Goal: Information Seeking & Learning: Learn about a topic

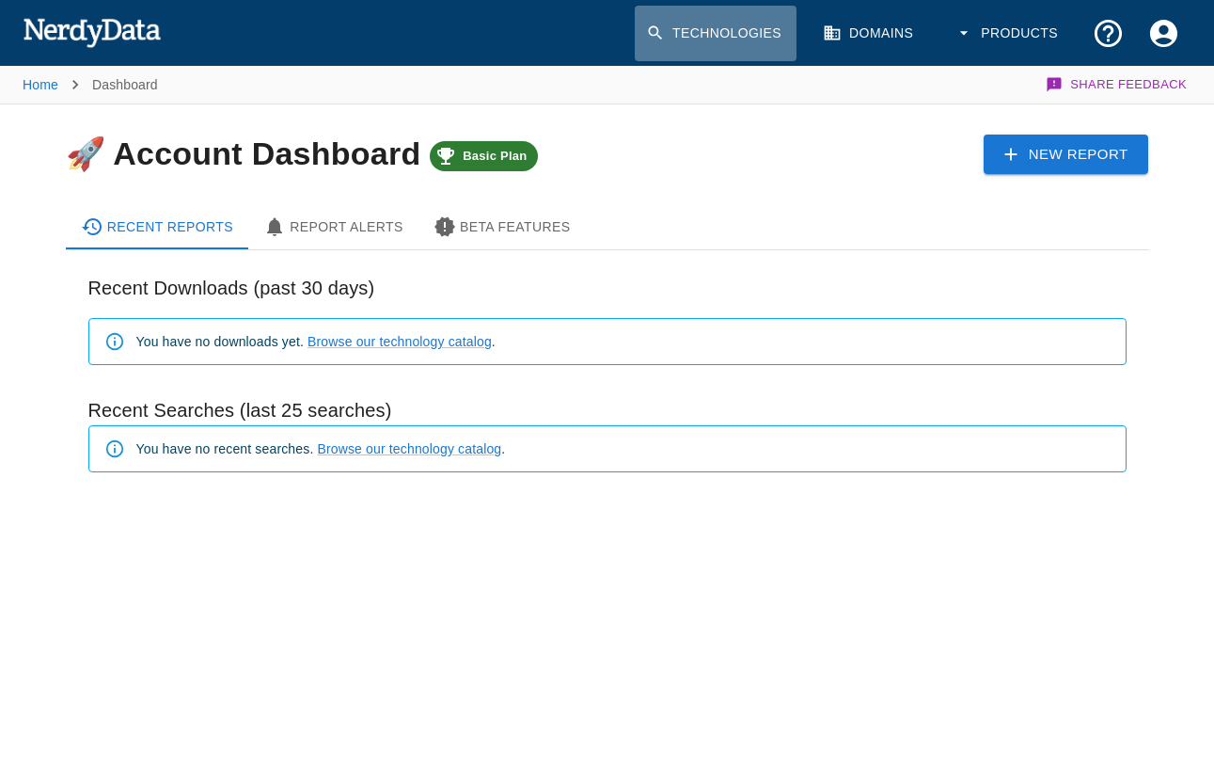
click at [724, 34] on link "Technologies" at bounding box center [716, 33] width 162 height 55
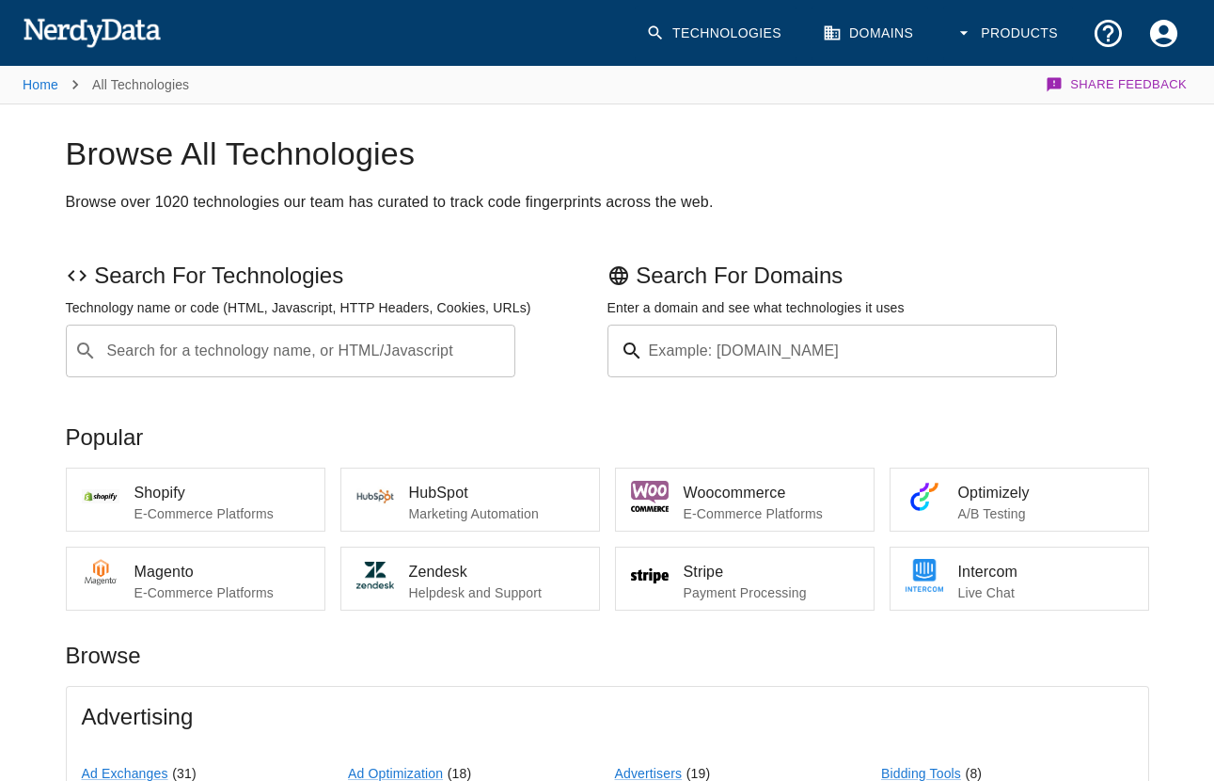
click at [308, 359] on input "Search for a technology name, or HTML/Javascript" at bounding box center [305, 351] width 403 height 36
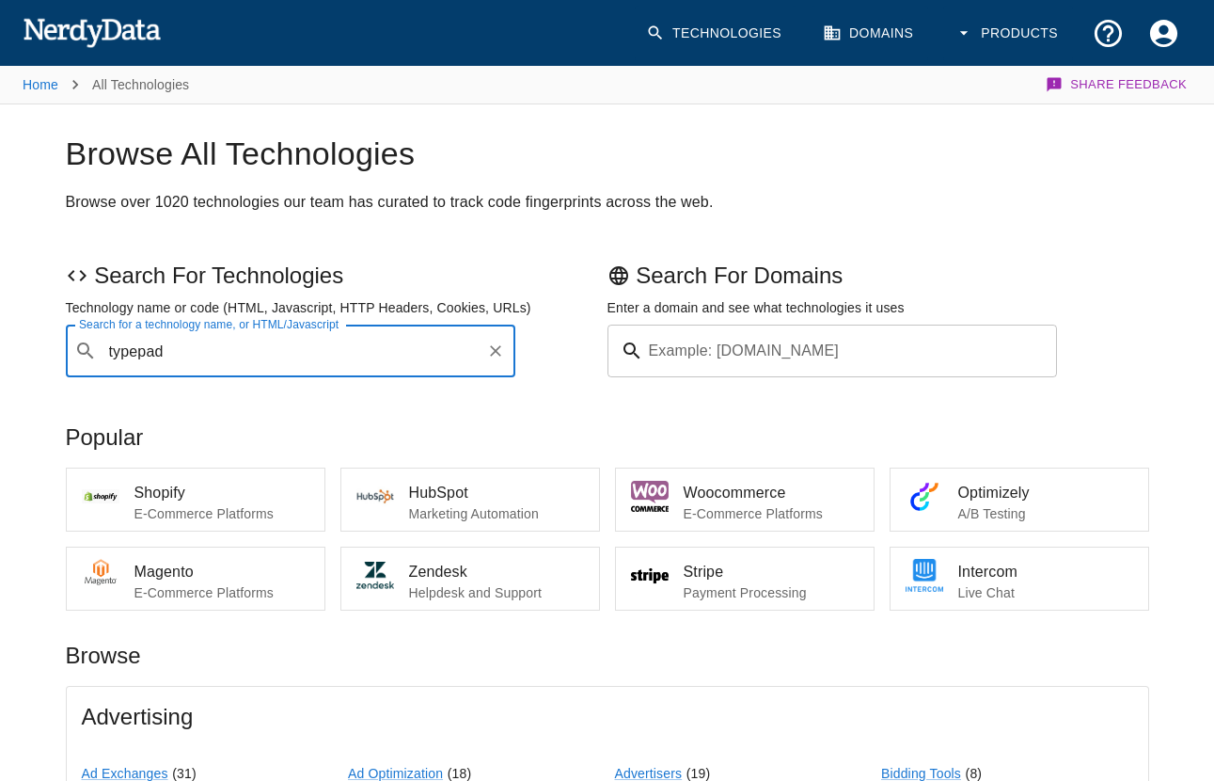
type input "typepad"
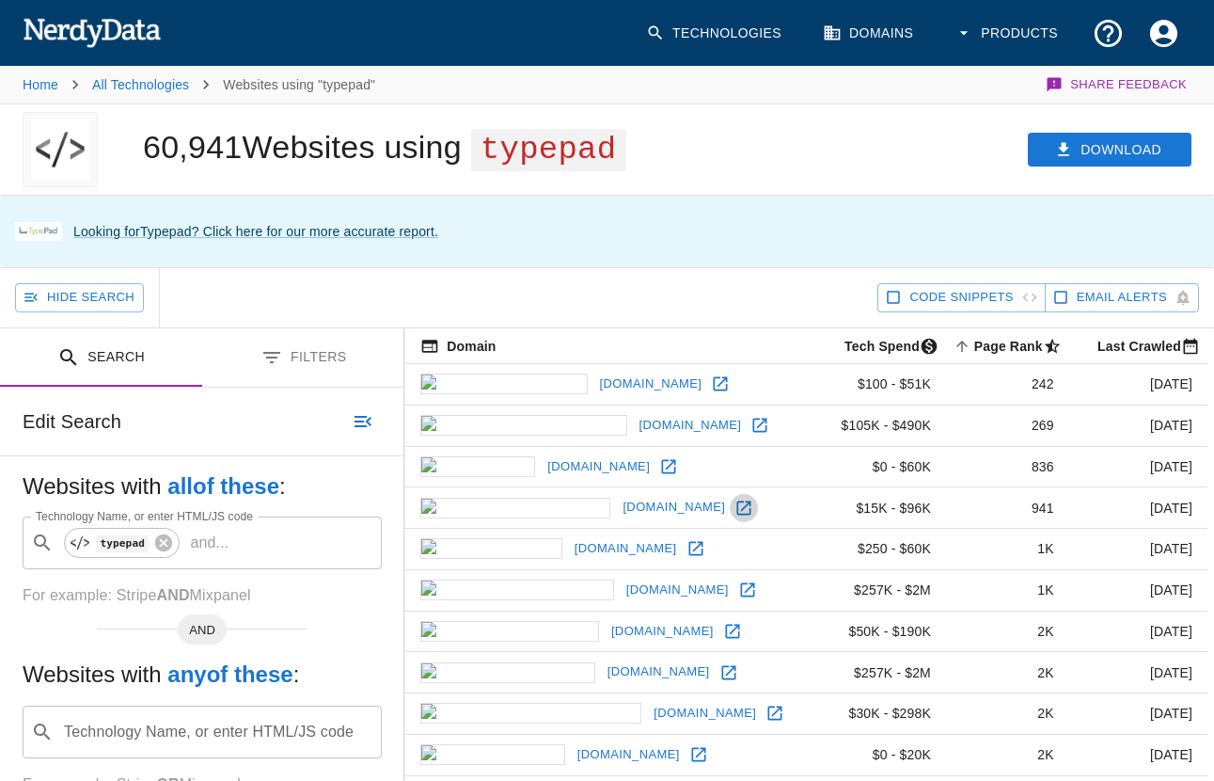
click at [735, 511] on icon at bounding box center [744, 507] width 19 height 19
click at [662, 465] on icon at bounding box center [669, 466] width 14 height 14
click at [751, 424] on icon at bounding box center [760, 425] width 19 height 19
click at [728, 26] on link "Technologies" at bounding box center [716, 33] width 162 height 55
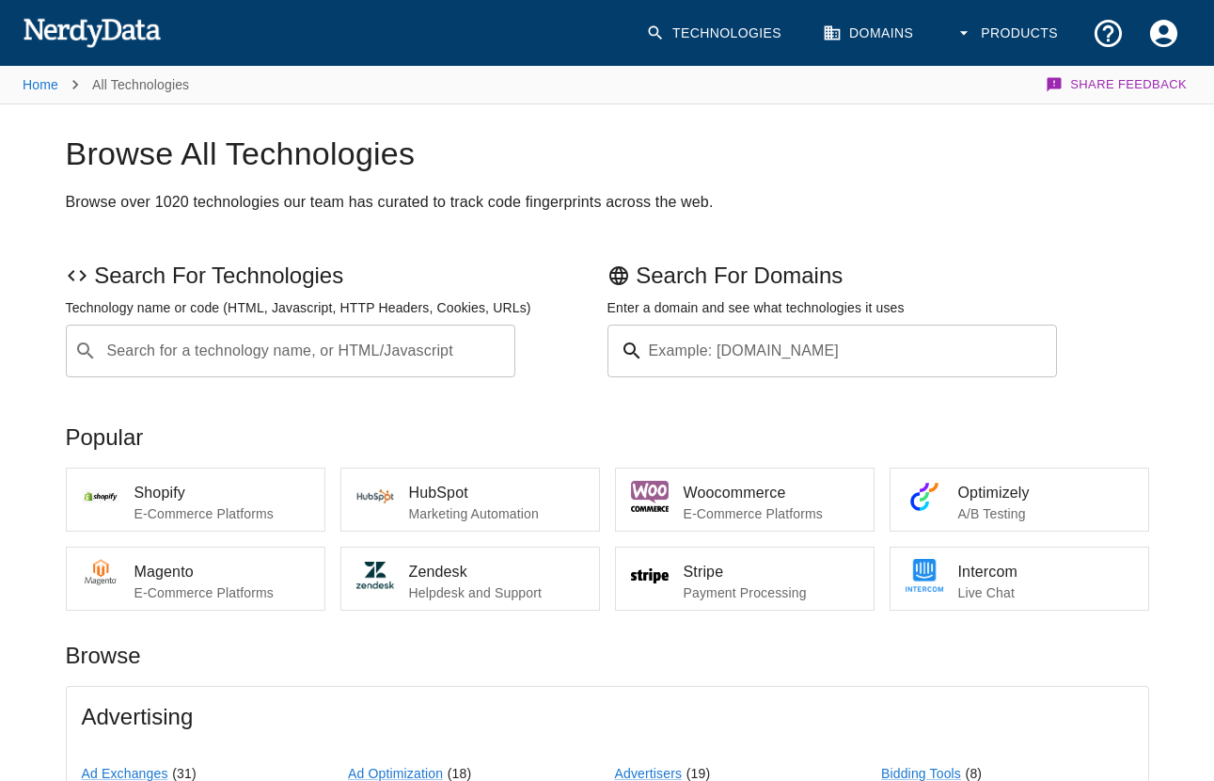
click at [358, 355] on input "Search for a technology name, or HTML/Javascript" at bounding box center [305, 351] width 403 height 36
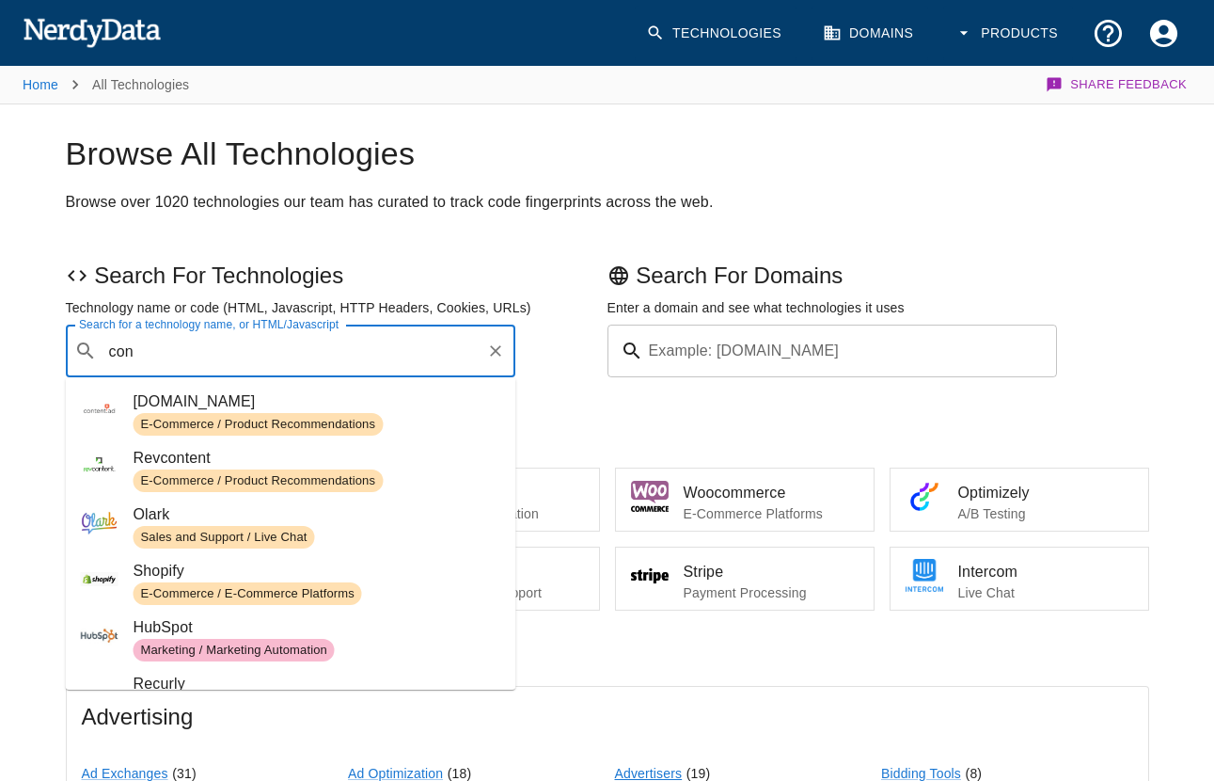
type input "con"
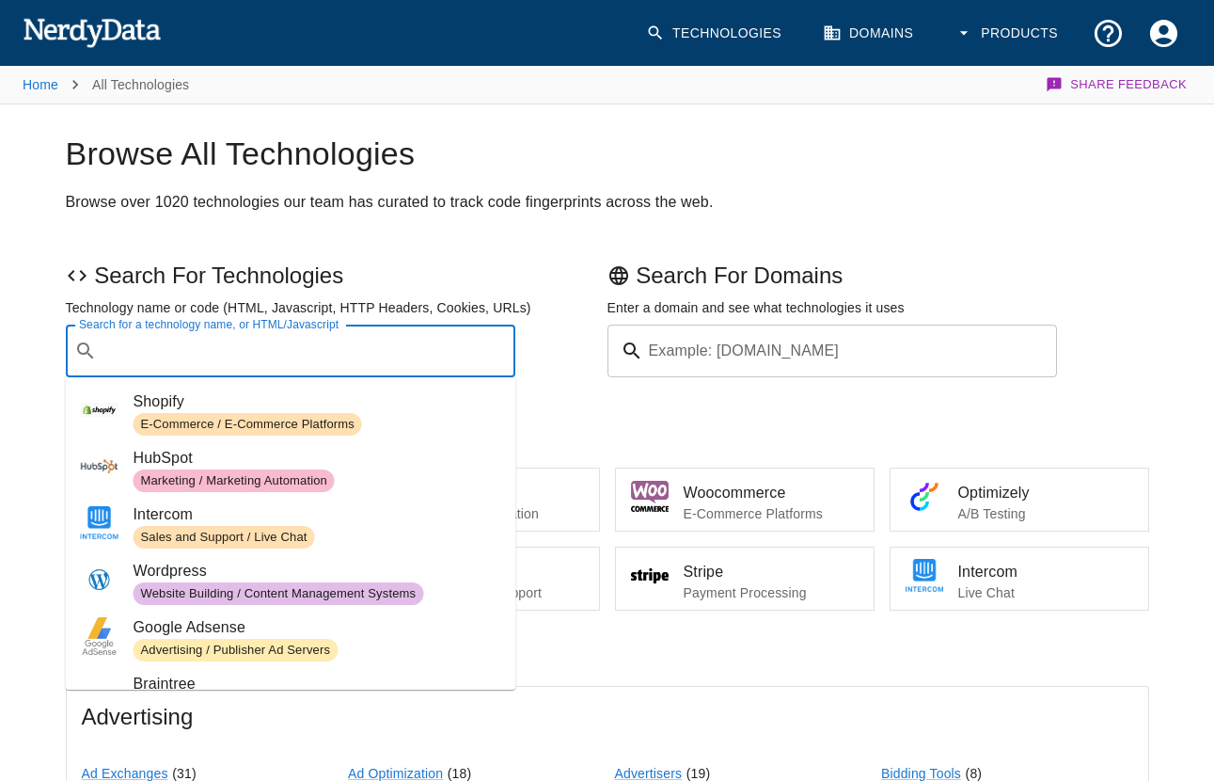
paste input ""content="[URL][DOMAIN_NAME]""
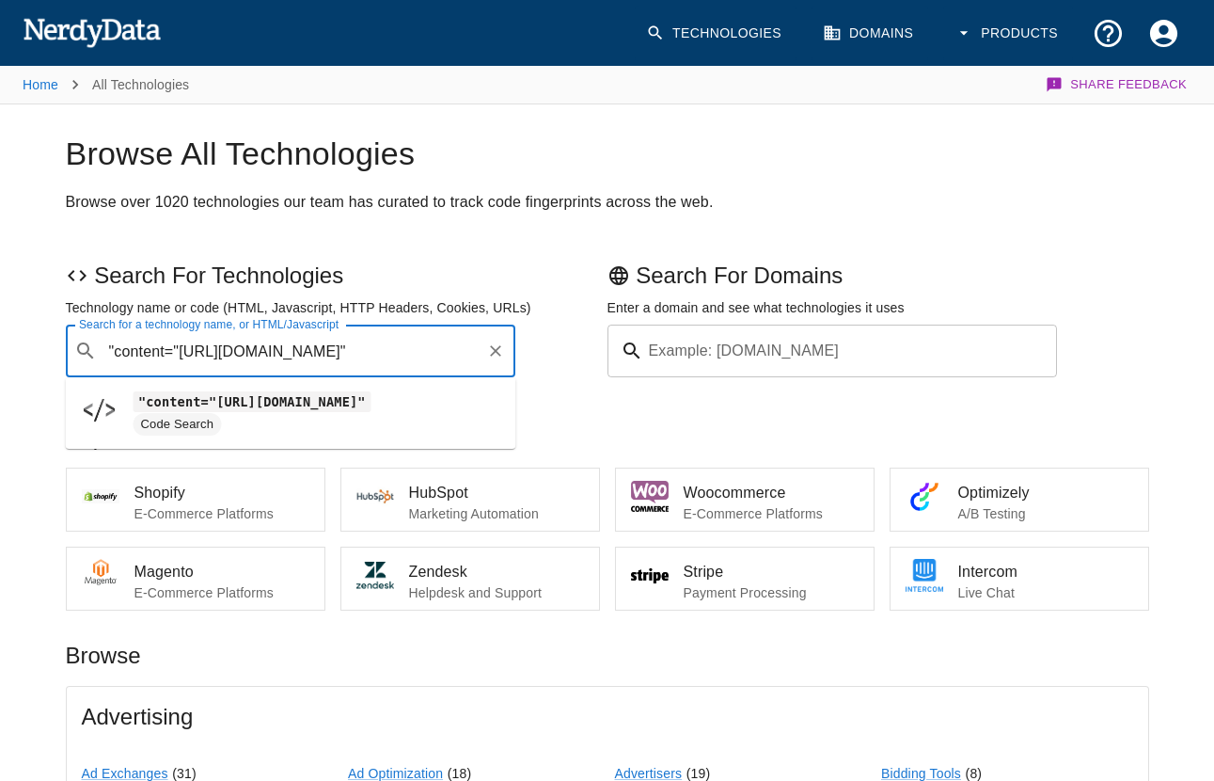
click at [112, 351] on input ""content="[URL][DOMAIN_NAME]"" at bounding box center [291, 351] width 375 height 36
click at [291, 422] on span "Code Search" at bounding box center [318, 424] width 368 height 23
type input "content="[URL][DOMAIN_NAME]""
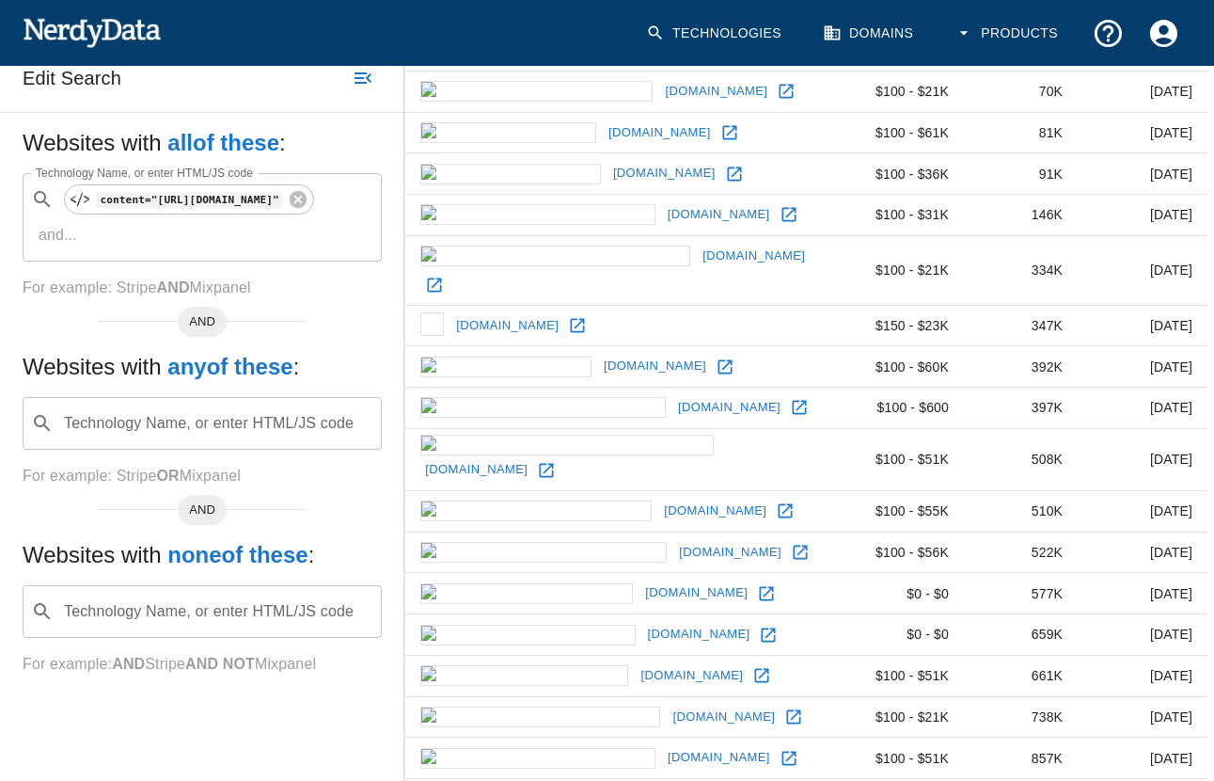
scroll to position [355, 0]
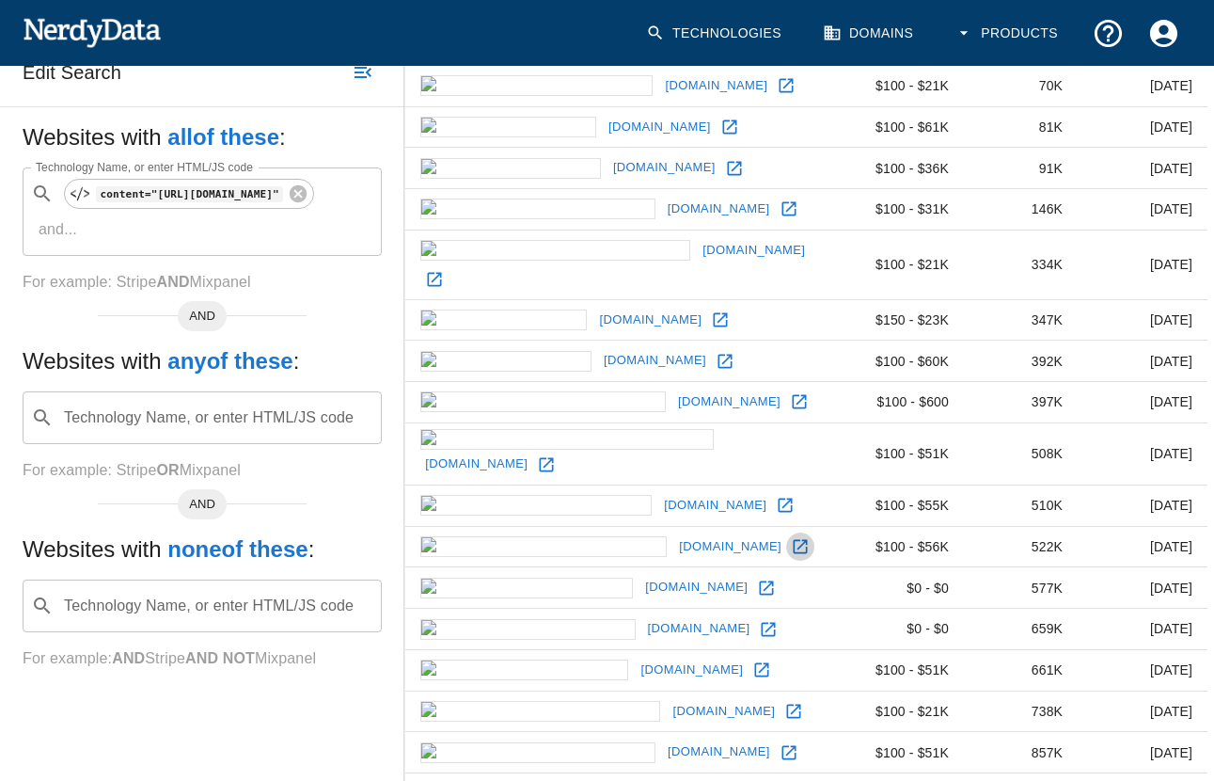
click at [791, 537] on icon at bounding box center [800, 546] width 19 height 19
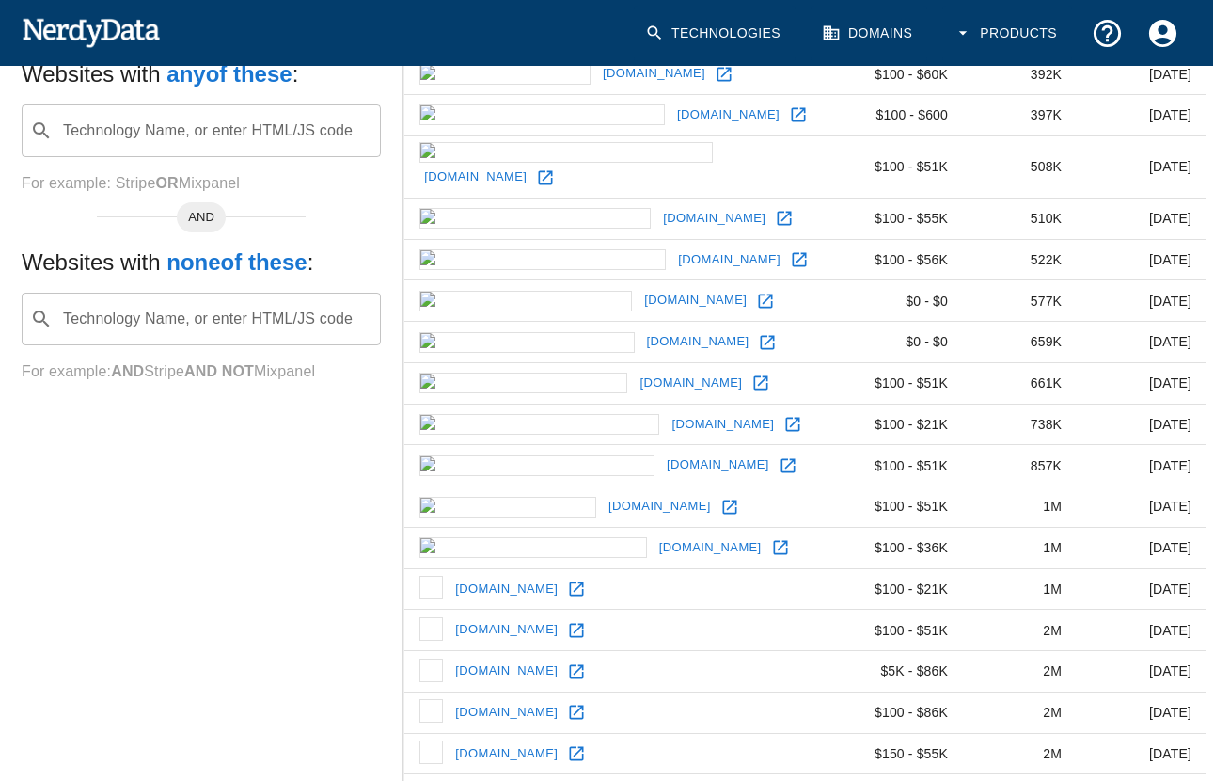
scroll to position [0, 1]
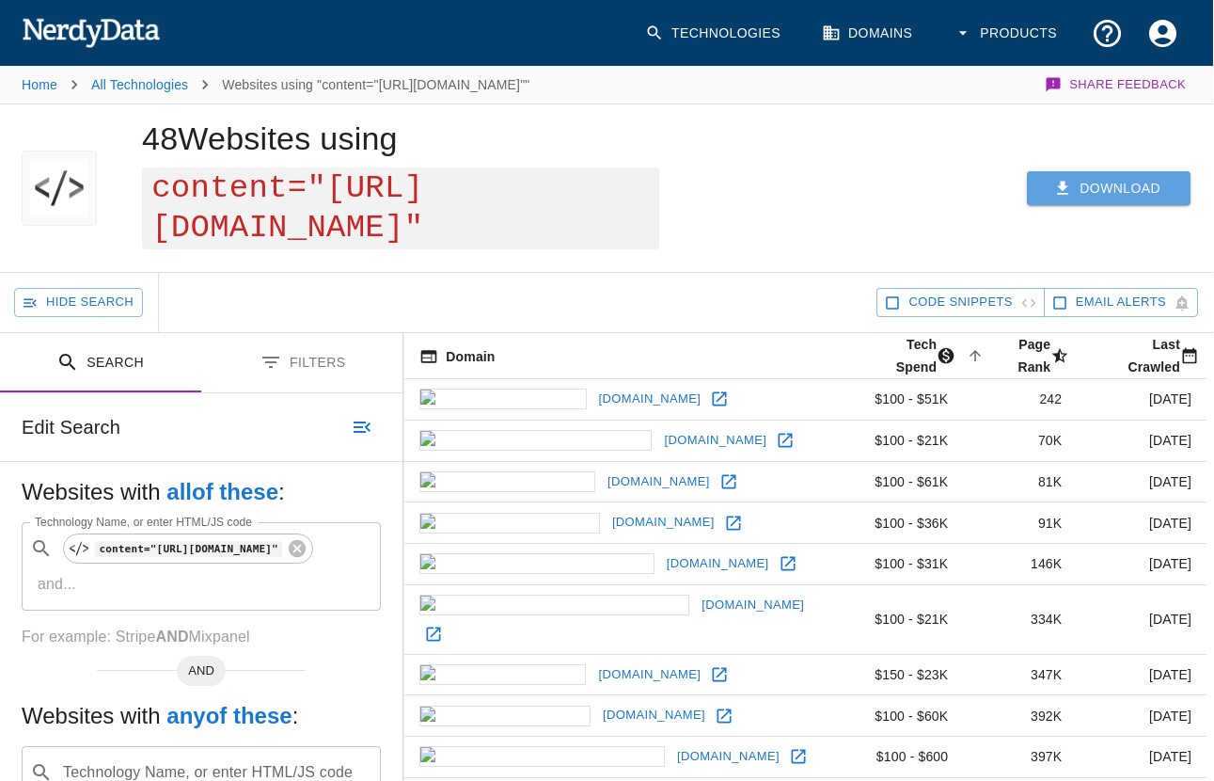
click at [1117, 177] on button "Download" at bounding box center [1109, 188] width 164 height 35
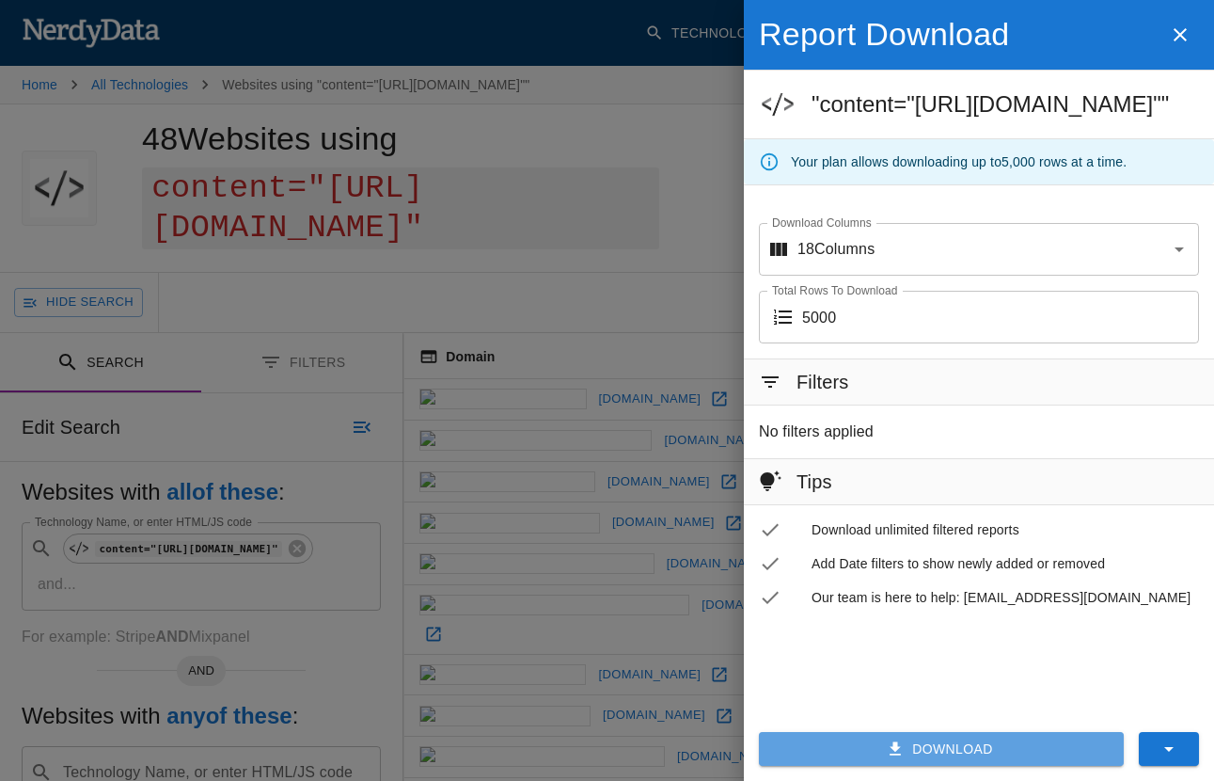
click at [929, 756] on button "Download" at bounding box center [941, 749] width 365 height 35
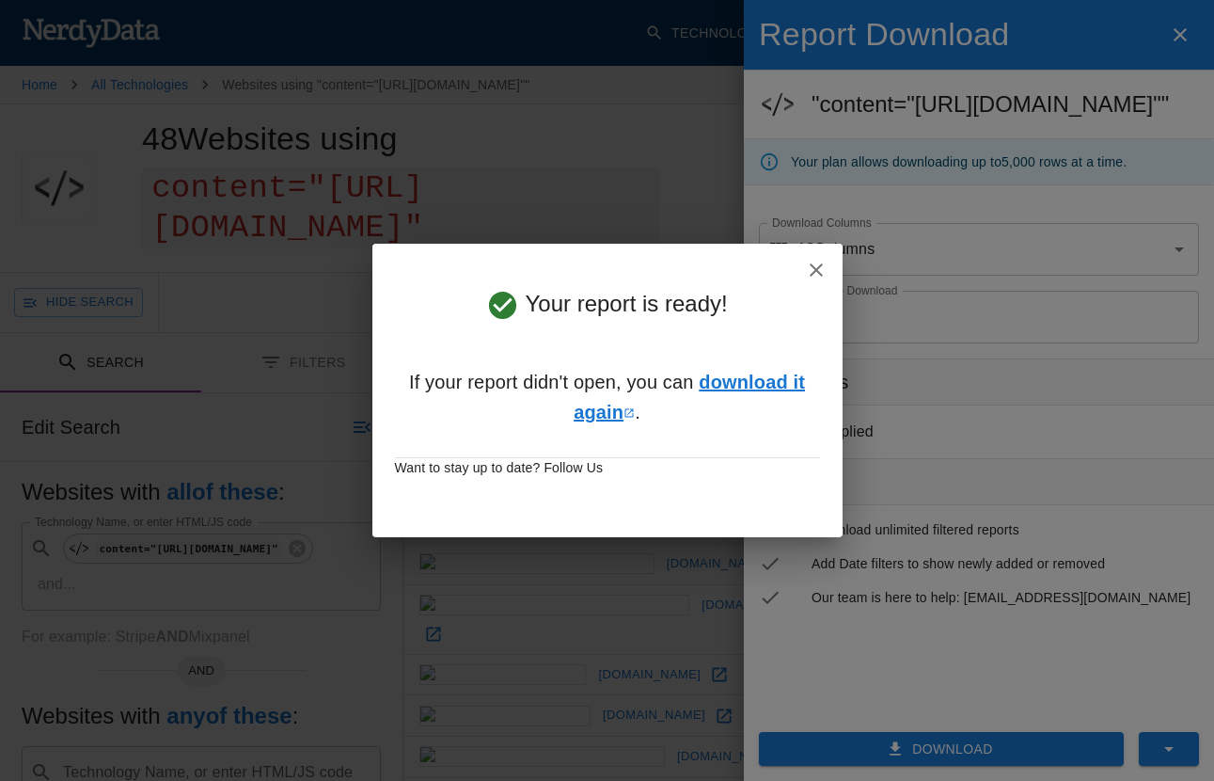
click at [608, 410] on link "download it again" at bounding box center [689, 397] width 231 height 51
click at [814, 269] on icon "button" at bounding box center [816, 269] width 13 height 13
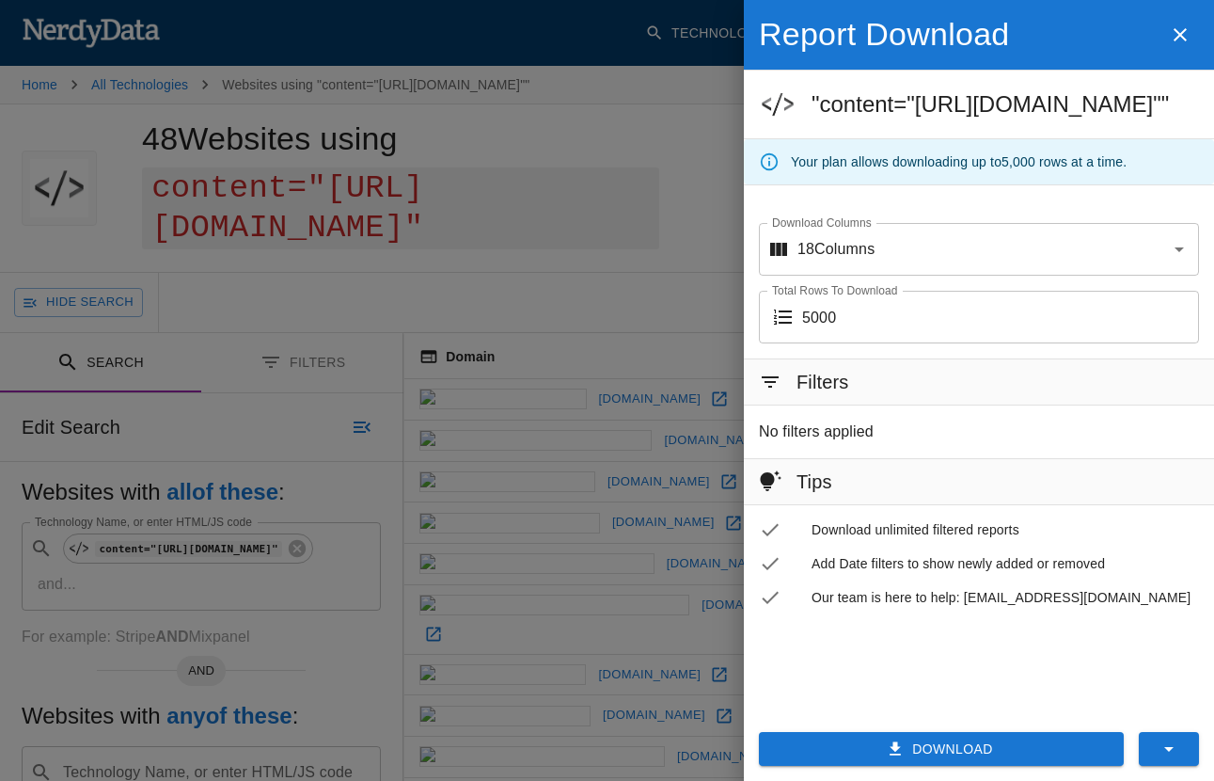
click at [629, 249] on div at bounding box center [607, 390] width 1214 height 781
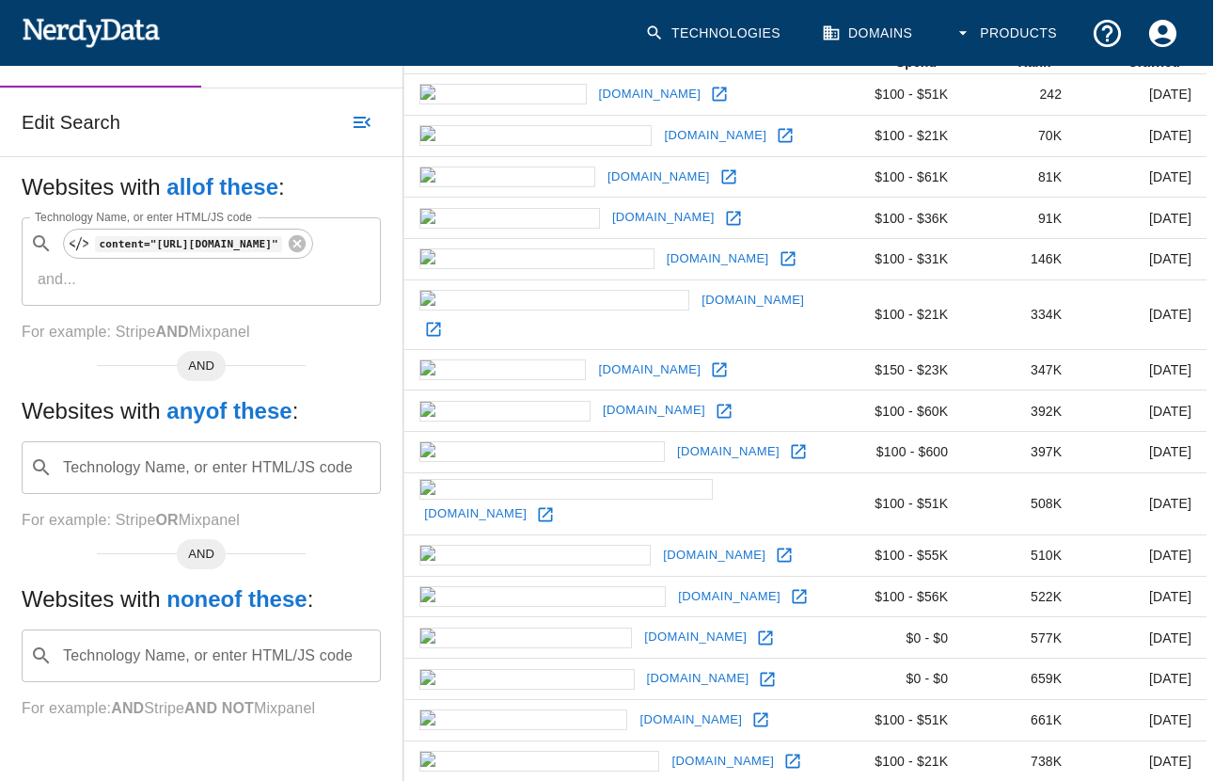
scroll to position [386, 1]
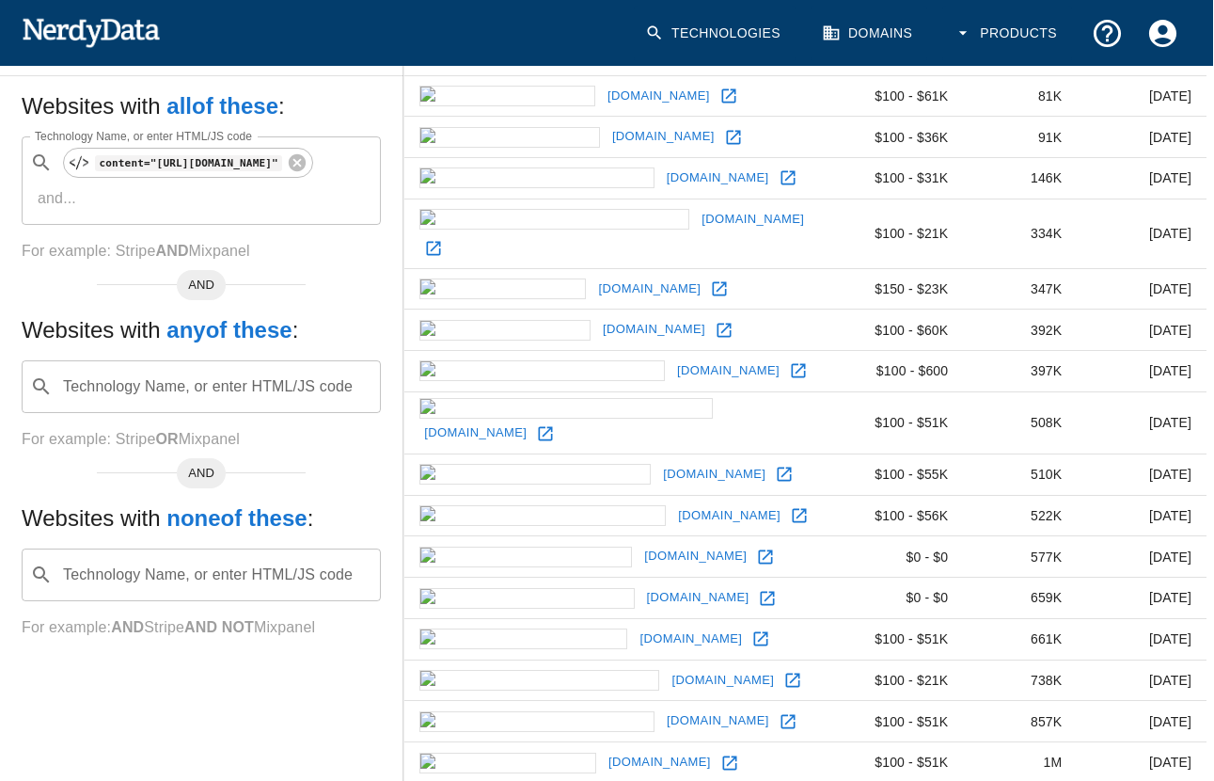
click at [843, 268] on td "$150 - $23K" at bounding box center [903, 288] width 120 height 41
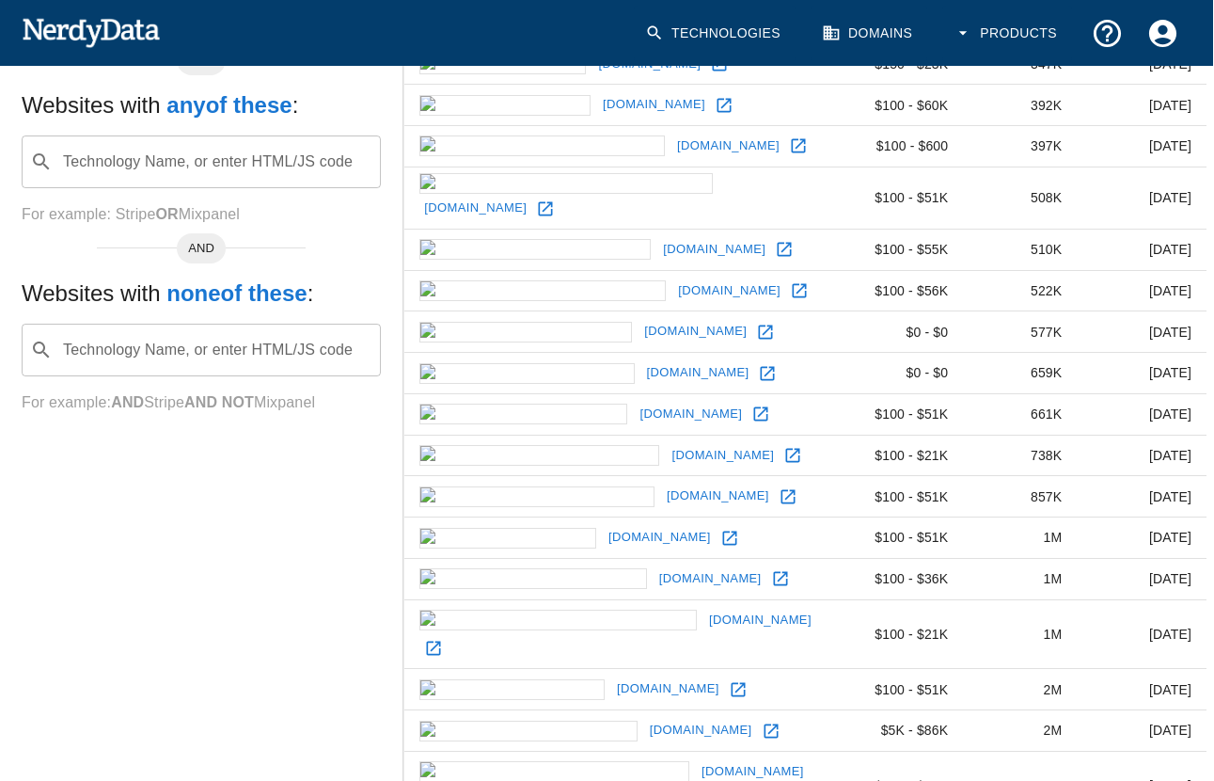
scroll to position [641, 1]
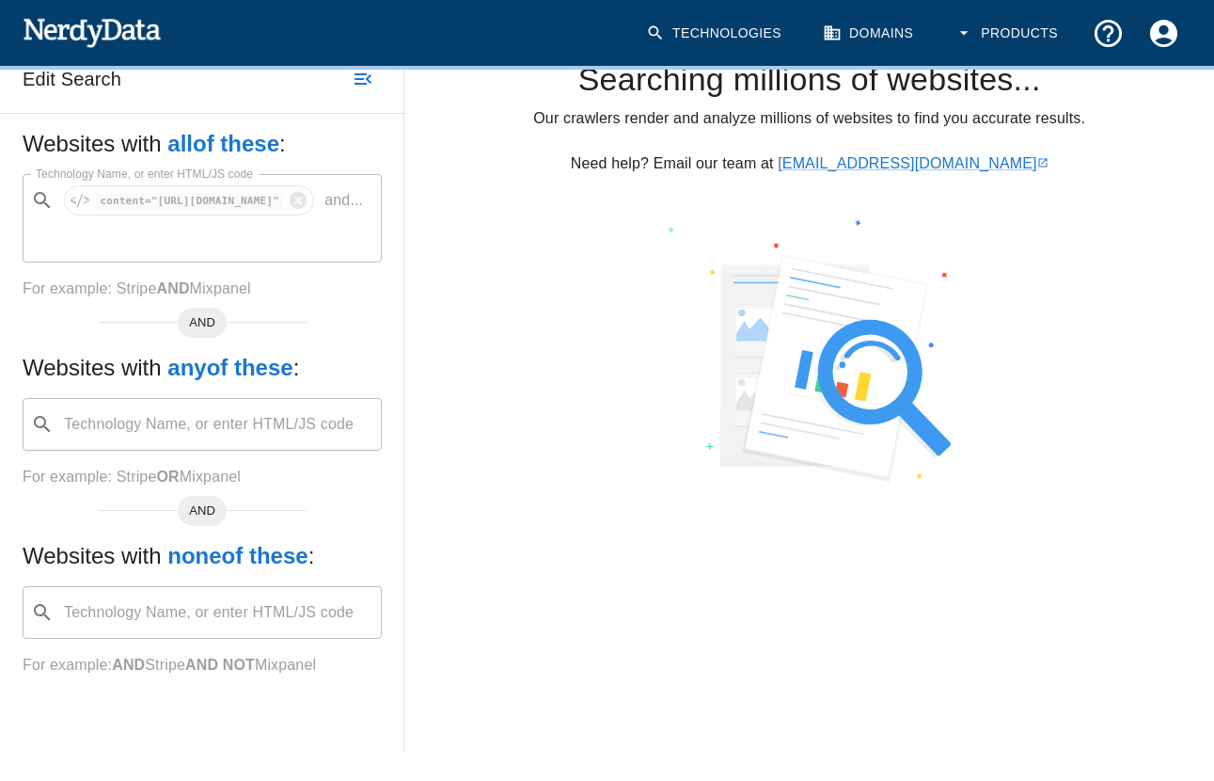
scroll to position [0, 0]
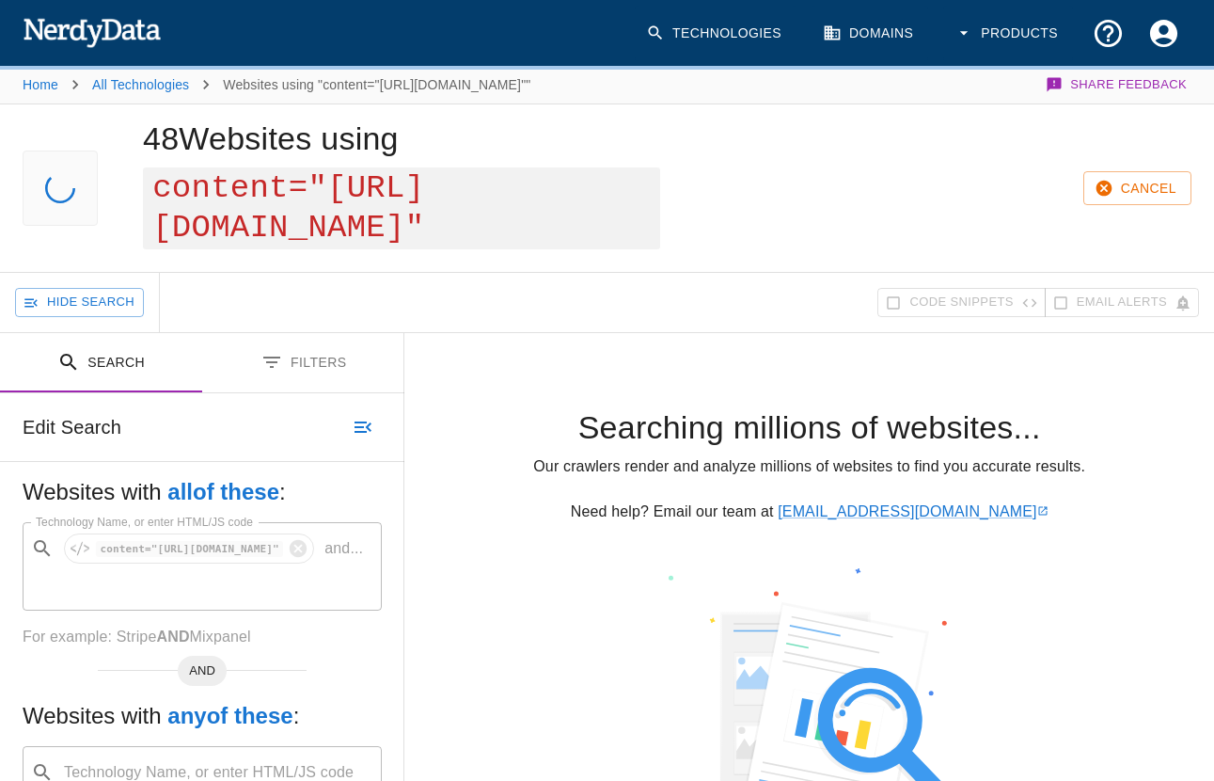
drag, startPoint x: 752, startPoint y: 187, endPoint x: 331, endPoint y: 180, distance: 421.4
click at [331, 180] on span "content="http://www.typepad.com"" at bounding box center [401, 208] width 517 height 82
copy span "http://www.typepad.com"
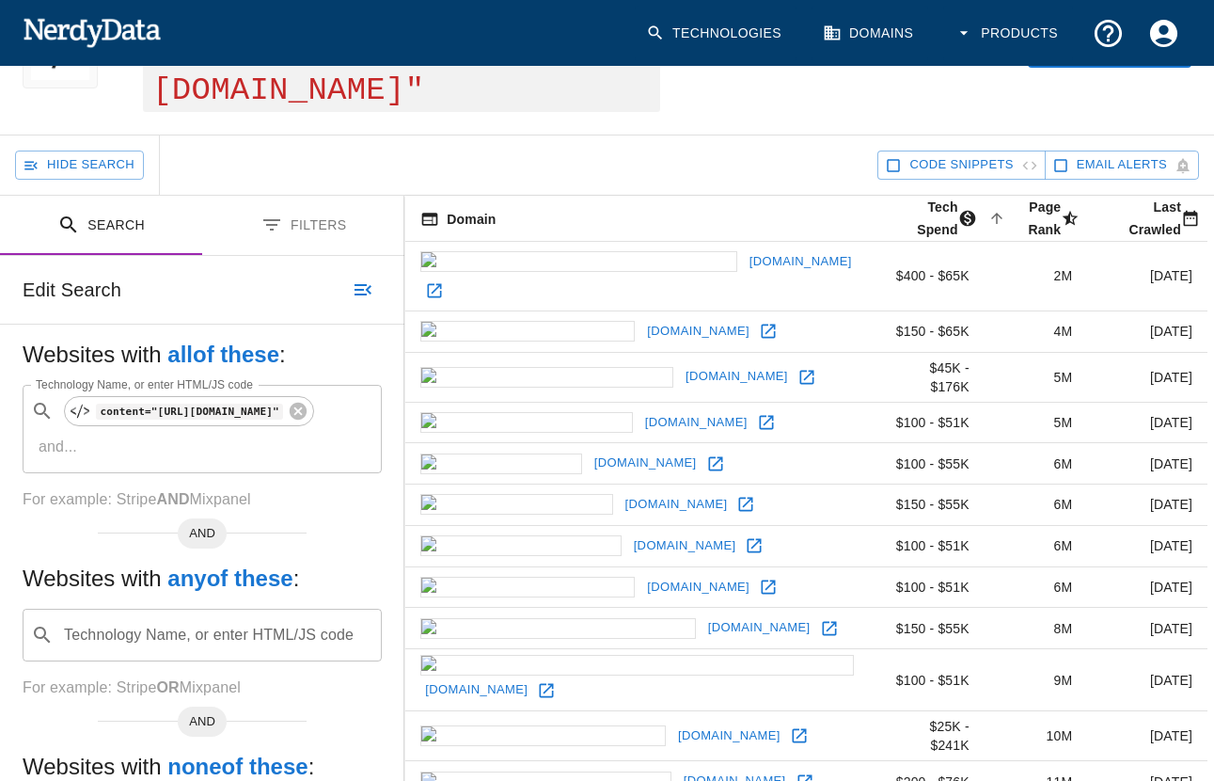
scroll to position [139, 0]
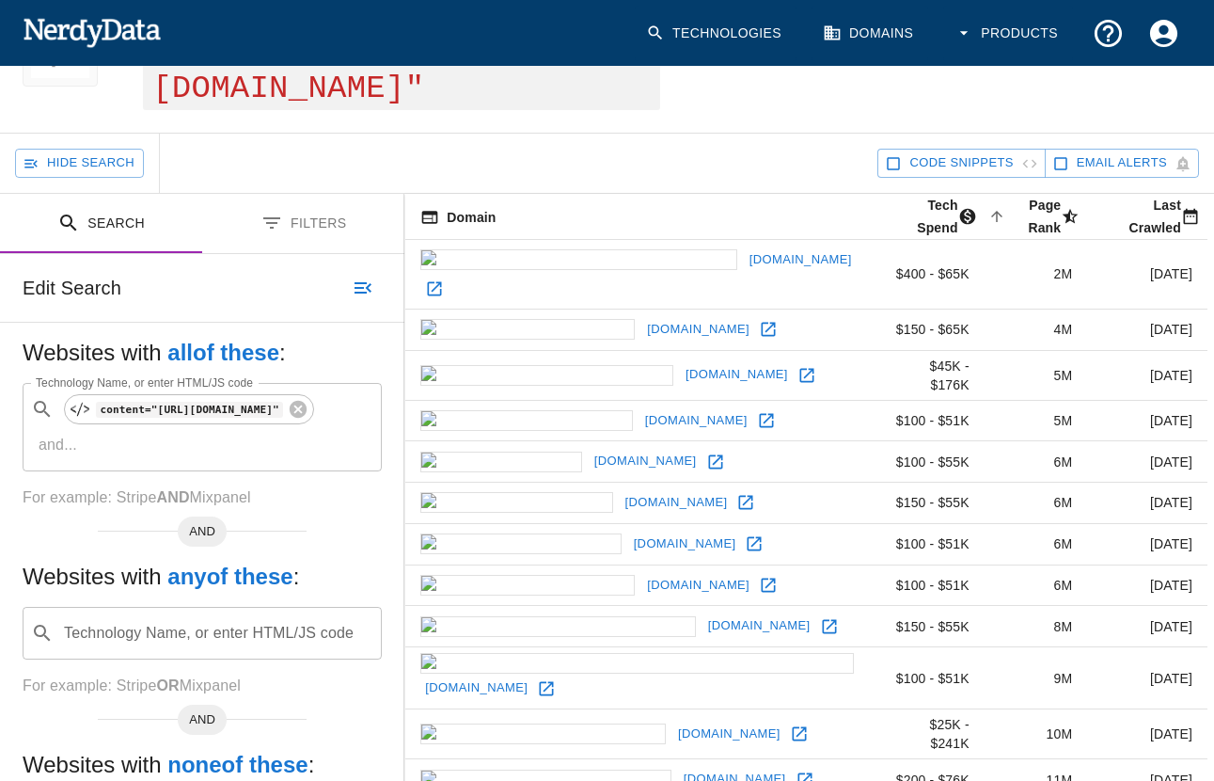
click at [798, 366] on icon at bounding box center [807, 375] width 19 height 19
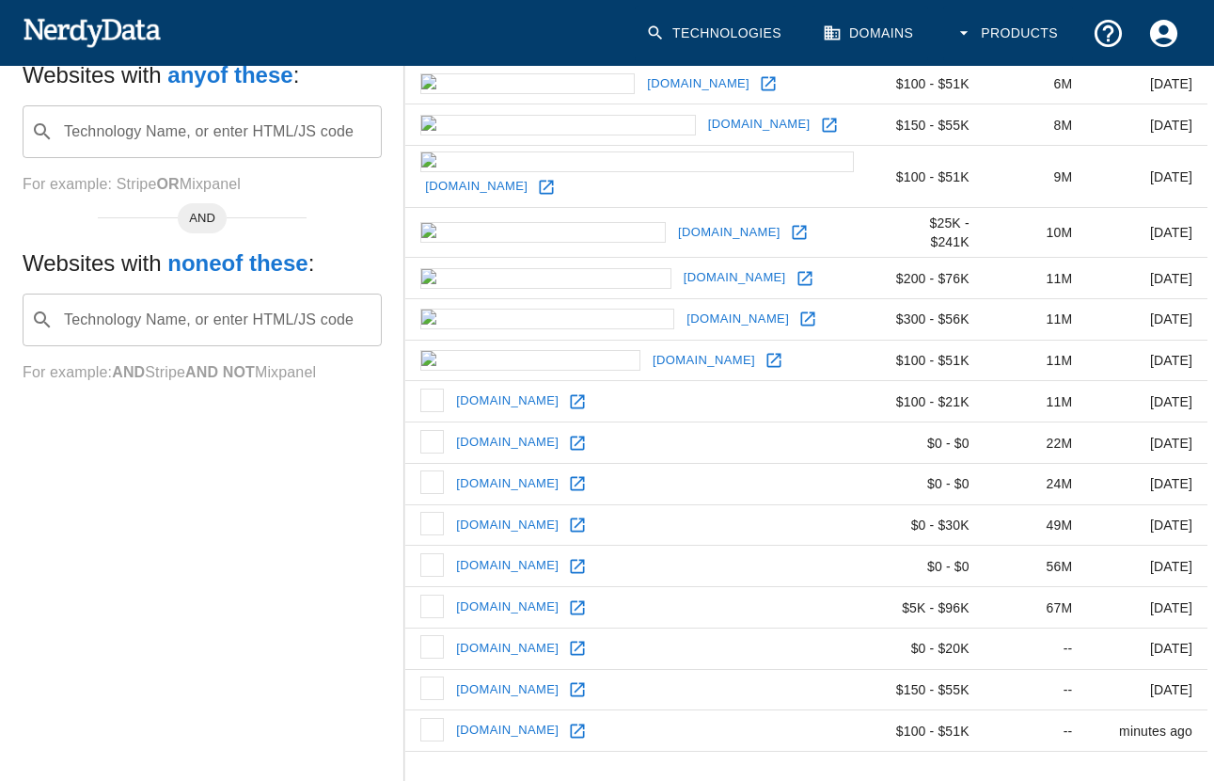
scroll to position [659, 0]
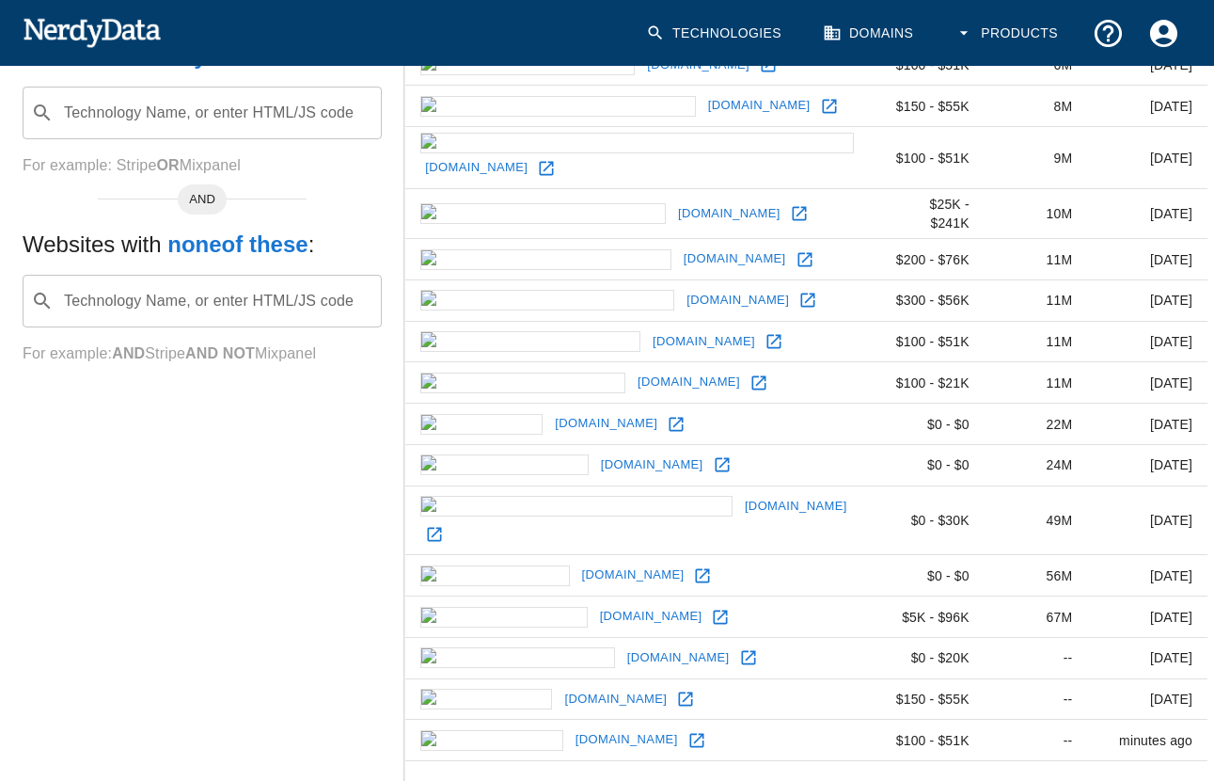
click at [560, 685] on link "[DOMAIN_NAME]" at bounding box center [616, 699] width 112 height 29
click at [676, 689] on icon at bounding box center [685, 698] width 19 height 19
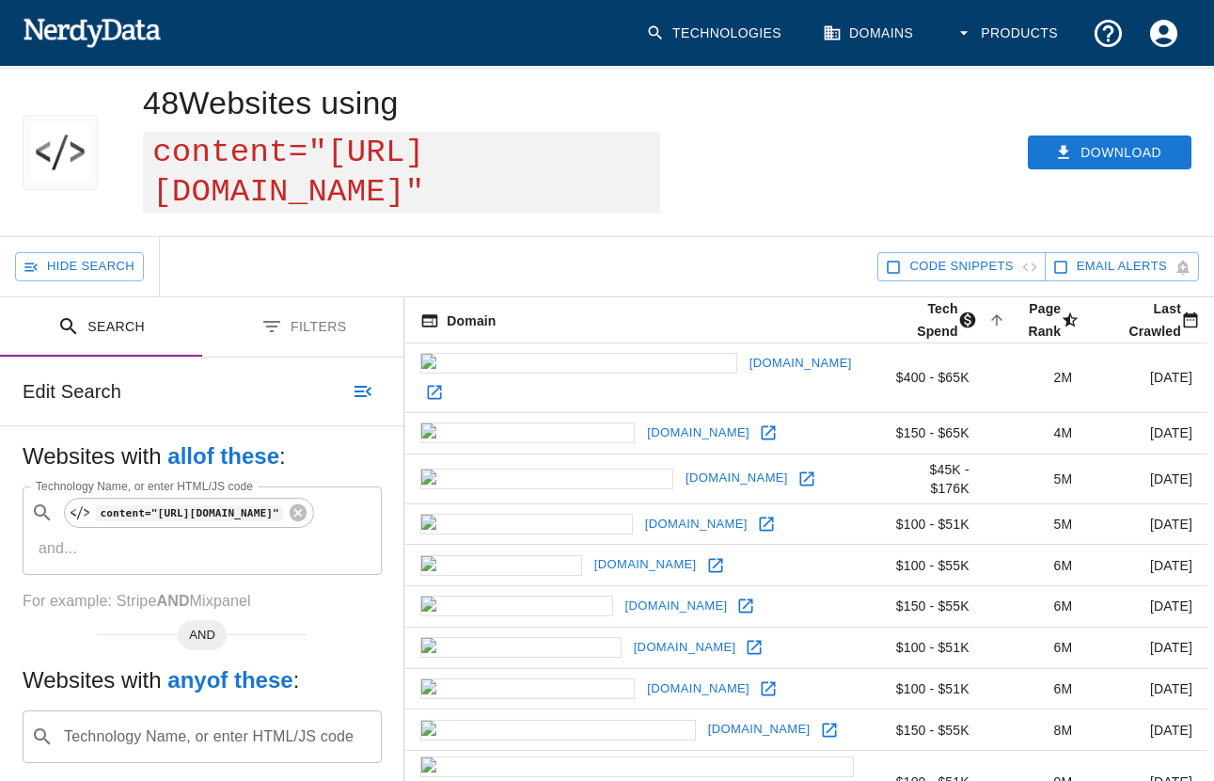
scroll to position [0, 0]
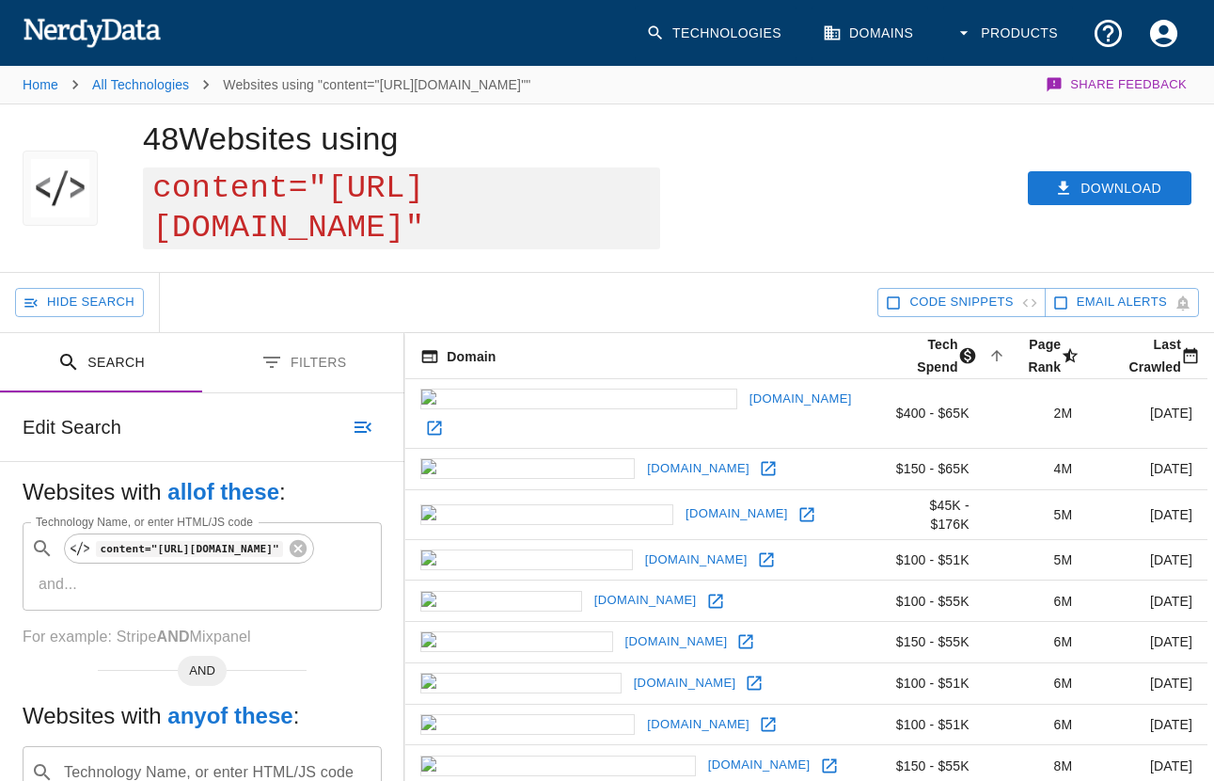
click at [134, 333] on button "Search" at bounding box center [101, 362] width 202 height 59
click at [307, 540] on icon at bounding box center [298, 548] width 17 height 17
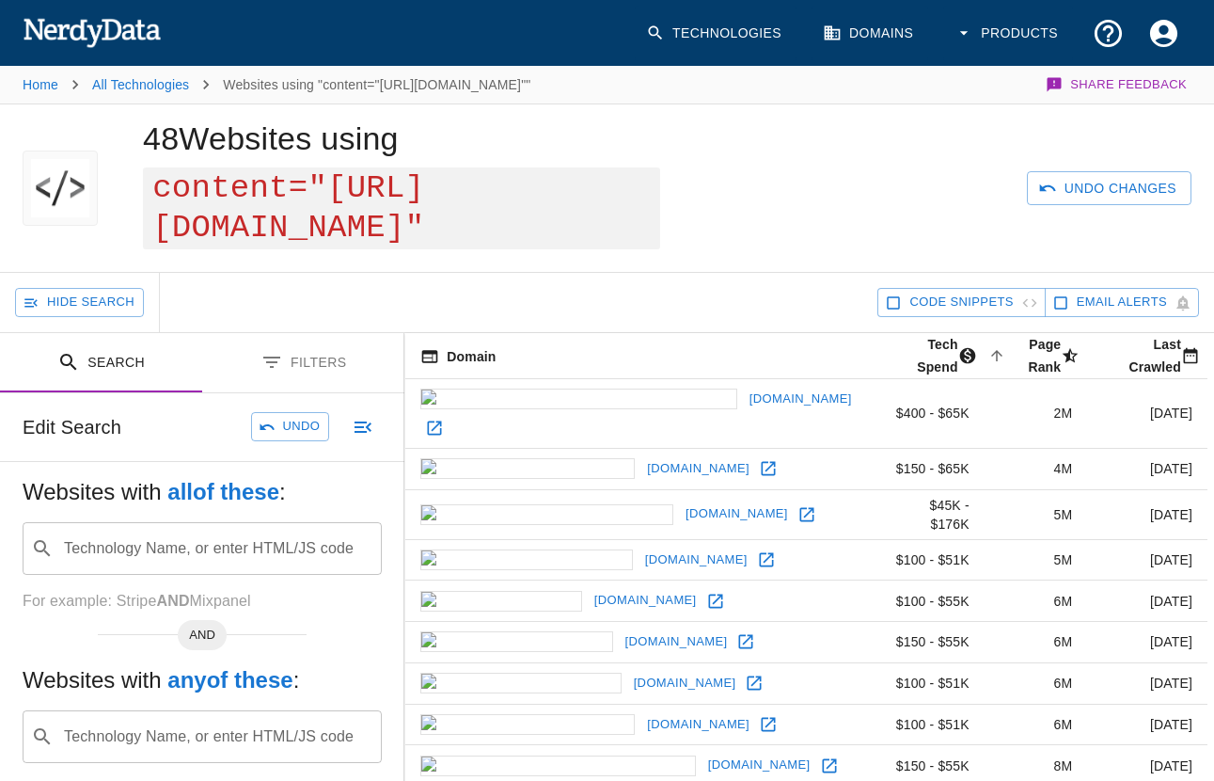
click at [188, 530] on input "Technology Name, or enter HTML/JS code" at bounding box center [217, 548] width 312 height 36
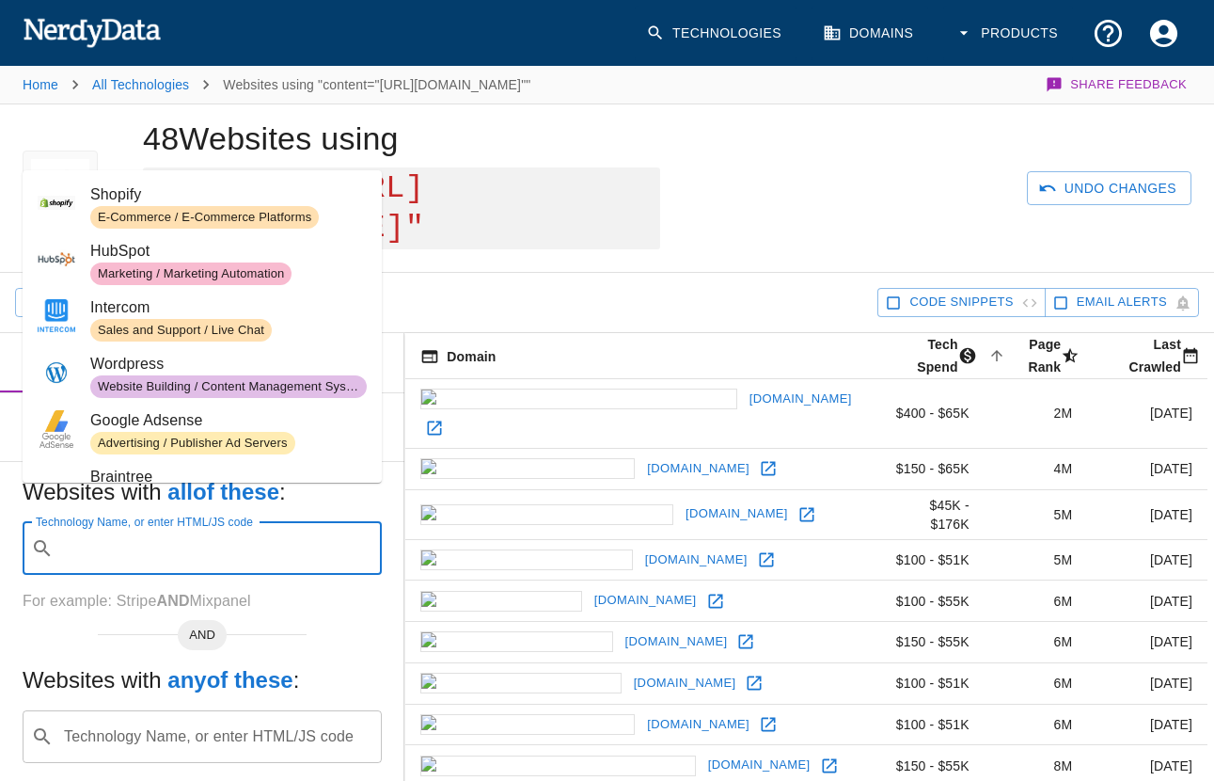
paste input "id="typepad-standard""
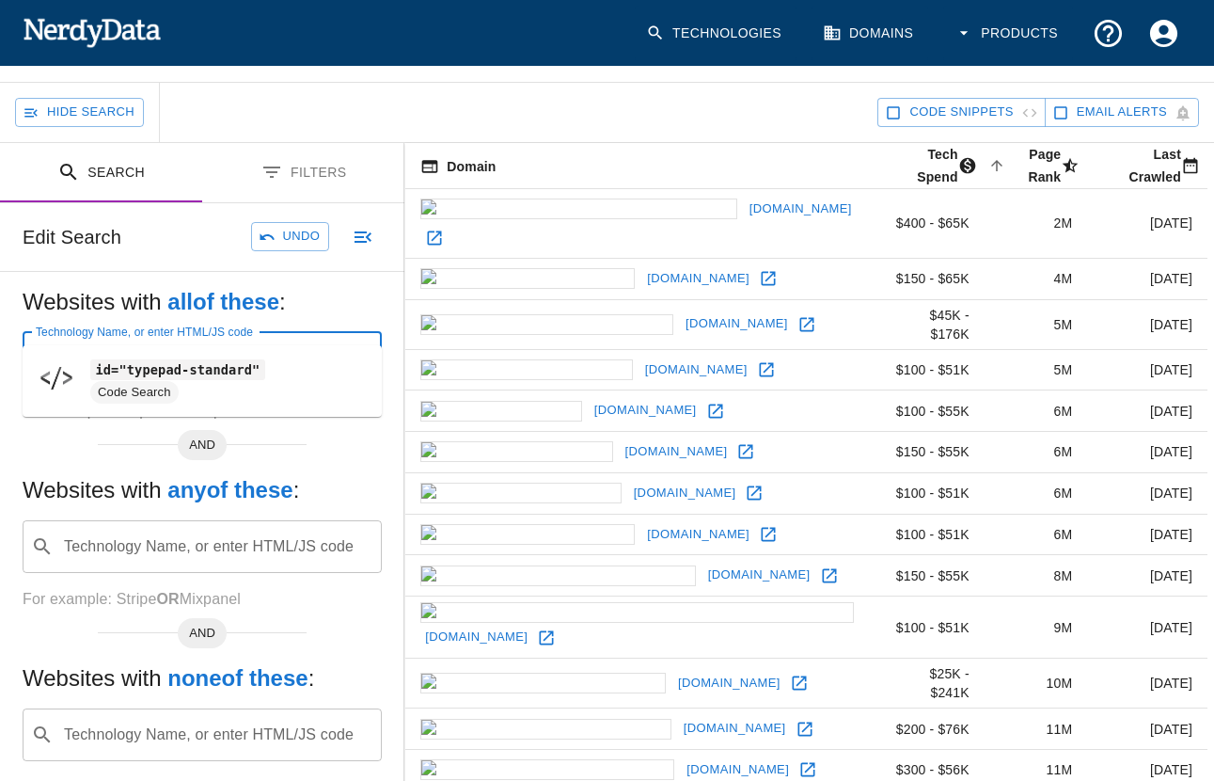
scroll to position [270, 0]
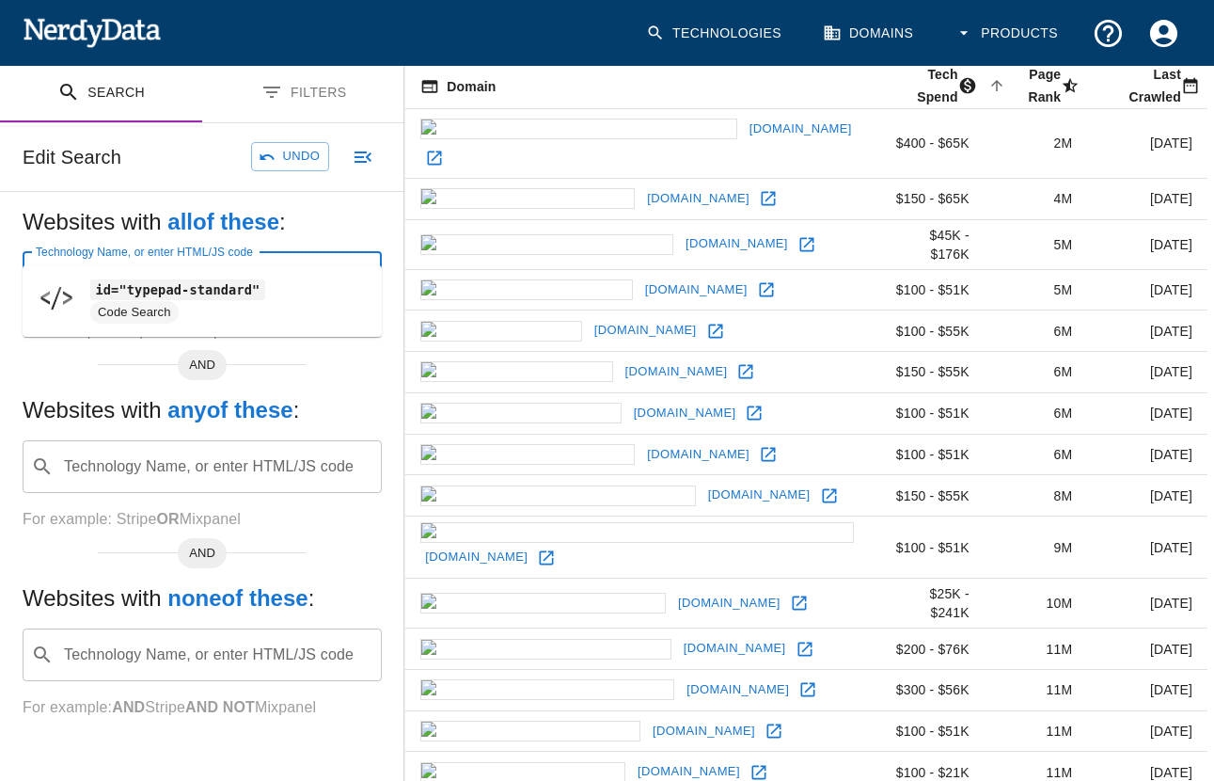
type input "id="typepad-standard""
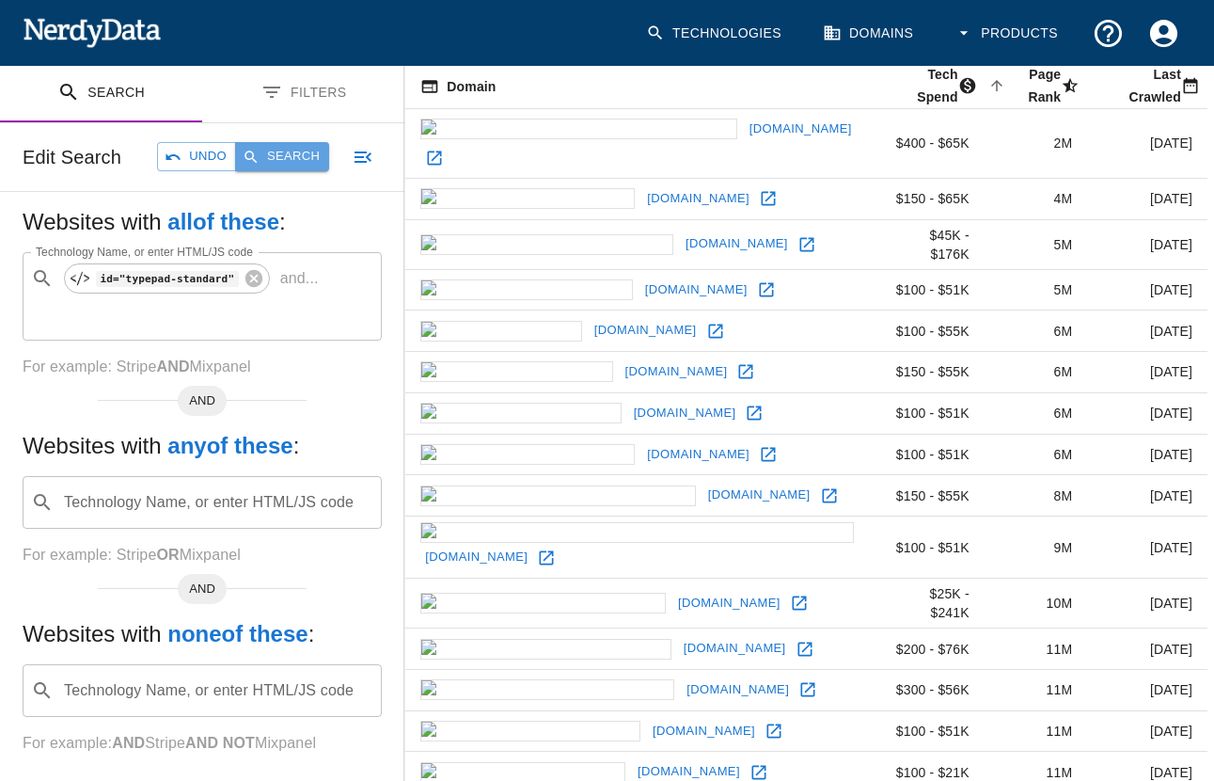
click at [303, 142] on button "Search" at bounding box center [282, 156] width 94 height 29
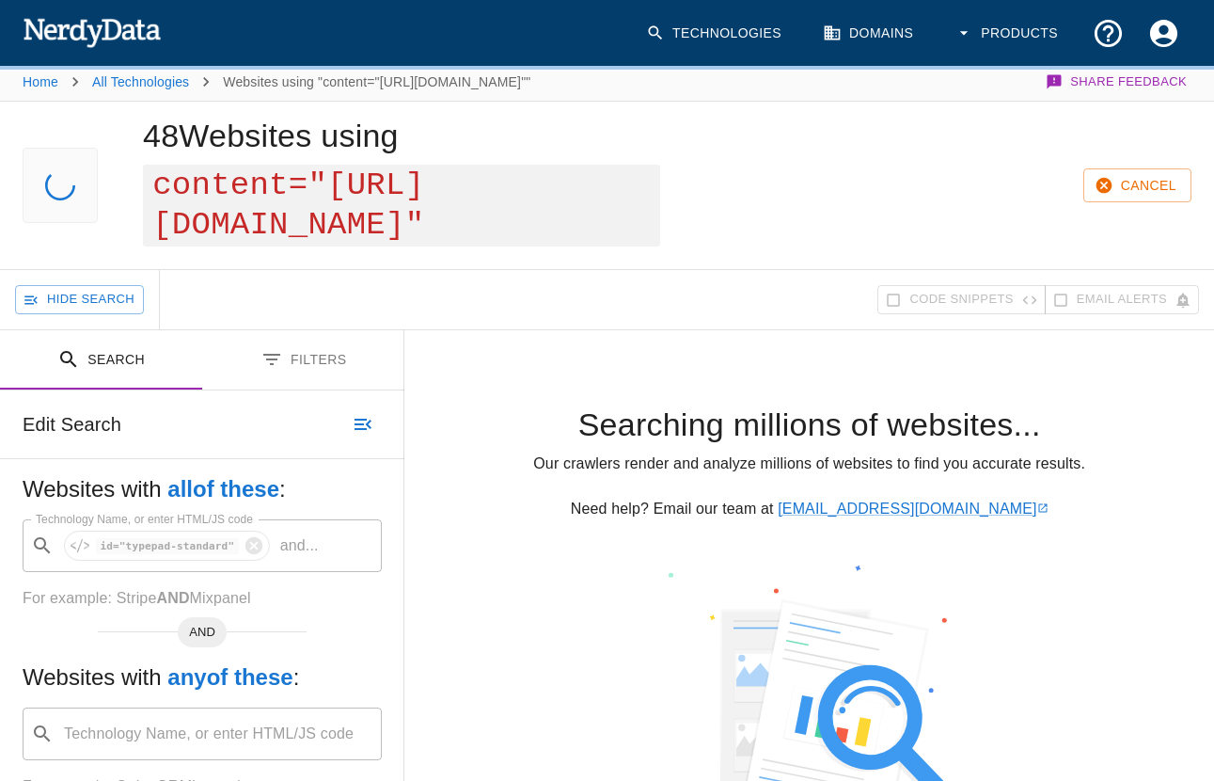
scroll to position [0, 0]
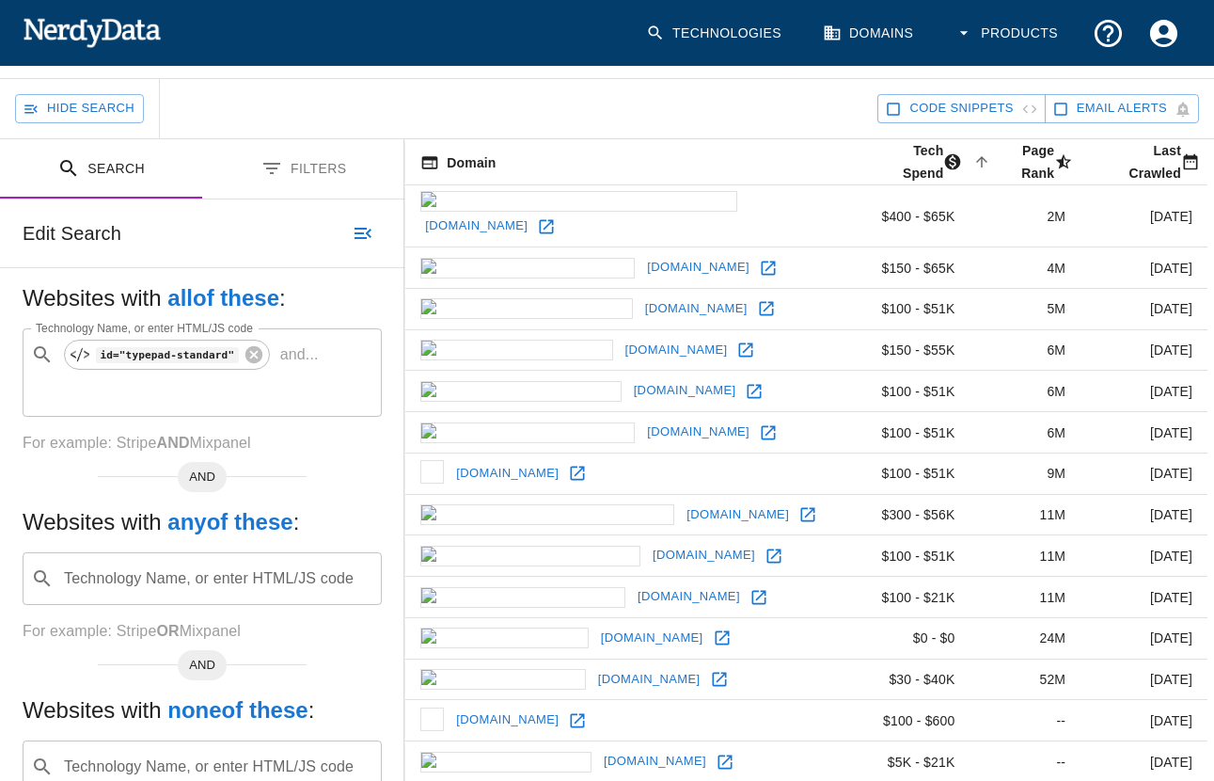
scroll to position [117, 0]
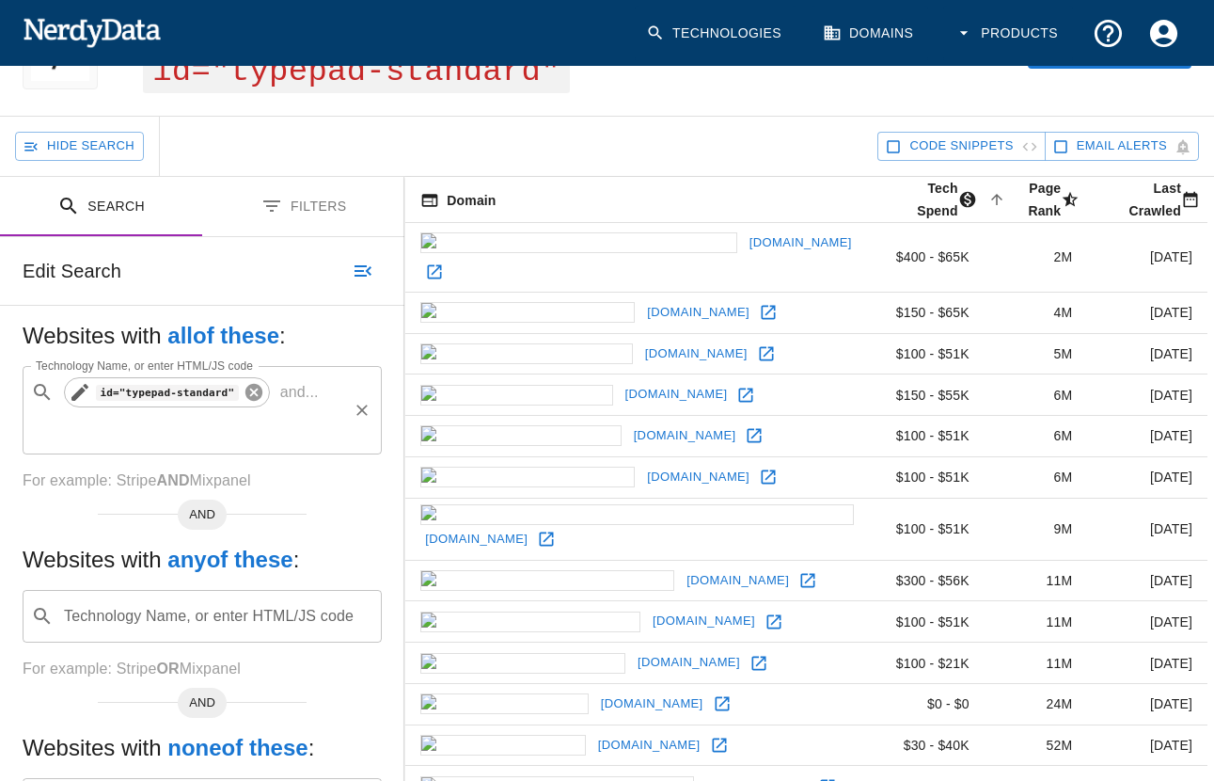
click at [254, 393] on icon at bounding box center [254, 392] width 21 height 21
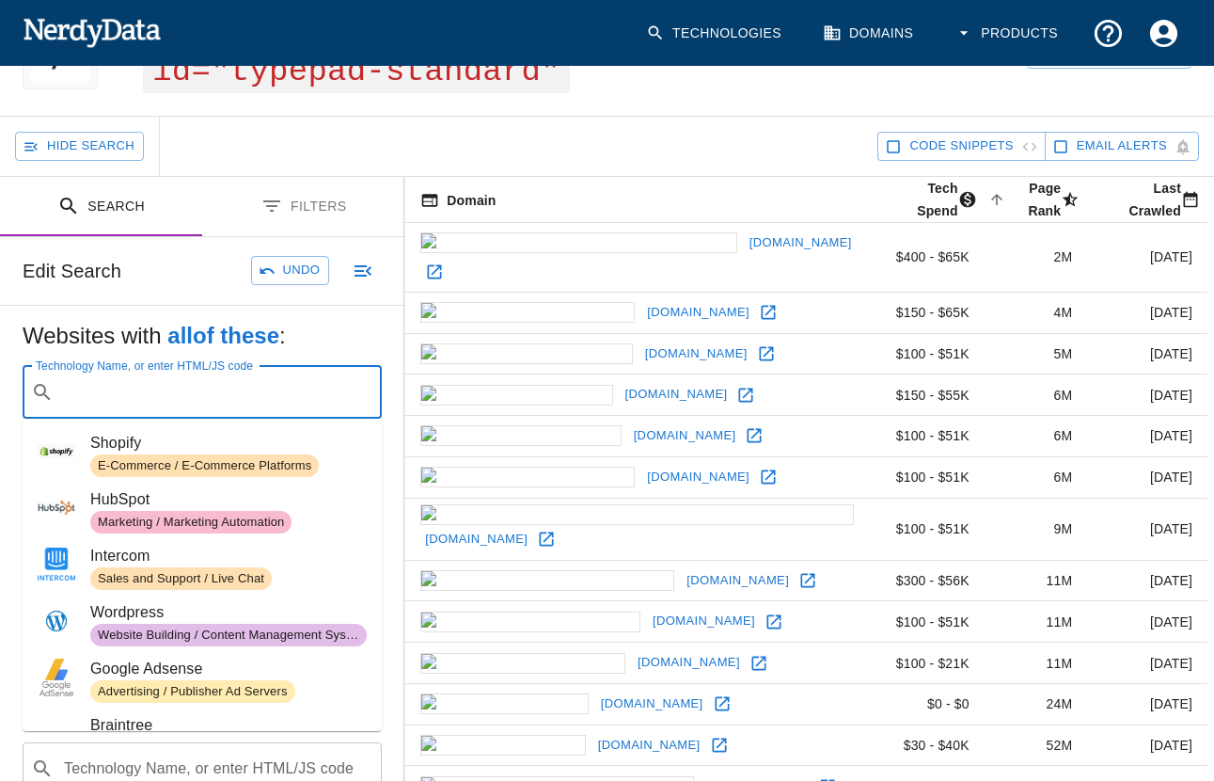
click at [175, 396] on input "Technology Name, or enter HTML/JS code" at bounding box center [217, 392] width 312 height 36
paste input "https://static.typepad.com/"
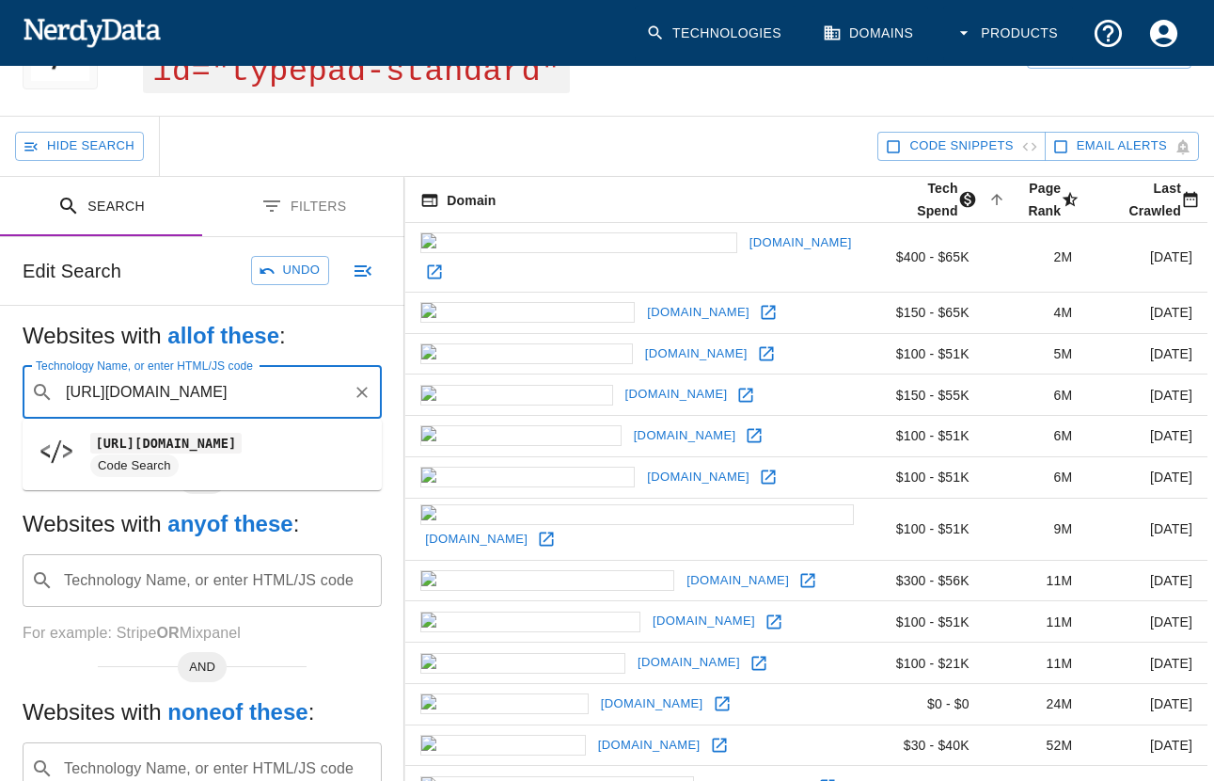
click at [181, 446] on code "https://static.typepad.com/" at bounding box center [165, 443] width 151 height 20
type input "https://static.typepad.com/"
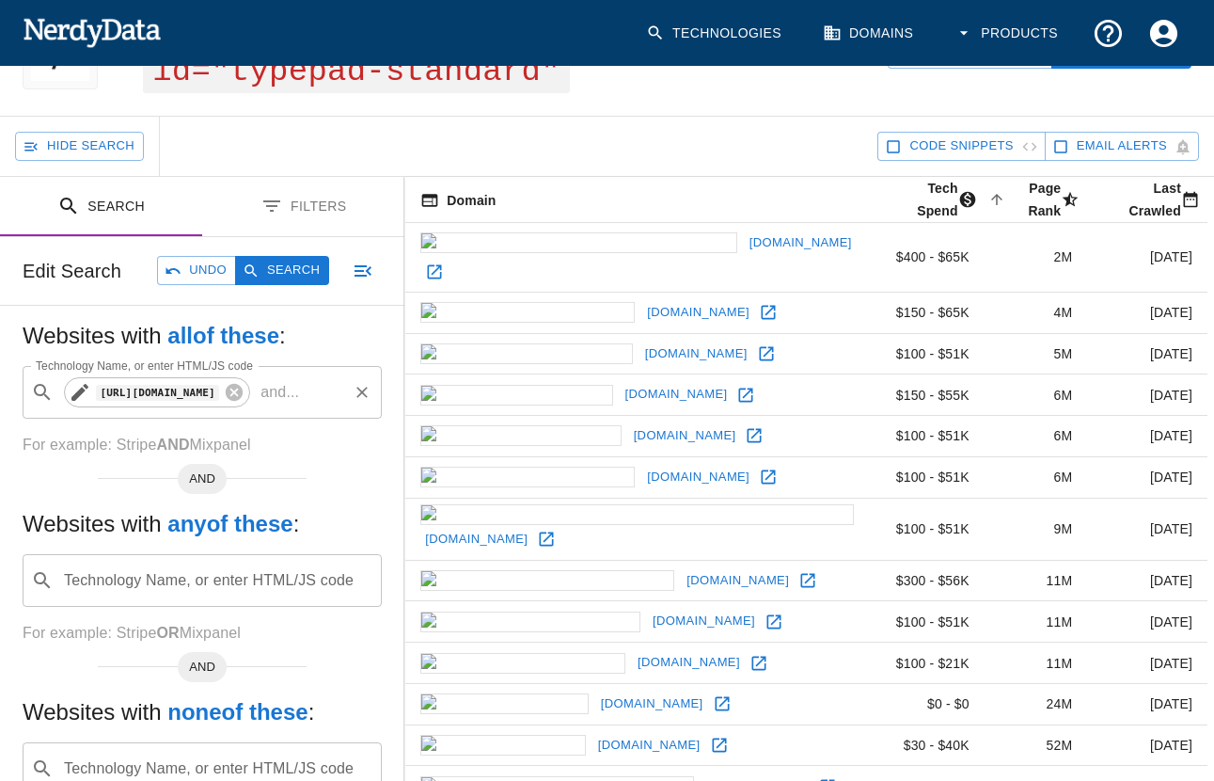
scroll to position [0, 0]
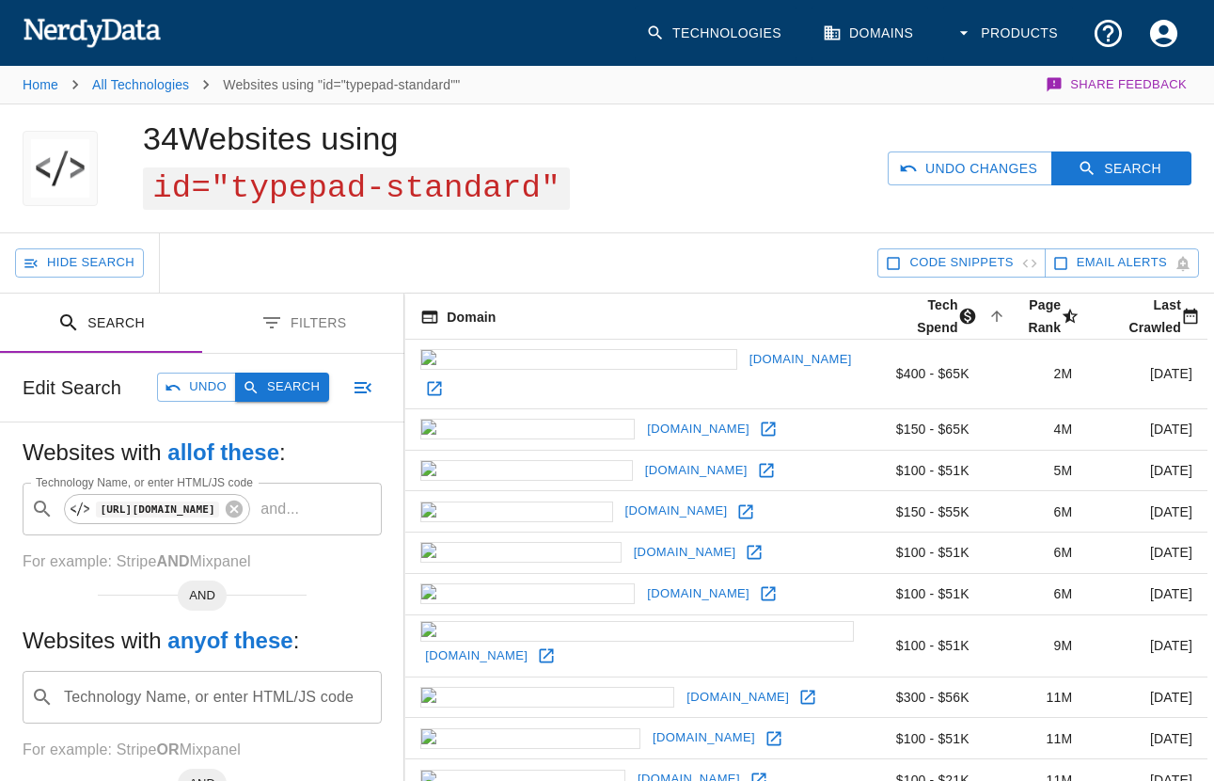
click at [278, 390] on button "Search" at bounding box center [282, 386] width 94 height 29
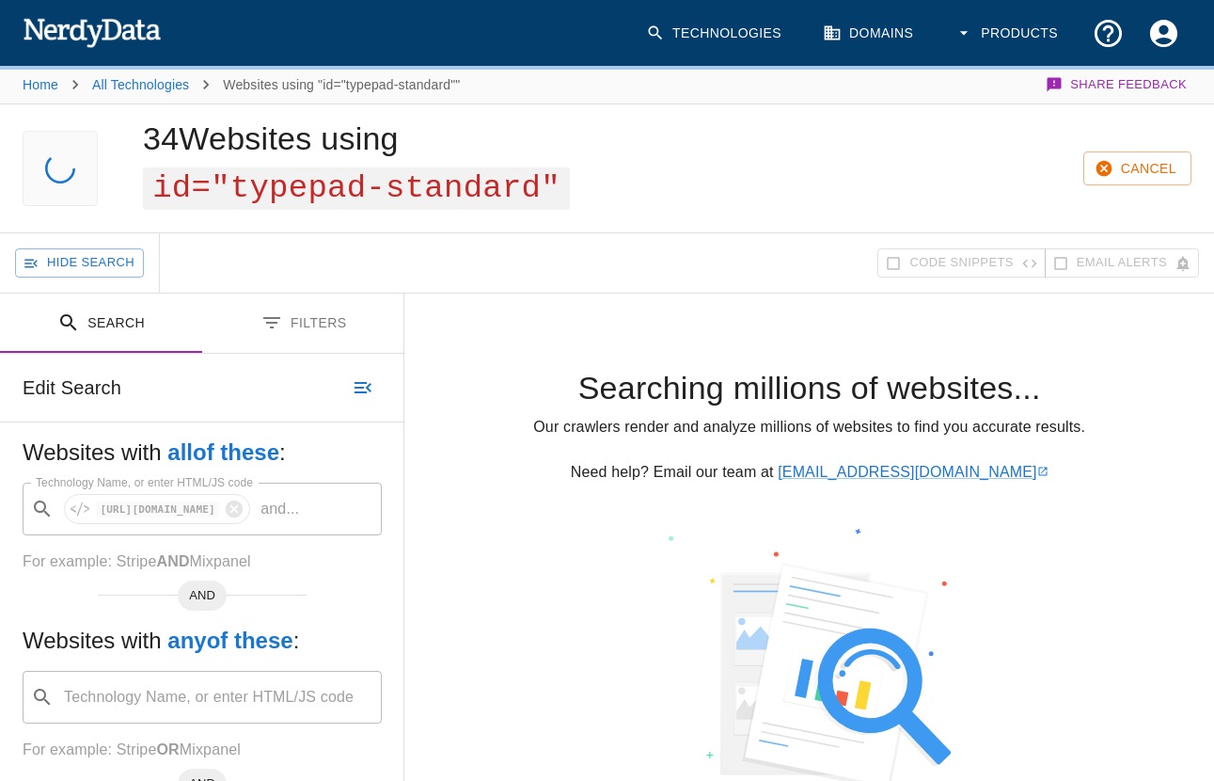
click at [962, 35] on icon "button" at bounding box center [964, 33] width 19 height 19
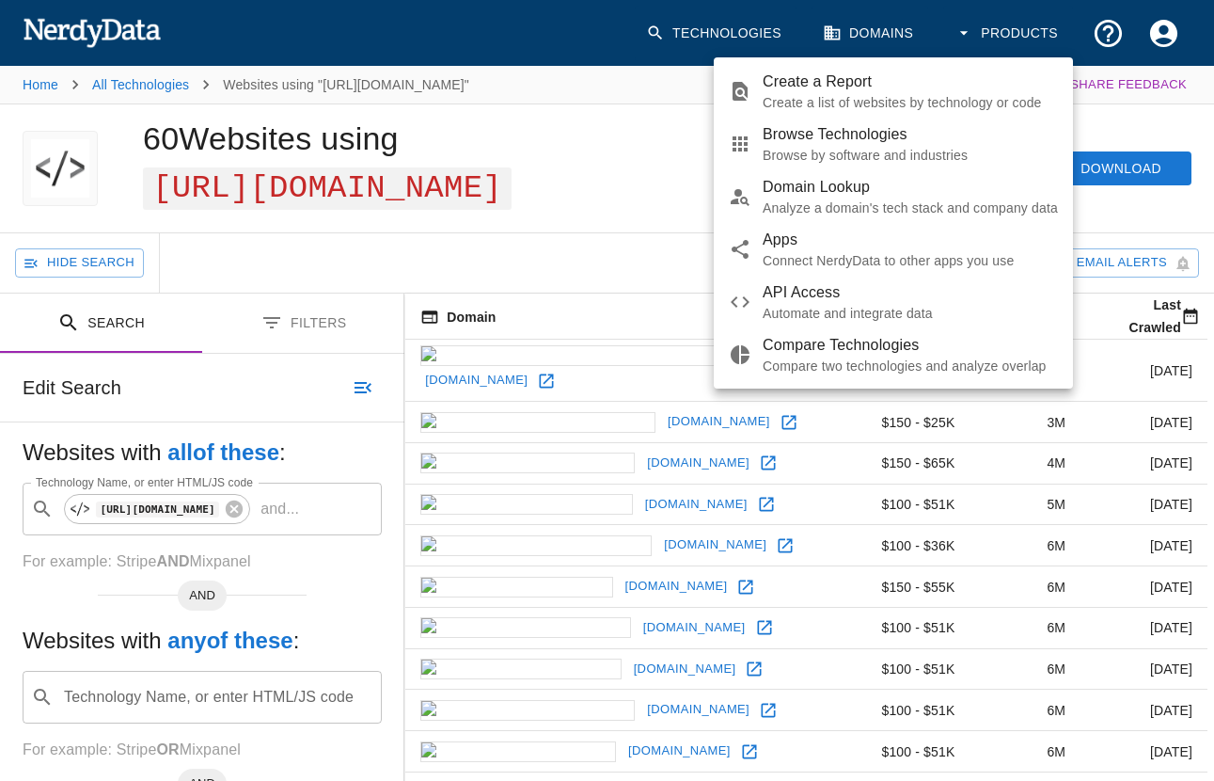
click at [529, 80] on div at bounding box center [607, 390] width 1214 height 781
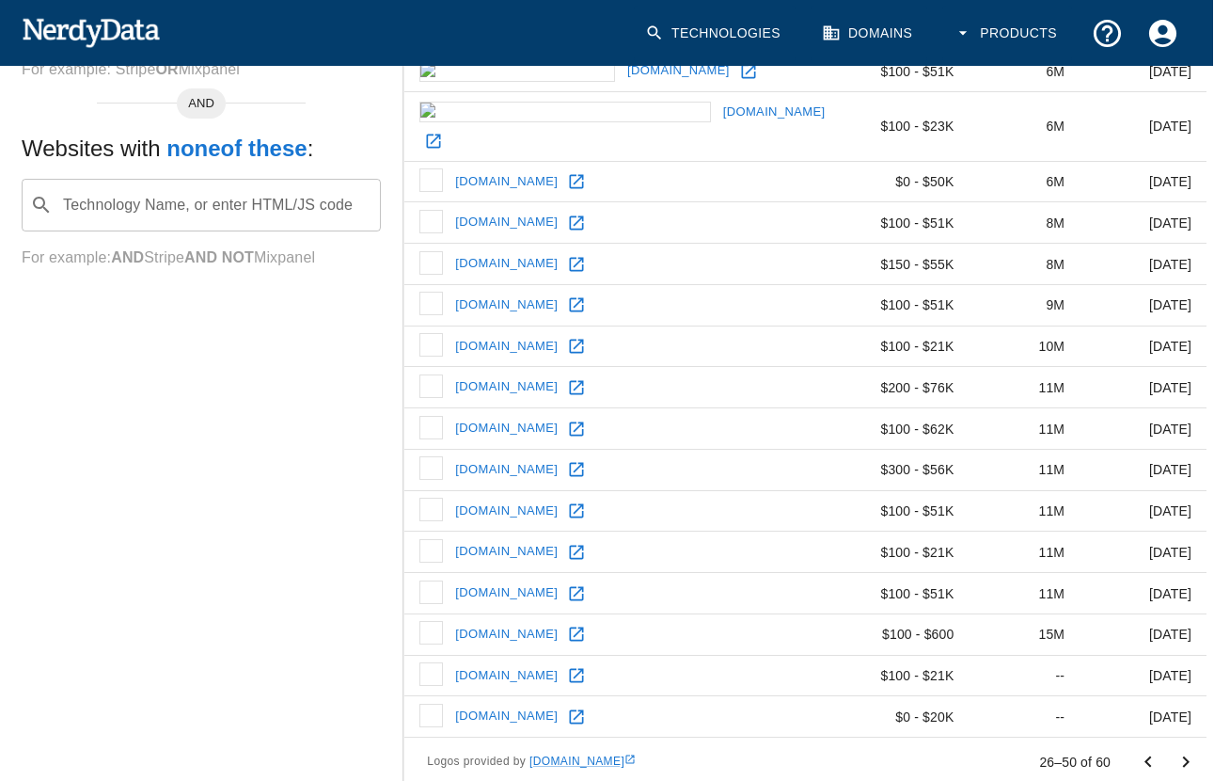
scroll to position [0, 1]
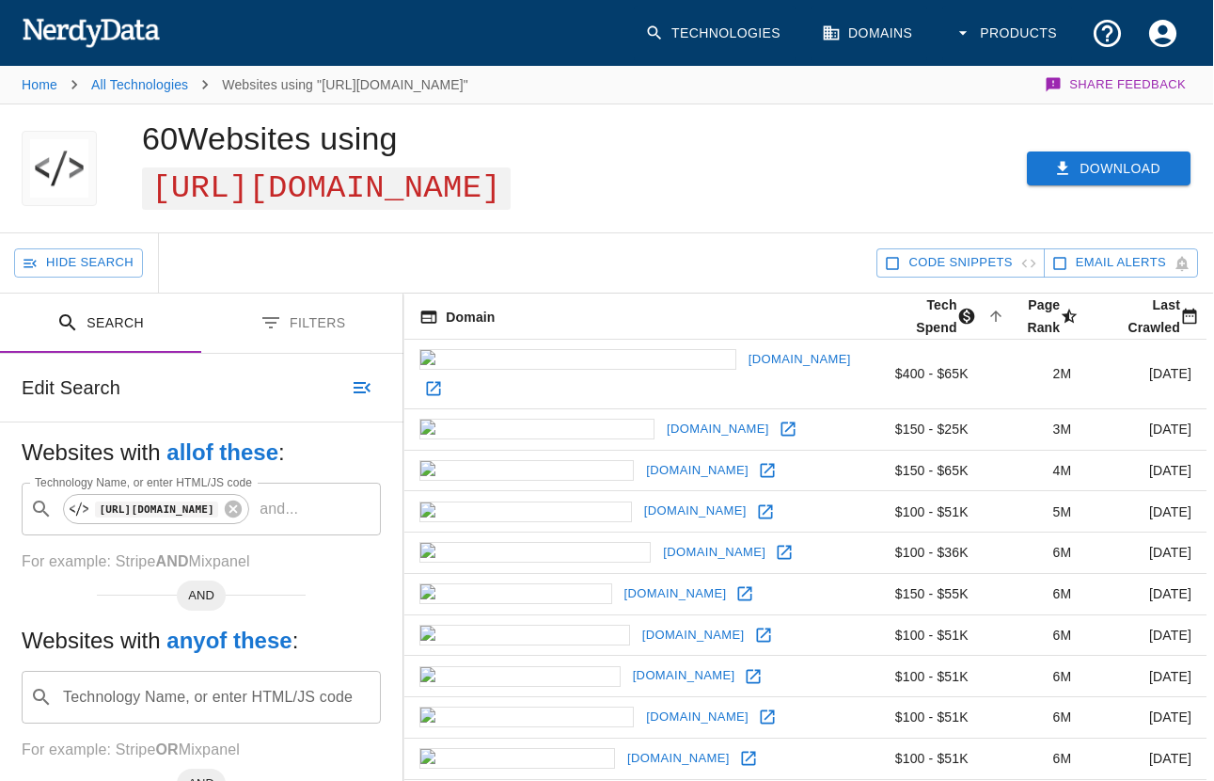
click at [1128, 161] on button "Download" at bounding box center [1109, 168] width 164 height 35
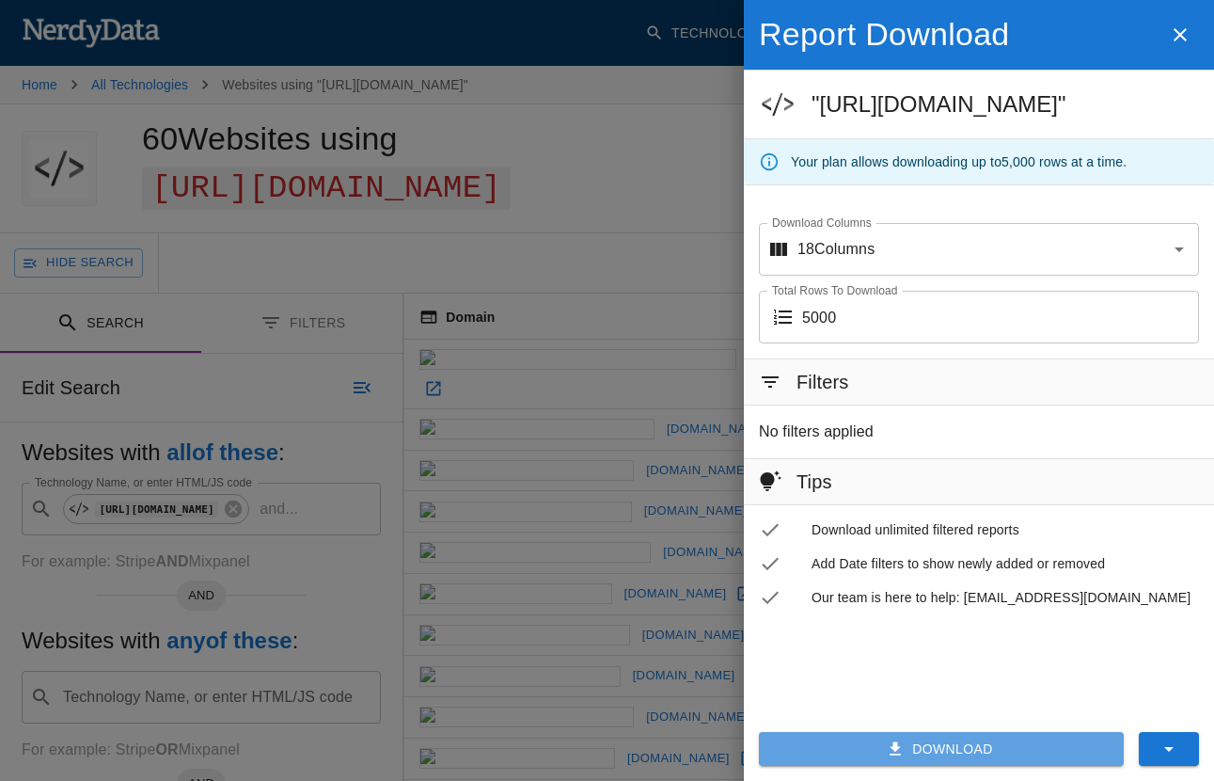
click at [980, 747] on button "Download" at bounding box center [941, 749] width 365 height 35
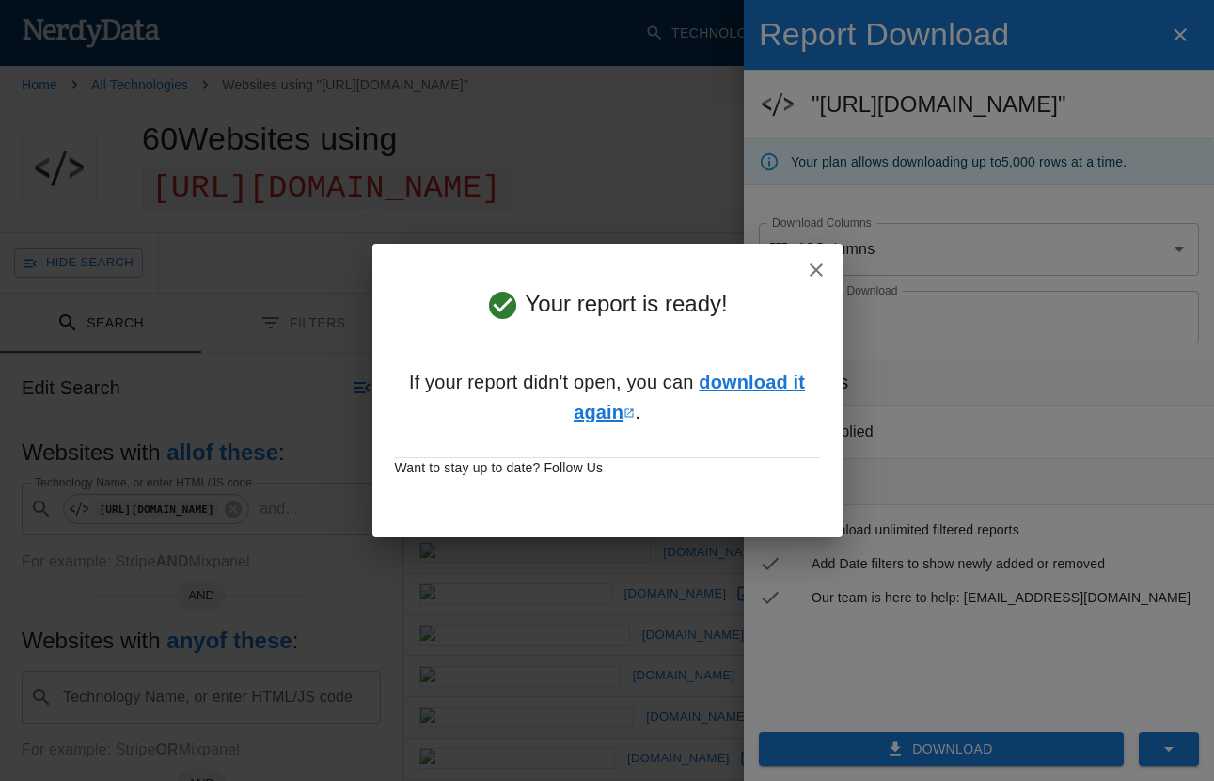
click at [725, 380] on link "download it again" at bounding box center [689, 397] width 231 height 51
click at [817, 272] on icon "button" at bounding box center [816, 269] width 13 height 13
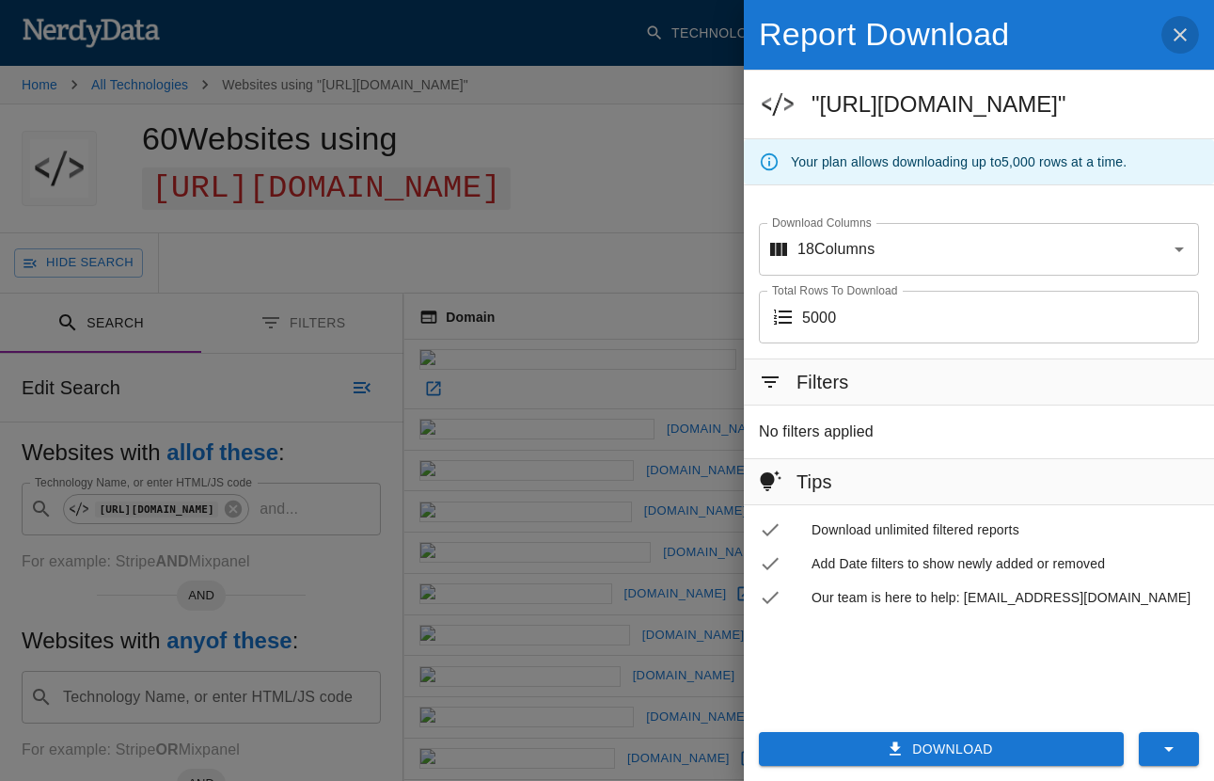
click at [1183, 30] on icon "button" at bounding box center [1180, 34] width 13 height 13
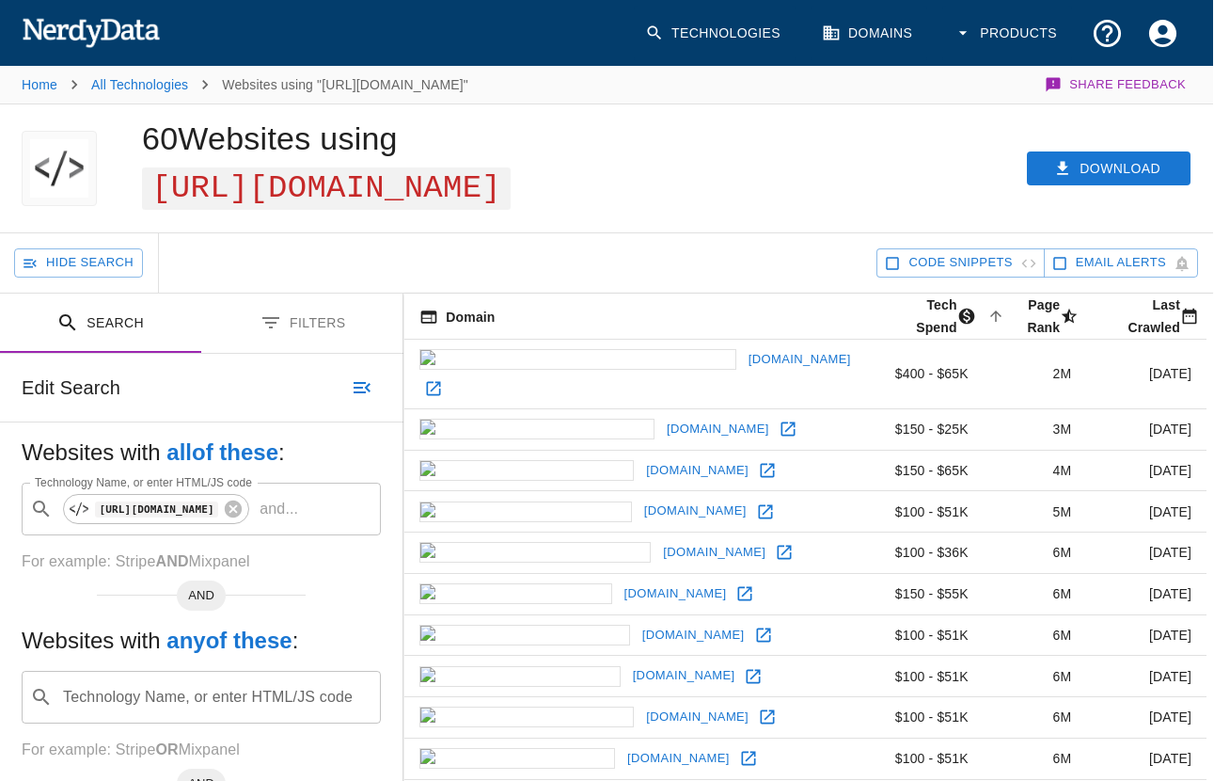
click at [761, 463] on icon at bounding box center [768, 470] width 14 height 14
click at [242, 509] on icon at bounding box center [233, 508] width 17 height 17
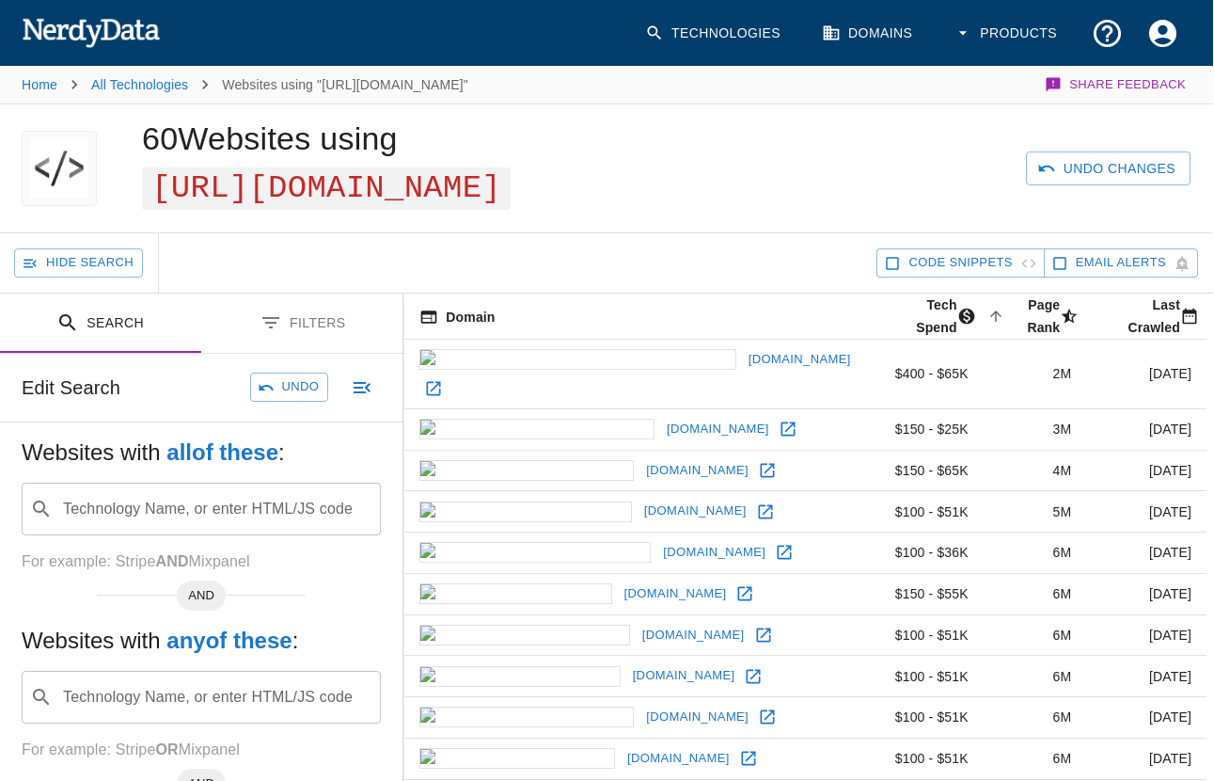
click at [157, 515] on input "Technology Name, or enter HTML/JS code" at bounding box center [216, 509] width 312 height 36
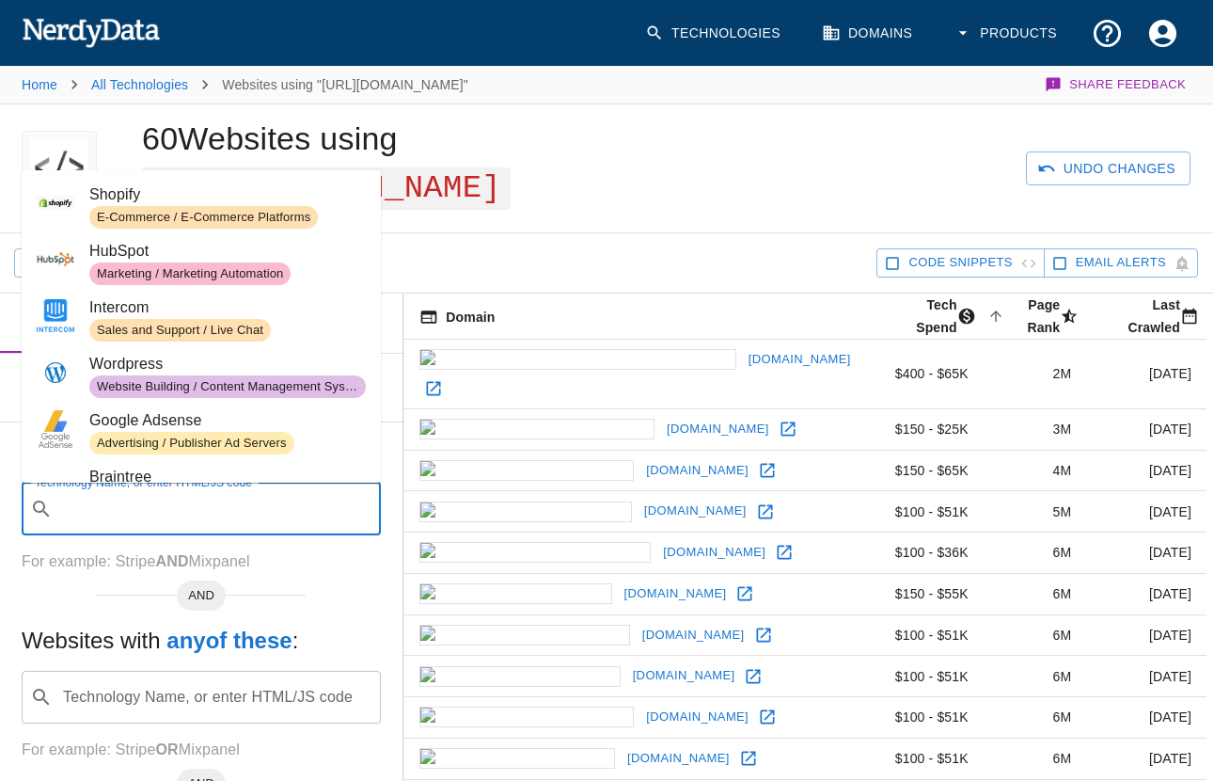
paste input "https://www.typepad.com/services/"
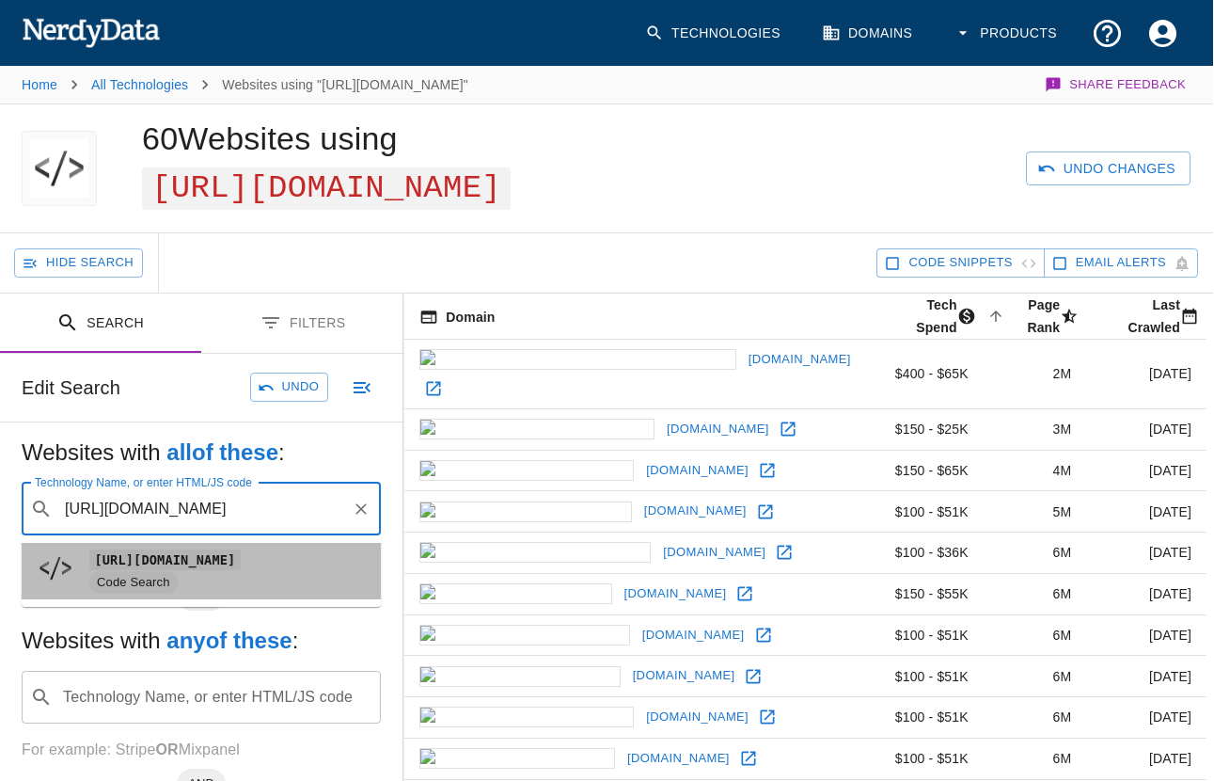
click at [221, 570] on span "https://www.typepad.com/services/" at bounding box center [227, 559] width 277 height 23
type input "https://www.typepad.com/services/"
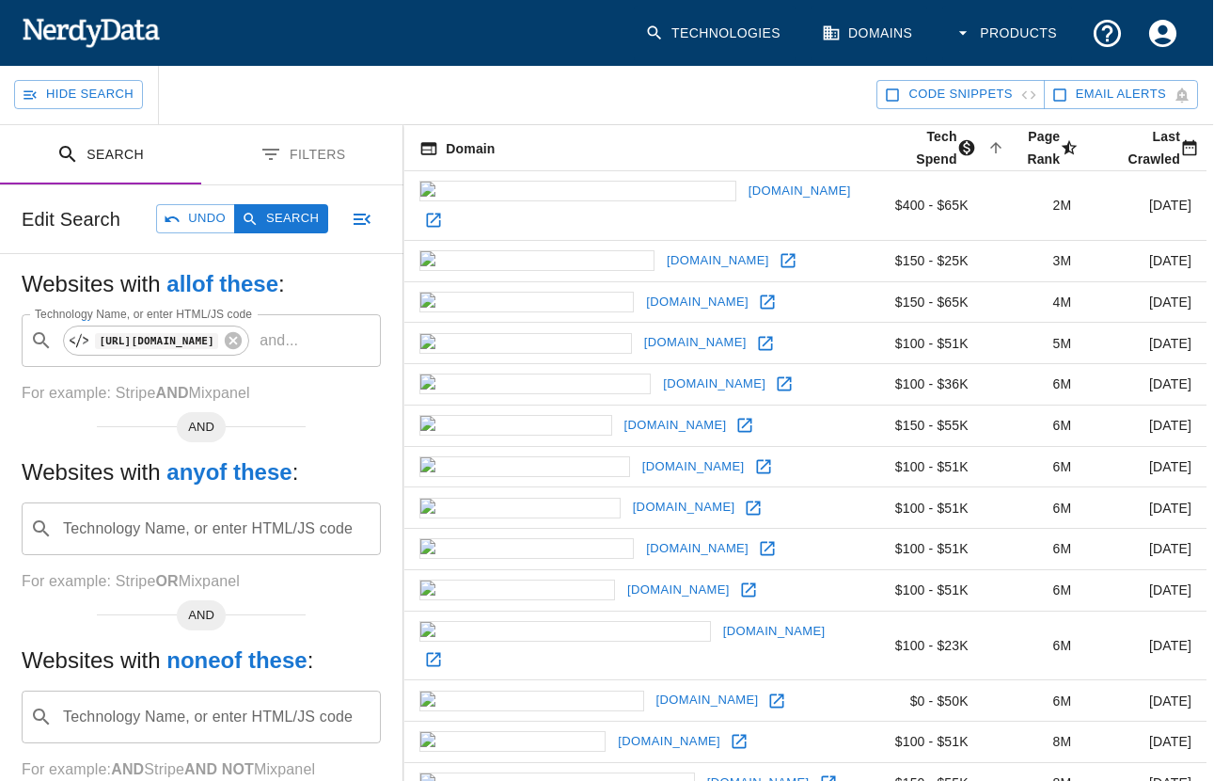
scroll to position [245, 1]
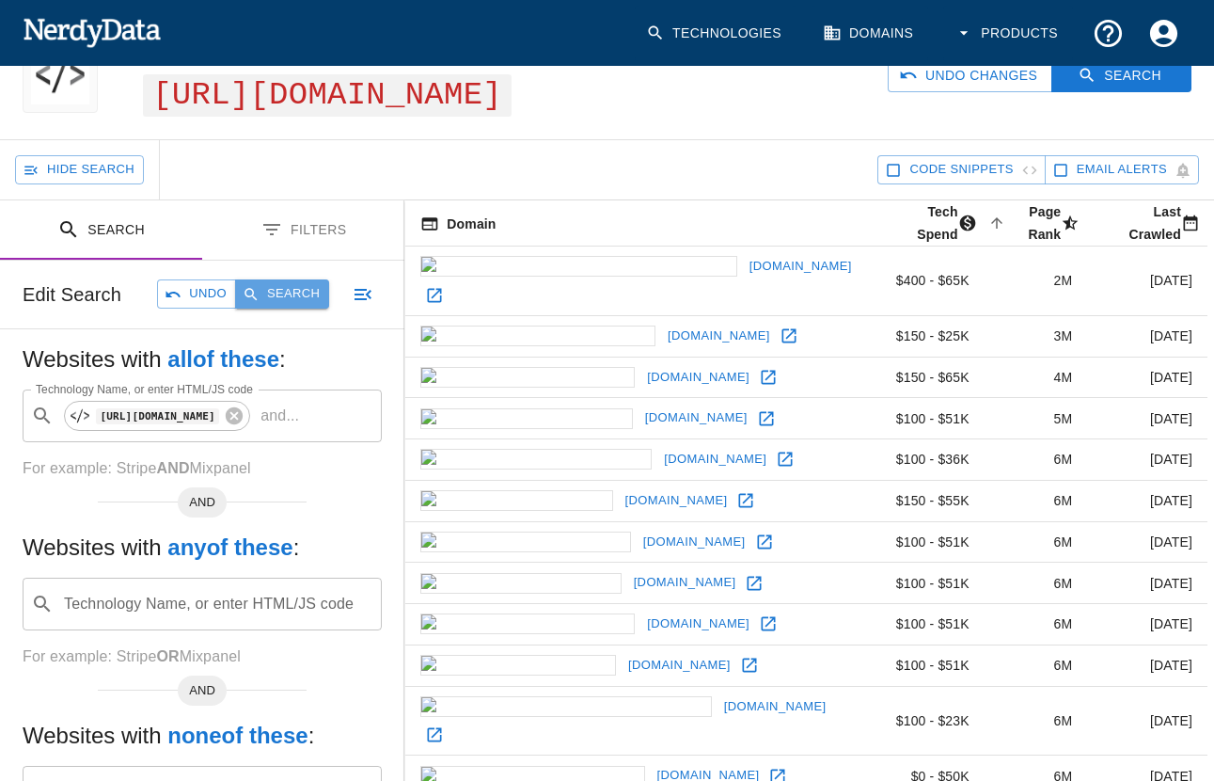
click at [284, 294] on button "Search" at bounding box center [282, 293] width 94 height 29
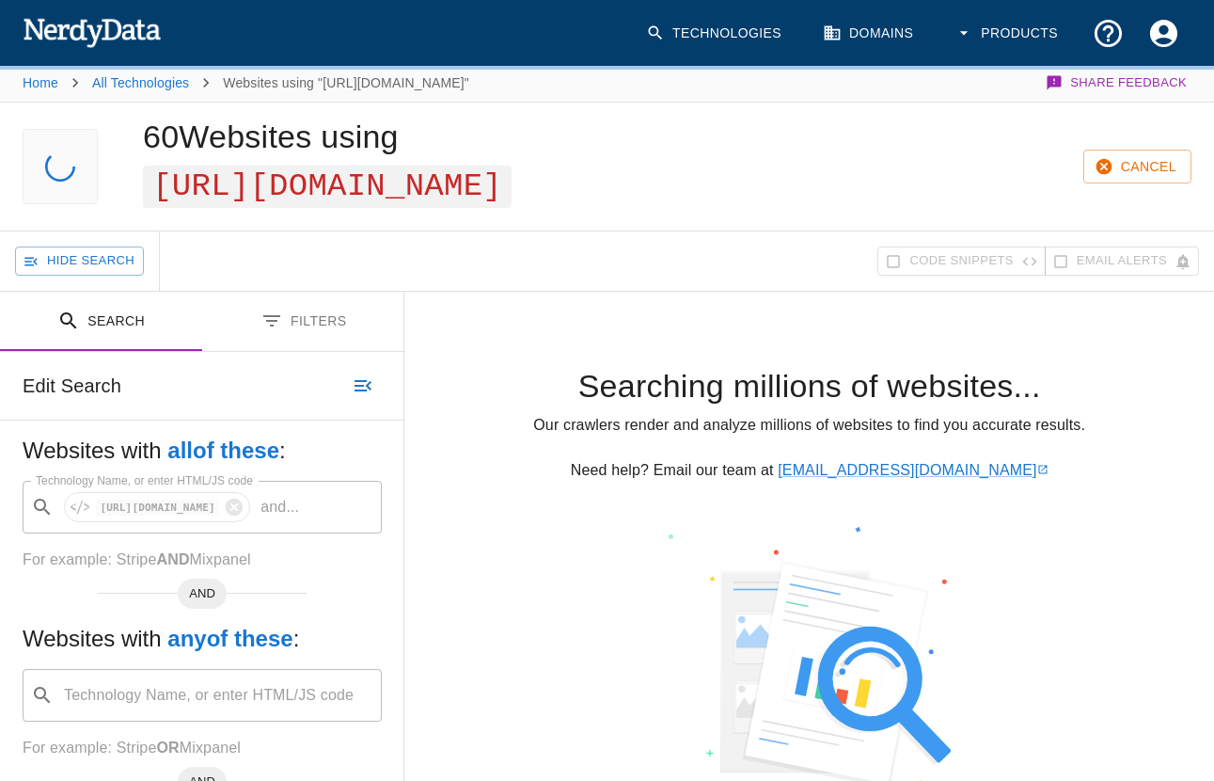
scroll to position [0, 0]
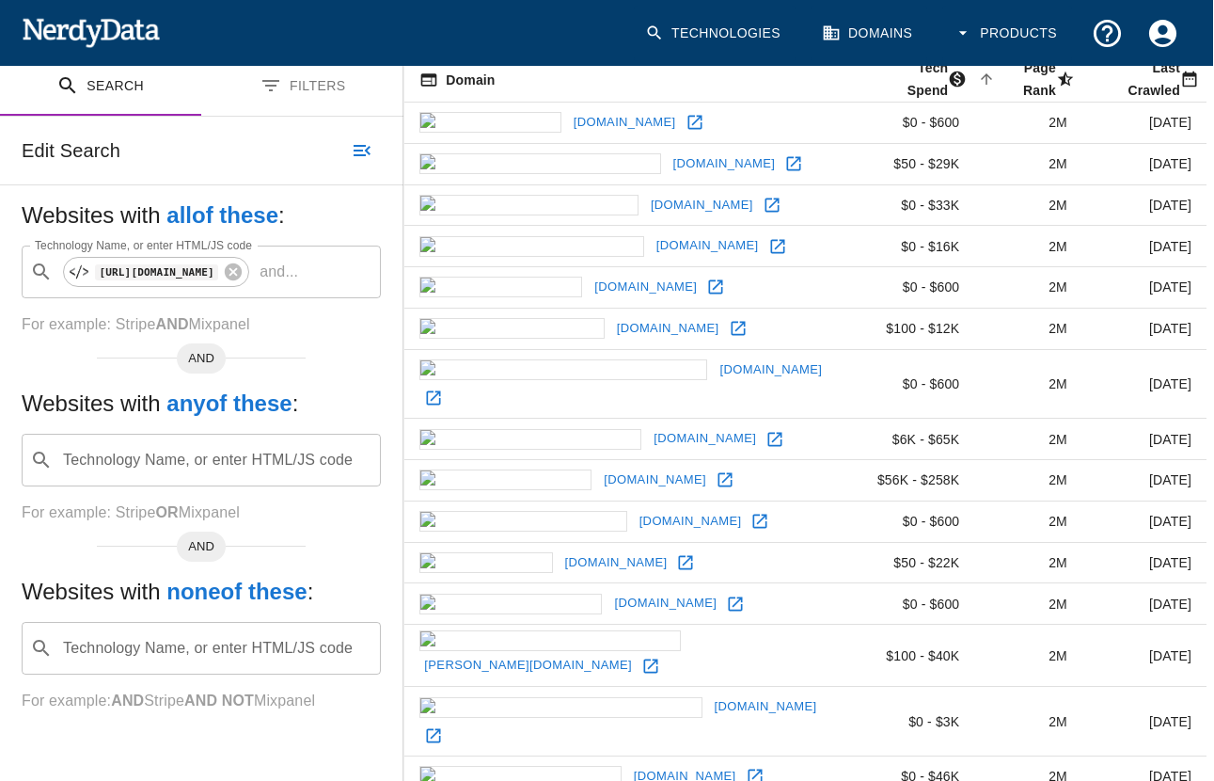
scroll to position [0, 1]
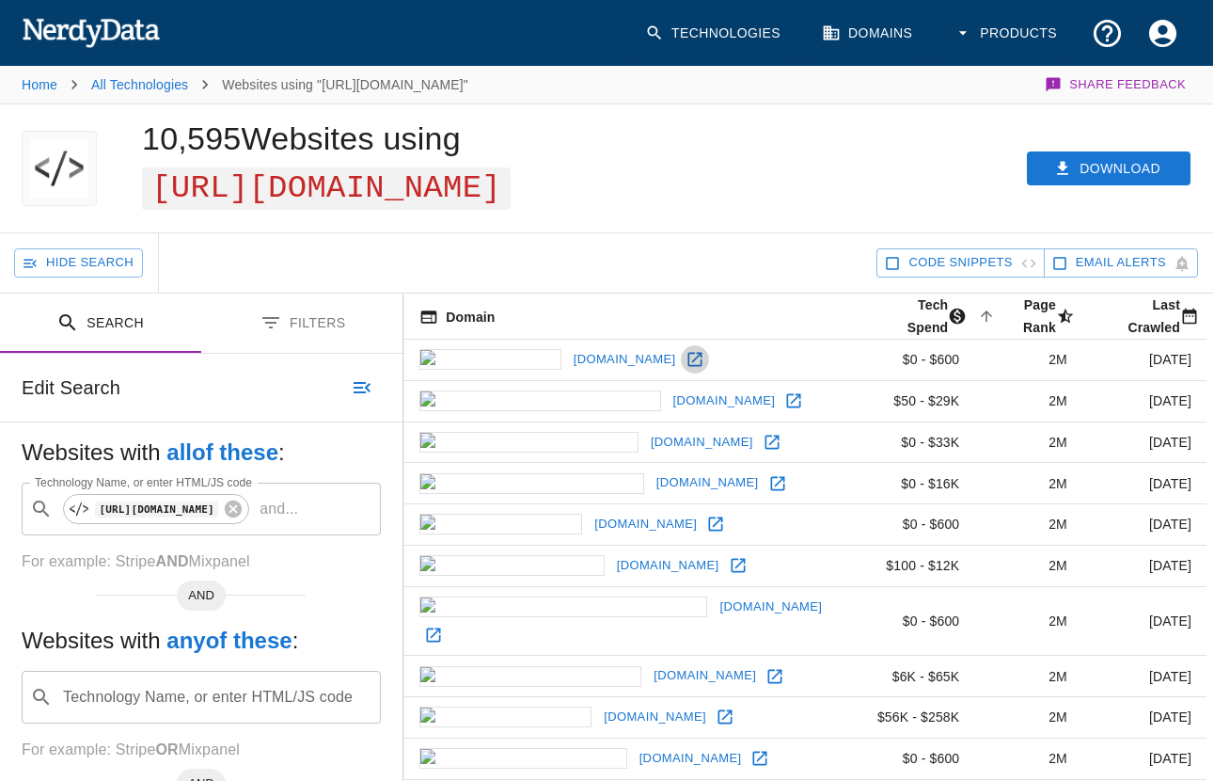
click at [686, 351] on icon at bounding box center [695, 359] width 19 height 19
click at [787, 394] on icon at bounding box center [794, 401] width 14 height 14
click at [765, 435] on icon at bounding box center [772, 442] width 14 height 14
click at [768, 474] on icon at bounding box center [777, 483] width 19 height 19
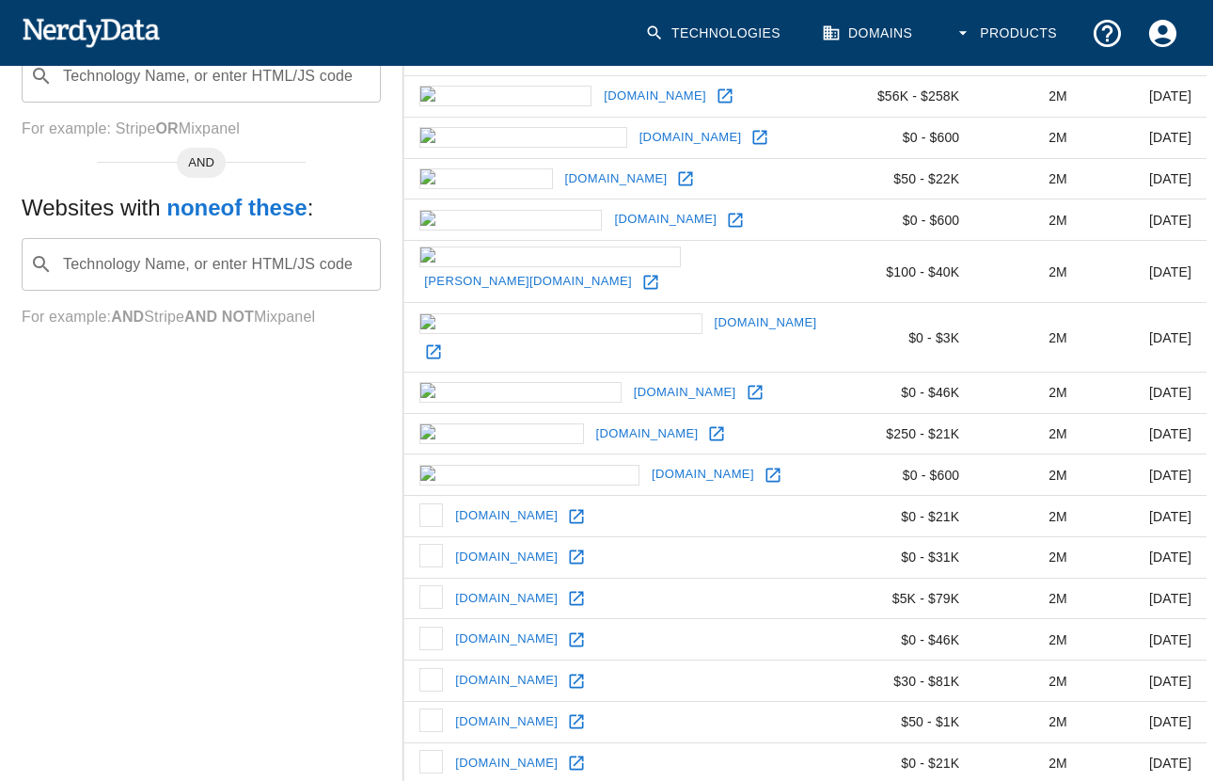
scroll to position [641, 1]
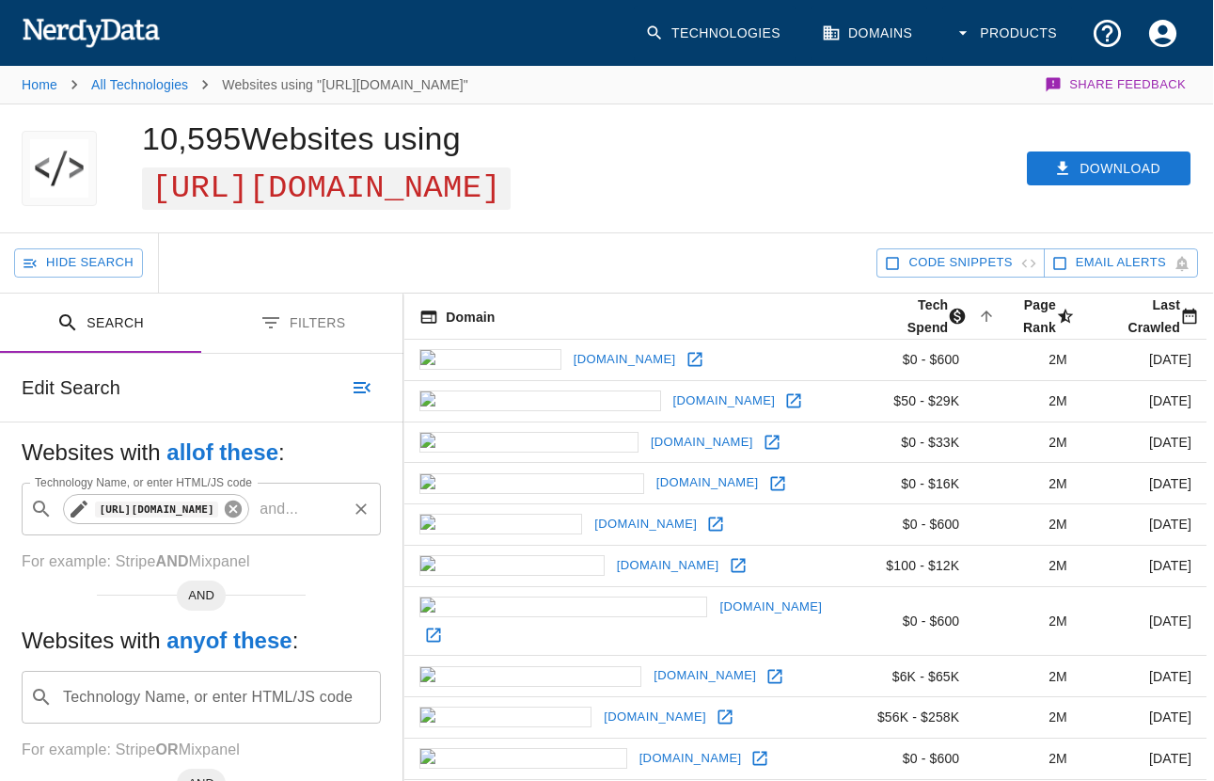
click at [242, 517] on icon at bounding box center [233, 508] width 17 height 17
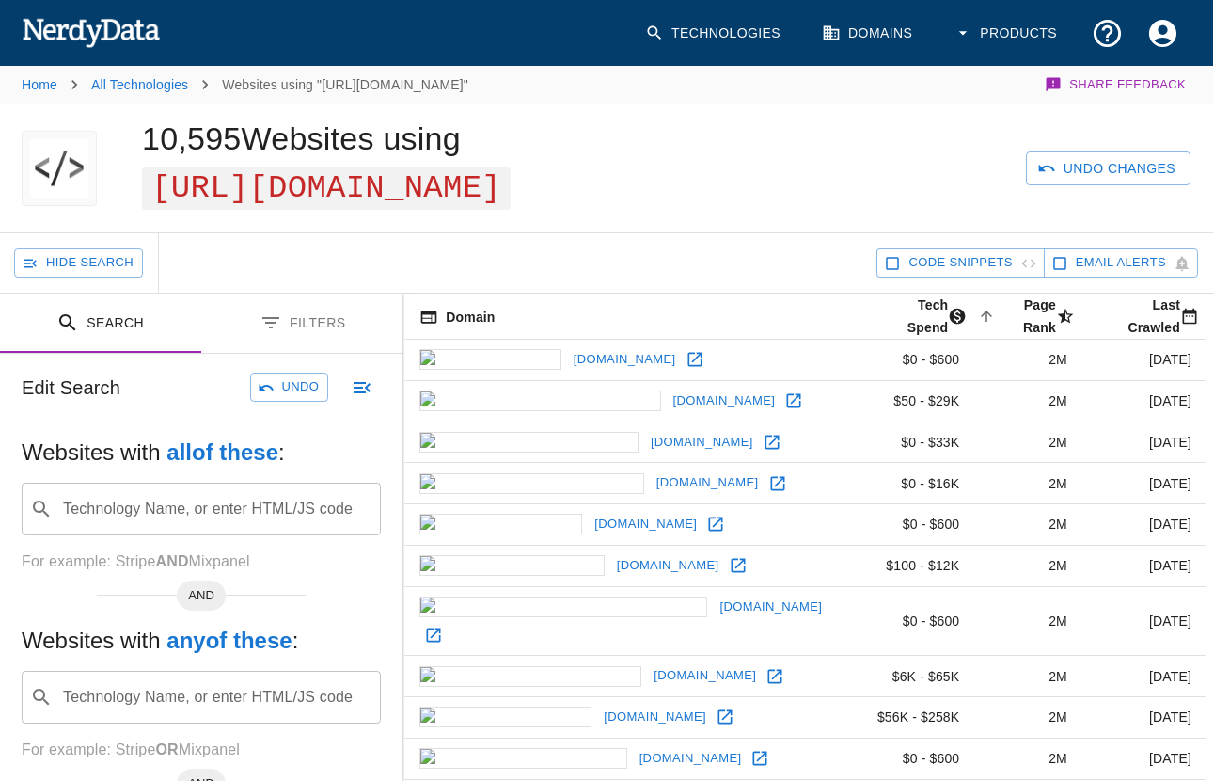
click at [188, 506] on input "Technology Name, or enter HTML/JS code" at bounding box center [216, 509] width 312 height 36
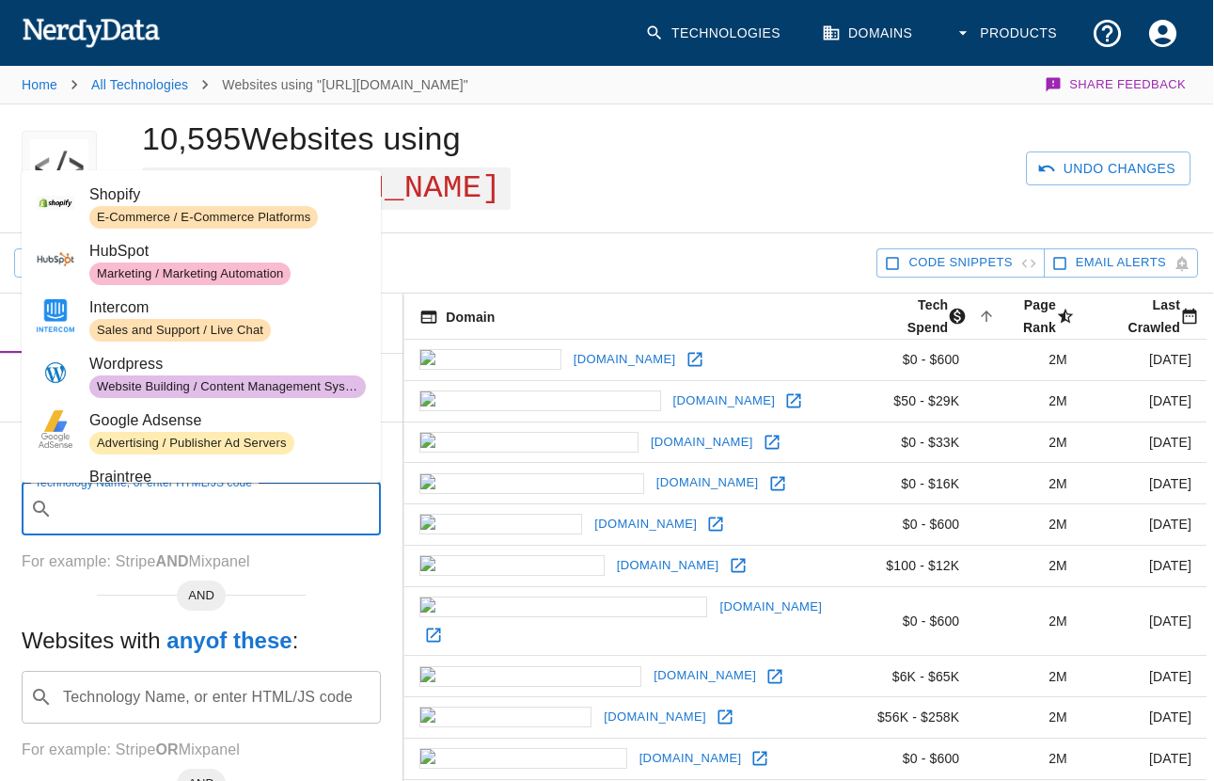
paste input "<meta name="generator" content="http://www.typepad.com/" />"
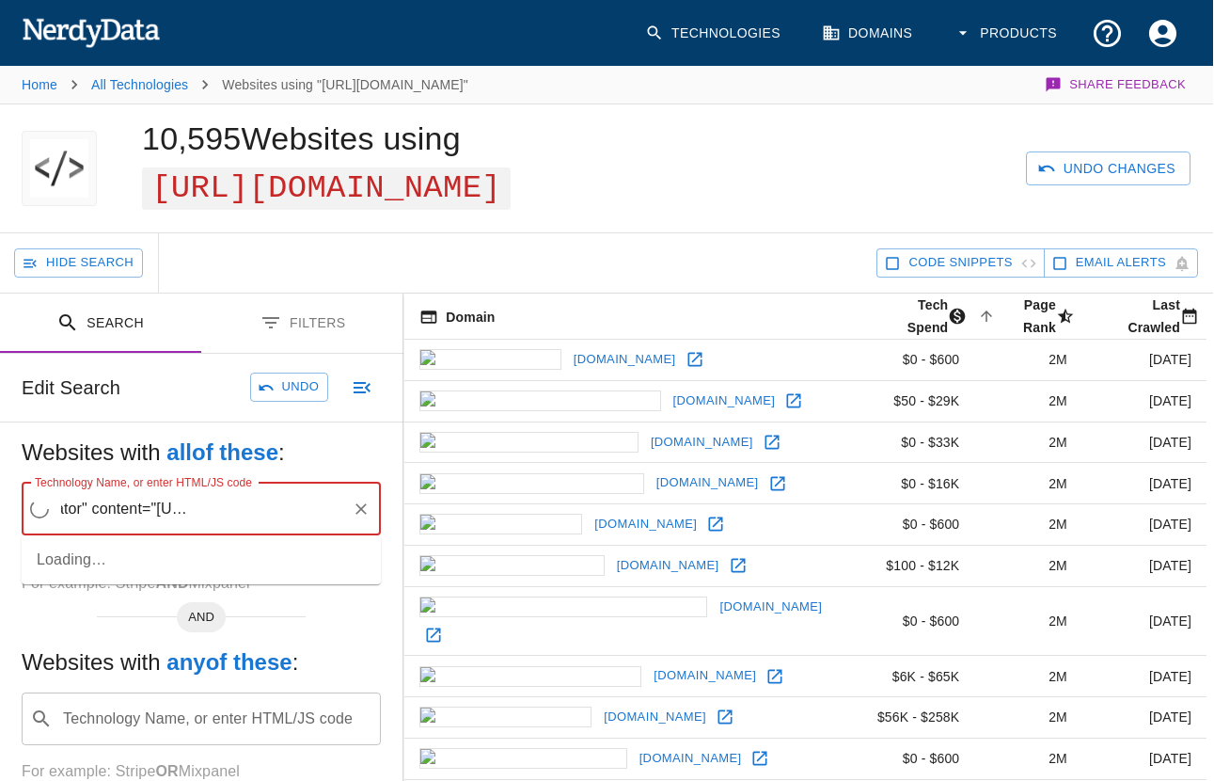
scroll to position [0, 150]
click at [320, 509] on input "<meta name="generator" content="http://www.typepad.com/" />" at bounding box center [202, 509] width 284 height 36
click at [320, 508] on input "<meta name="generator" content="http://www.type" at bounding box center [202, 509] width 284 height 36
paste input "pad.com/" />"
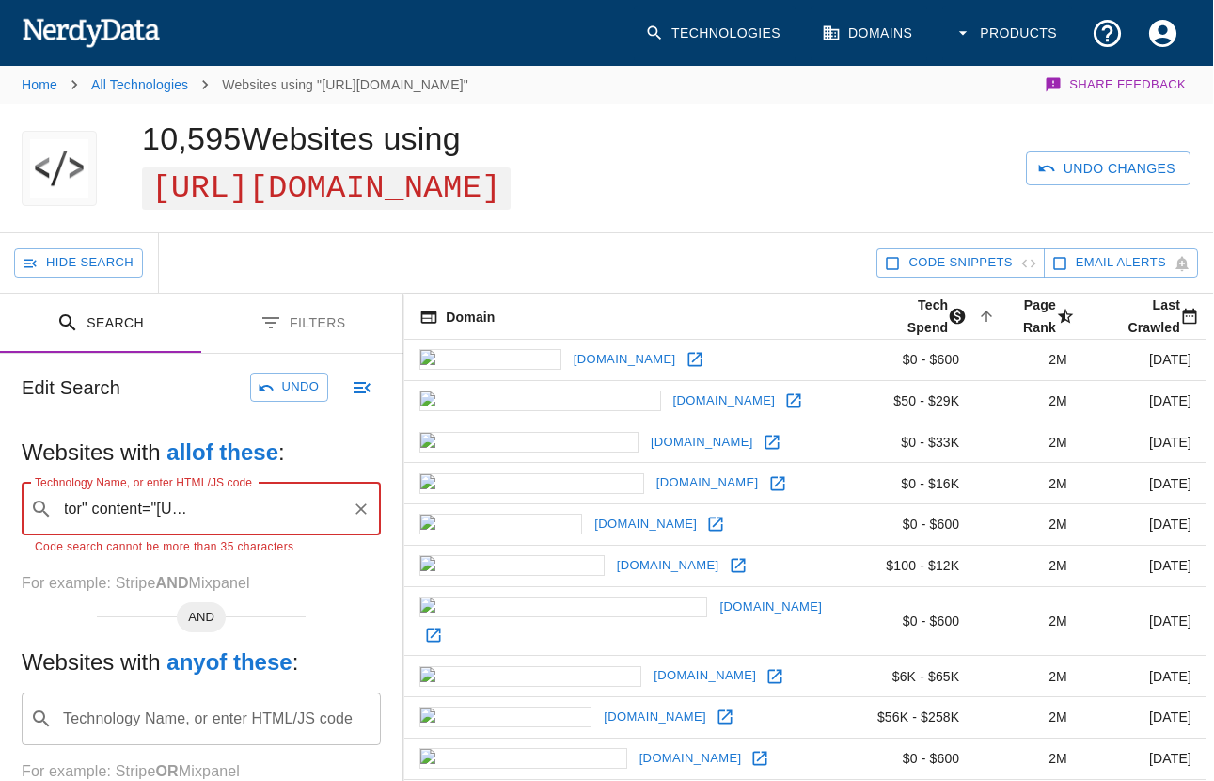
scroll to position [0, 0]
drag, startPoint x: 184, startPoint y: 514, endPoint x: -83, endPoint y: 514, distance: 267.1
click at [0, 514] on html "Technologies Domains Products Home All Technologies Websites using "https://www…" at bounding box center [606, 544] width 1214 height 1089
click at [95, 512] on input "nerator" content="http://www.typepad.com/" />" at bounding box center [203, 509] width 284 height 36
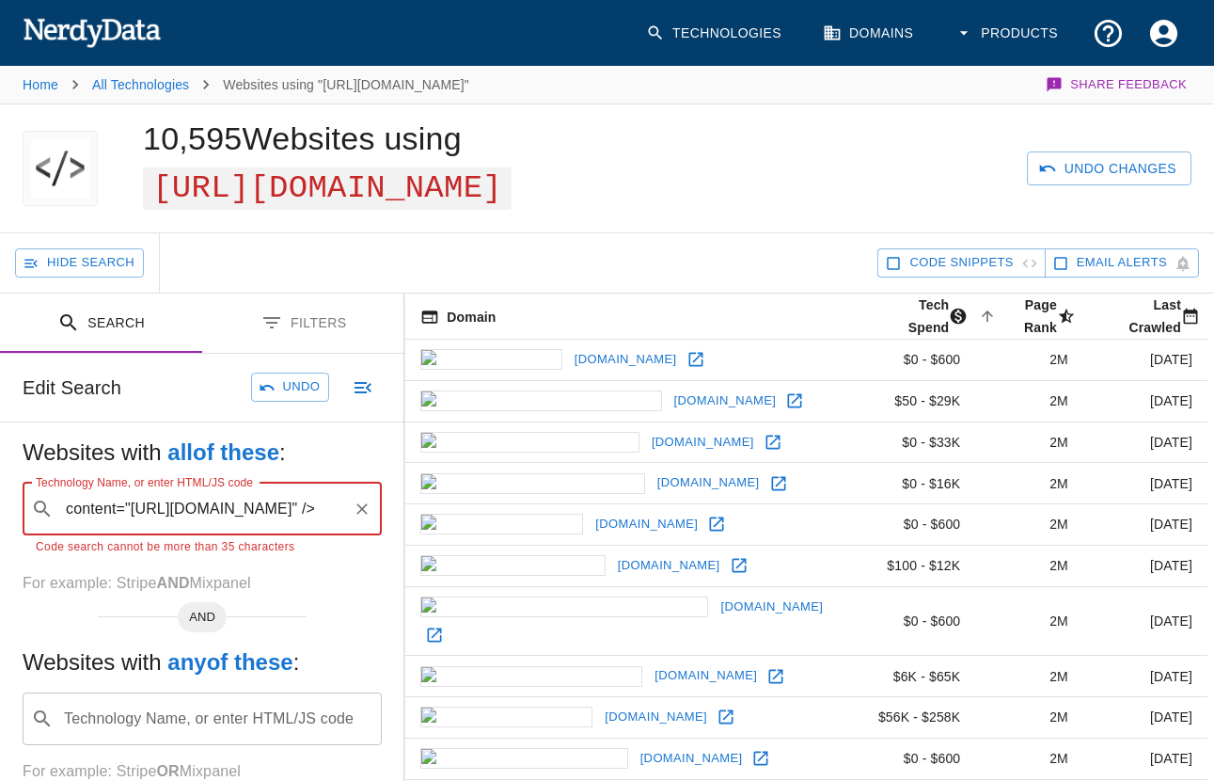
click at [236, 515] on input "content="http://www.typepad.com/" />" at bounding box center [203, 509] width 284 height 36
click at [321, 511] on input "content="http://www.typepad.com/" />" at bounding box center [203, 509] width 284 height 36
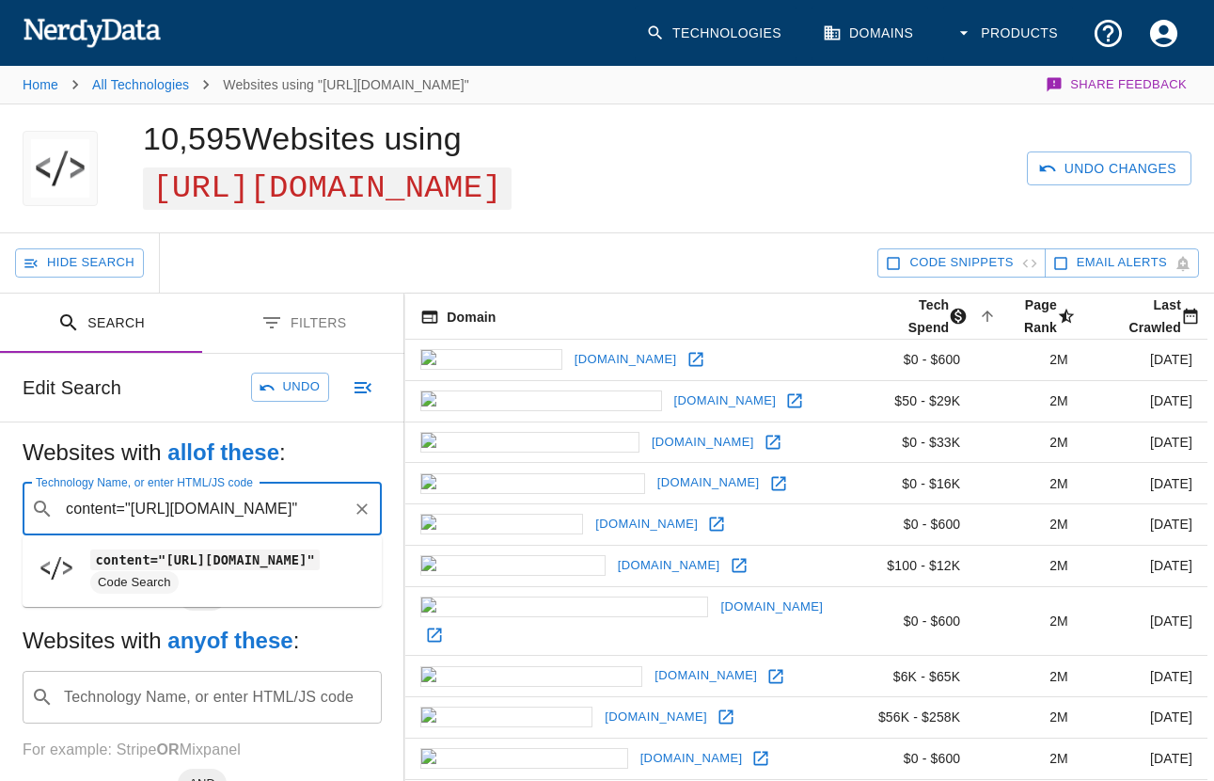
click at [227, 551] on code "content="http://www.typepad.com/"" at bounding box center [204, 559] width 229 height 20
type input "content="http://www.typepad.com/""
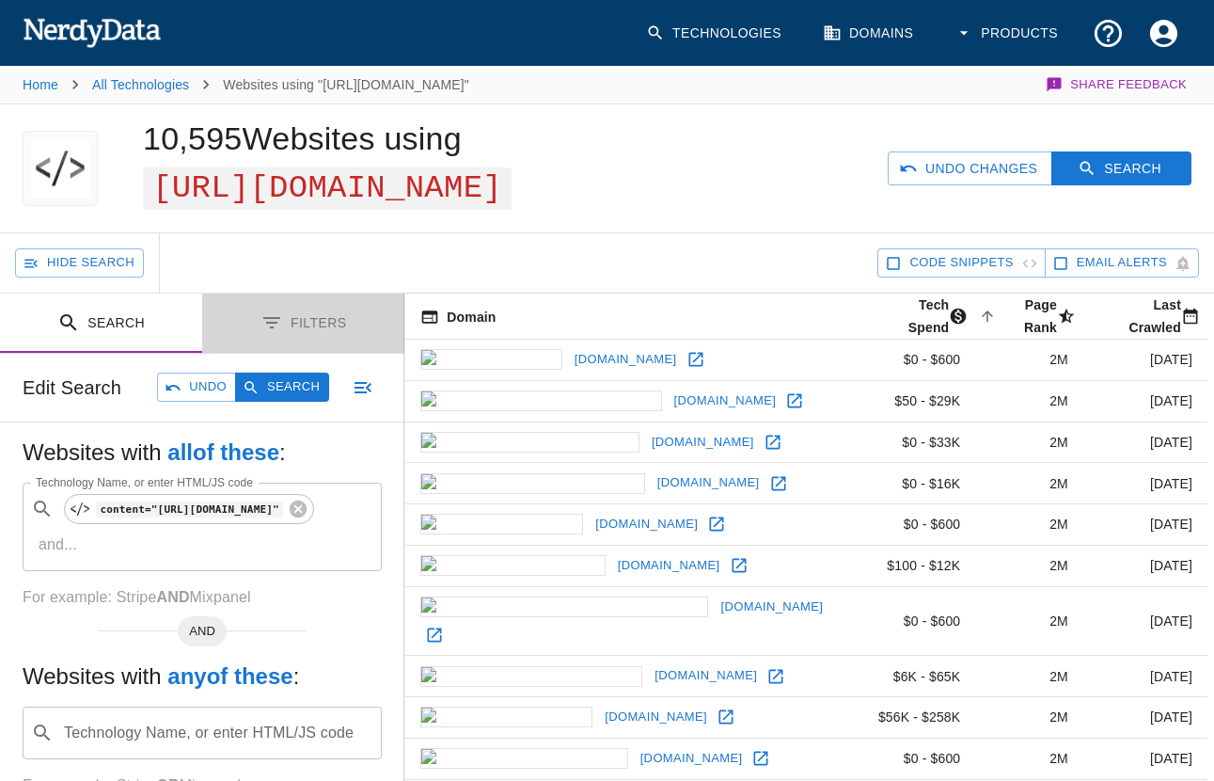
click at [299, 328] on button "Filters" at bounding box center [303, 322] width 202 height 59
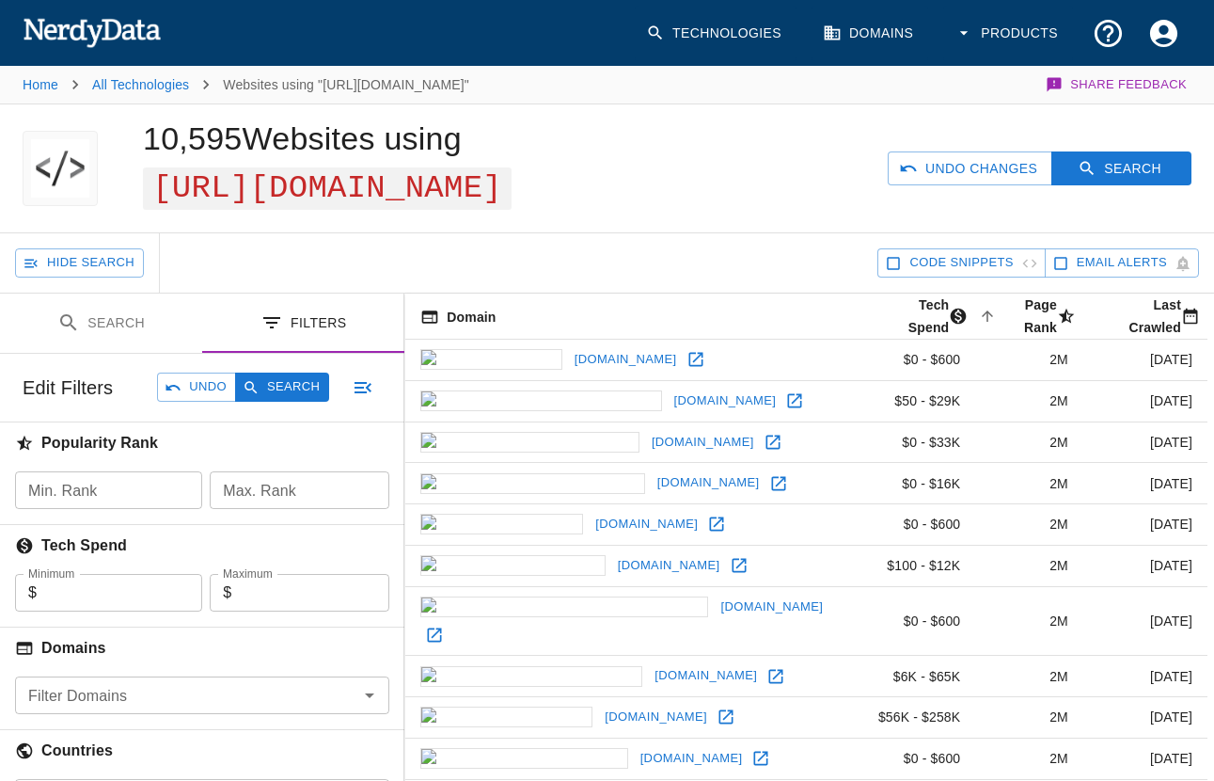
drag, startPoint x: 293, startPoint y: 387, endPoint x: 293, endPoint y: 351, distance: 35.7
click at [293, 385] on button "Search" at bounding box center [282, 386] width 94 height 29
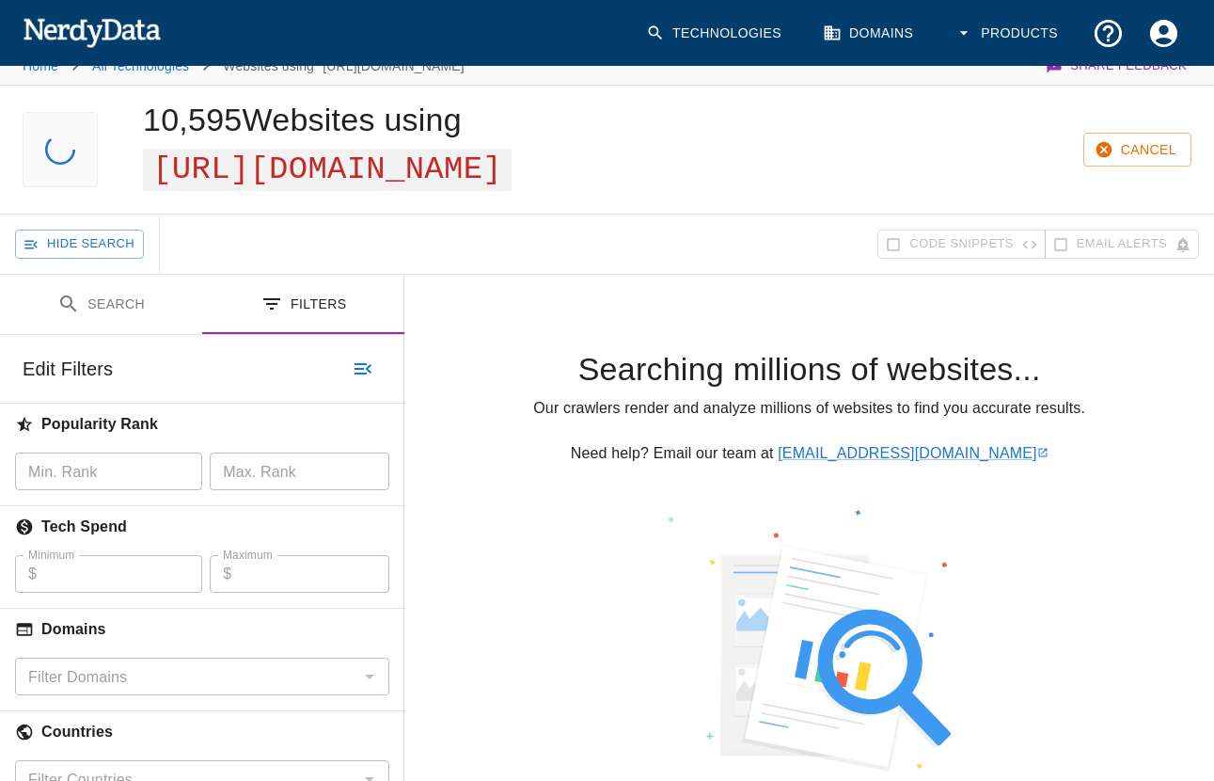
scroll to position [31, 0]
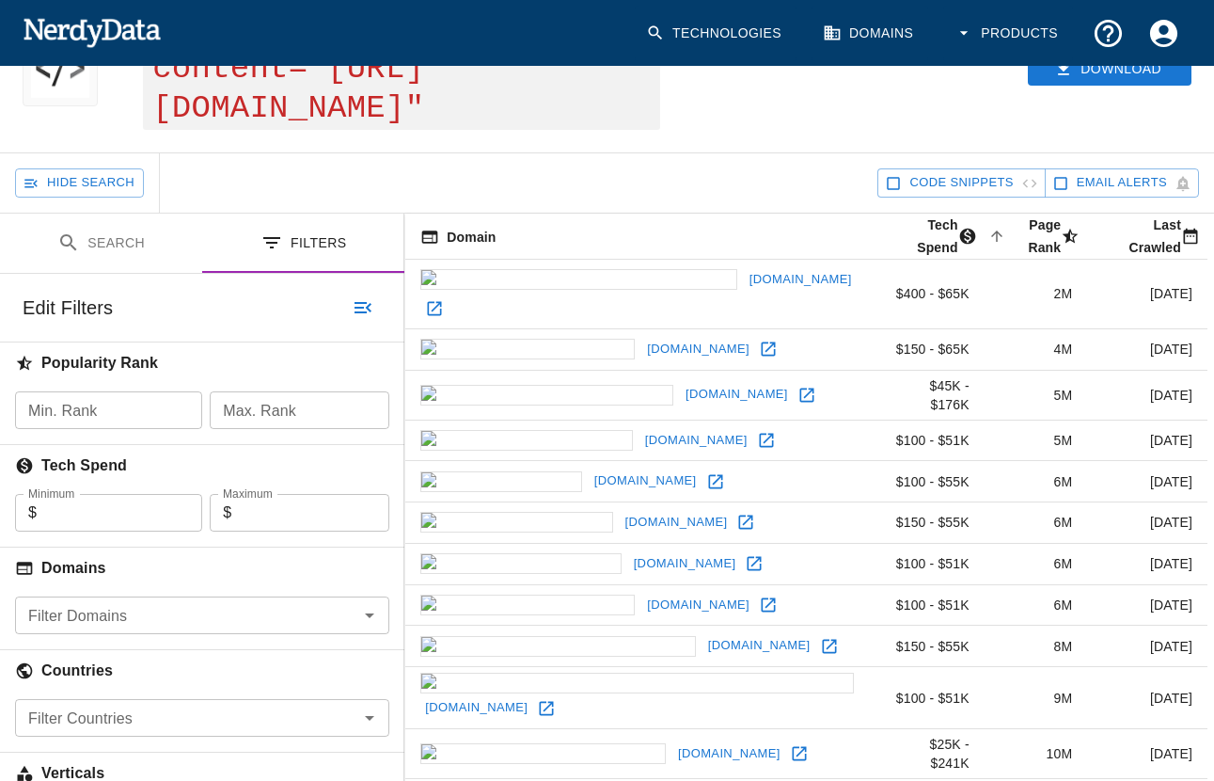
scroll to position [121, 0]
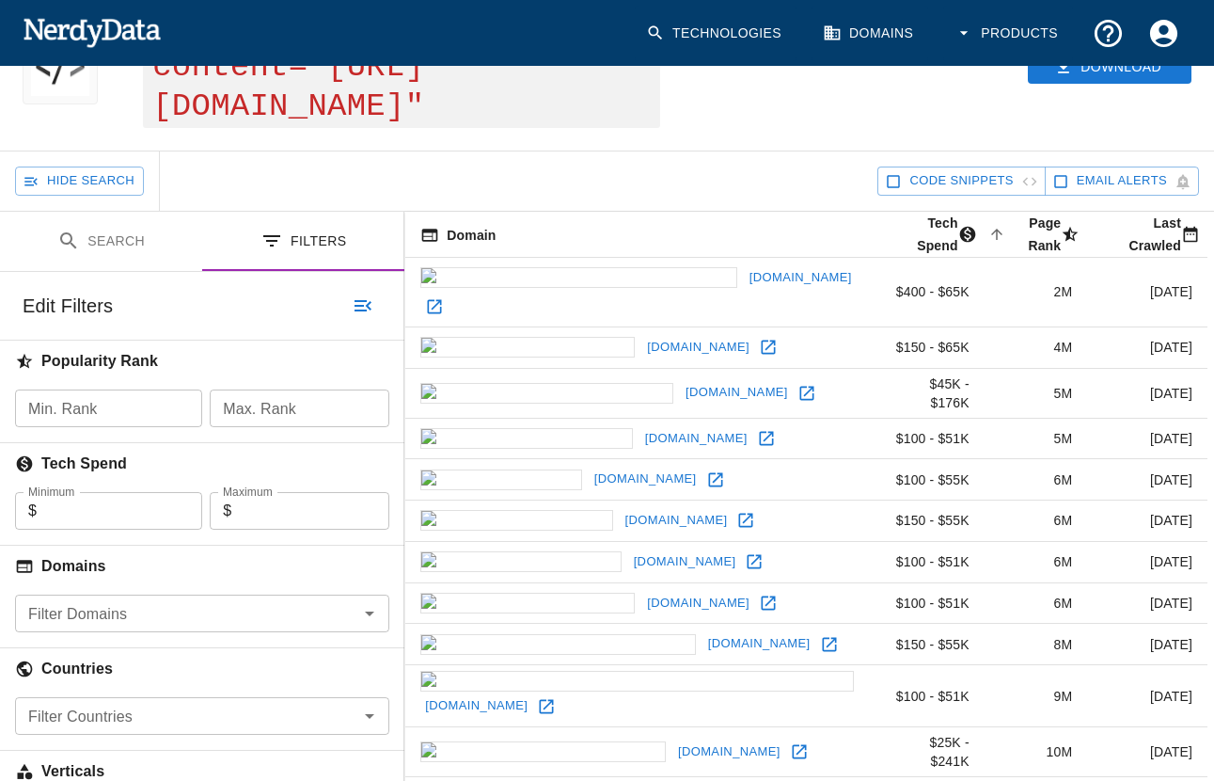
click at [762, 595] on icon at bounding box center [769, 602] width 14 height 14
click at [129, 212] on button "Search" at bounding box center [101, 241] width 202 height 59
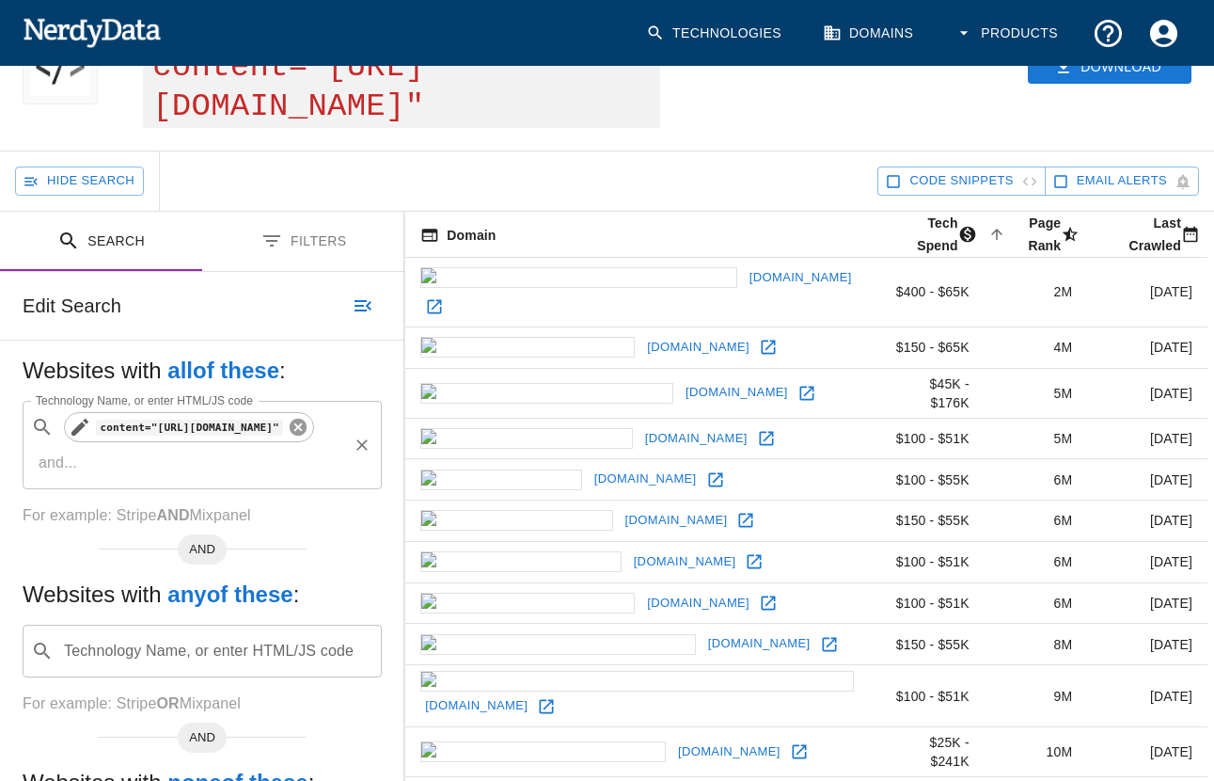
click at [306, 419] on icon at bounding box center [298, 427] width 17 height 17
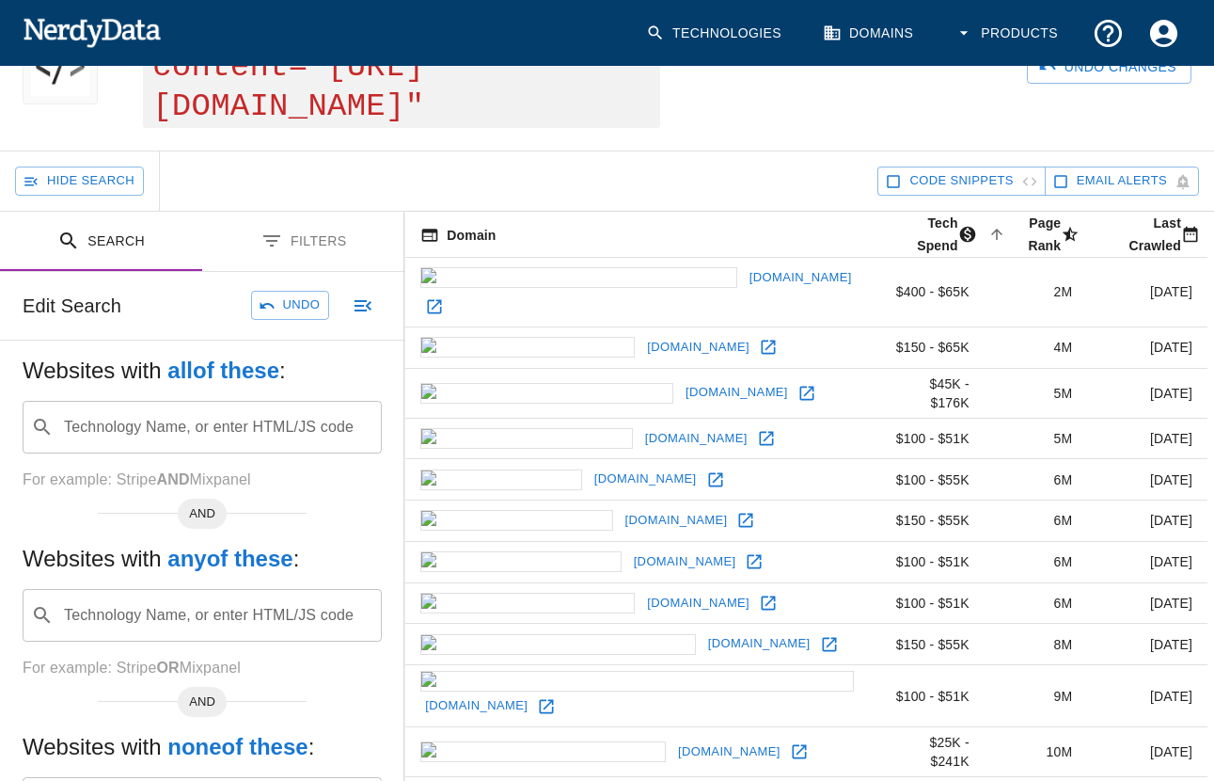
click at [175, 409] on input "Technology Name, or enter HTML/JS code" at bounding box center [217, 427] width 312 height 36
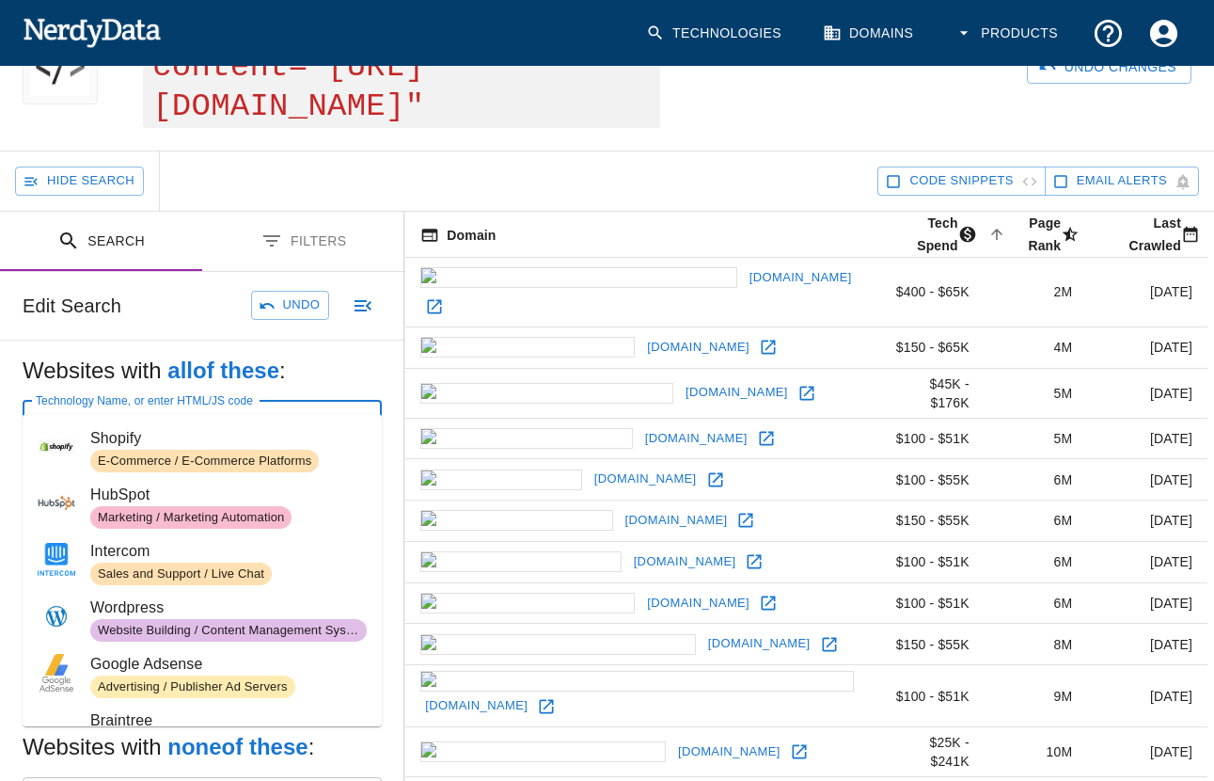
paste input "src="https://www.typepad.com"
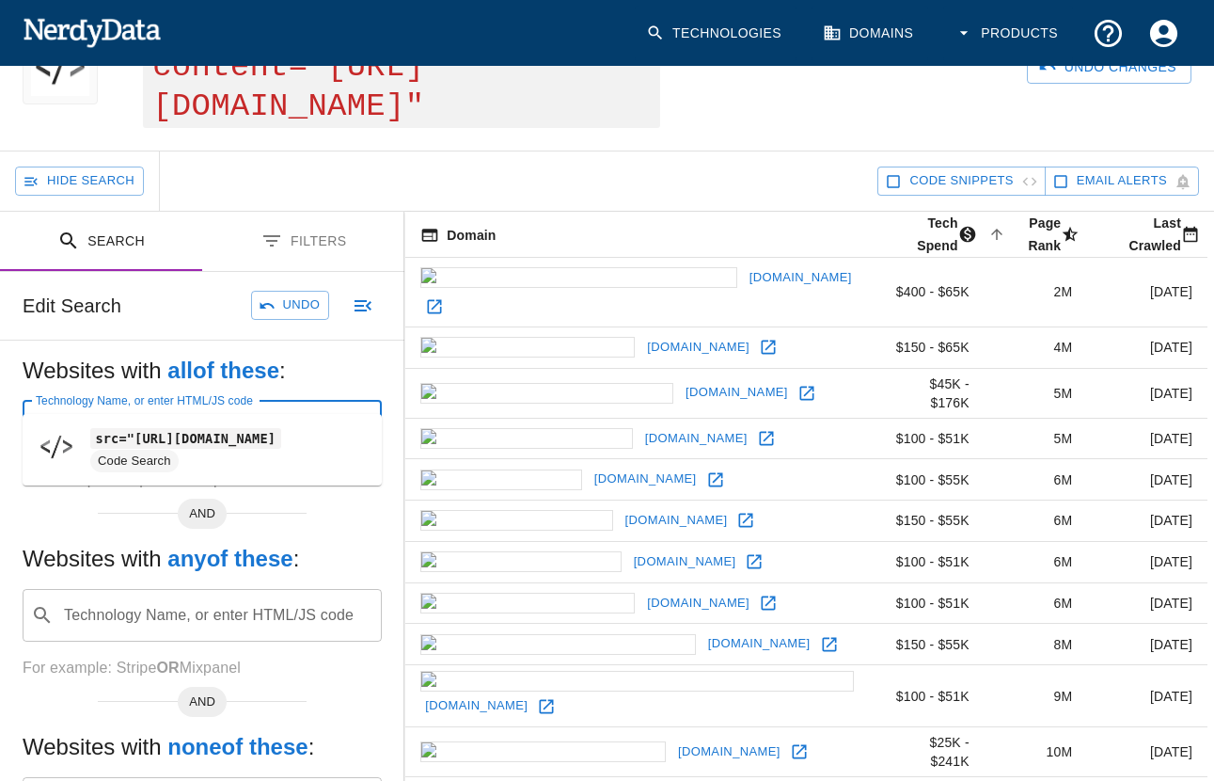
click at [248, 439] on code "src="https://www.typepad.com" at bounding box center [185, 438] width 191 height 20
type input "src="https://www.typepad.com"
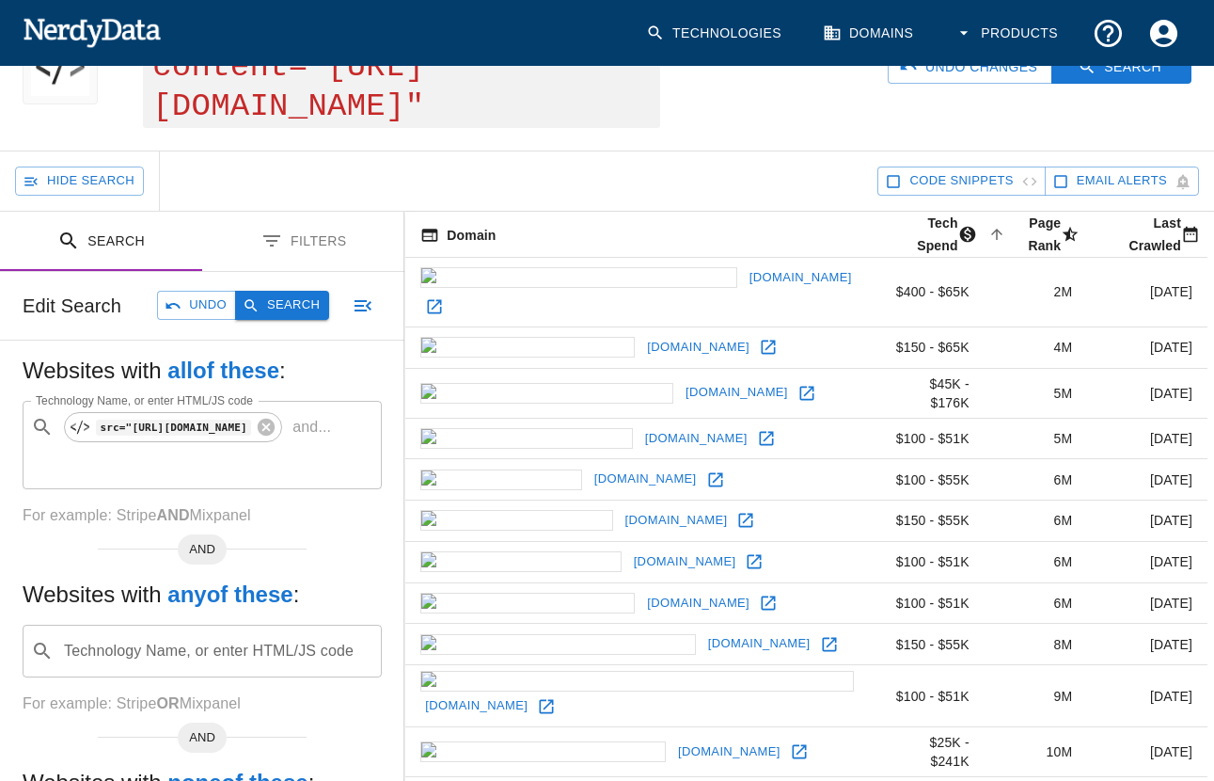
click at [273, 291] on button "Search" at bounding box center [282, 305] width 94 height 29
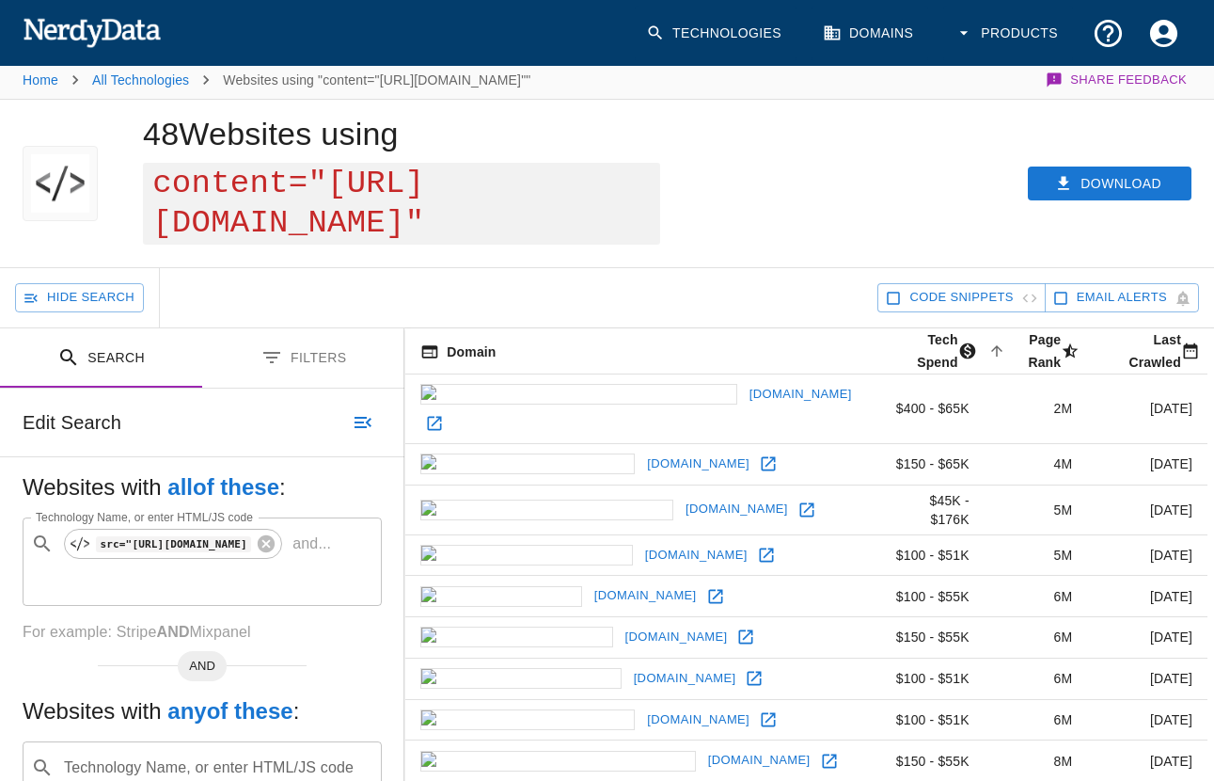
scroll to position [0, 0]
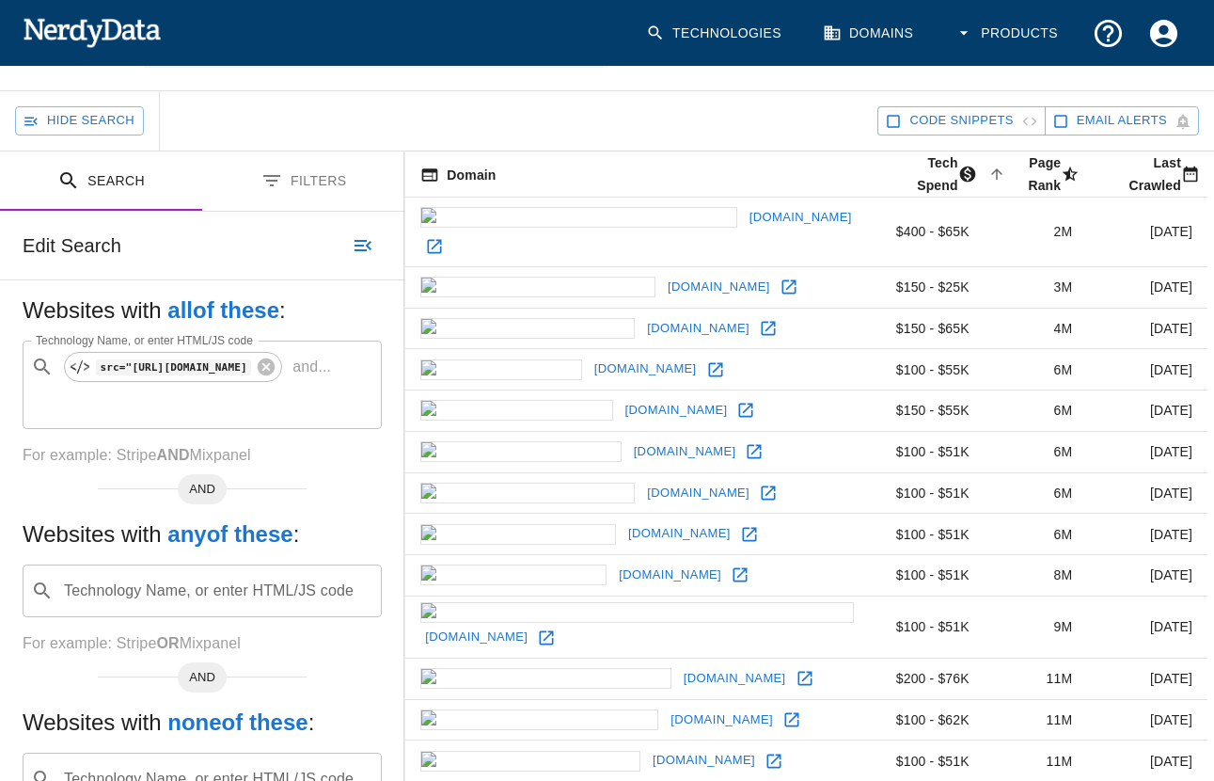
scroll to position [150, 0]
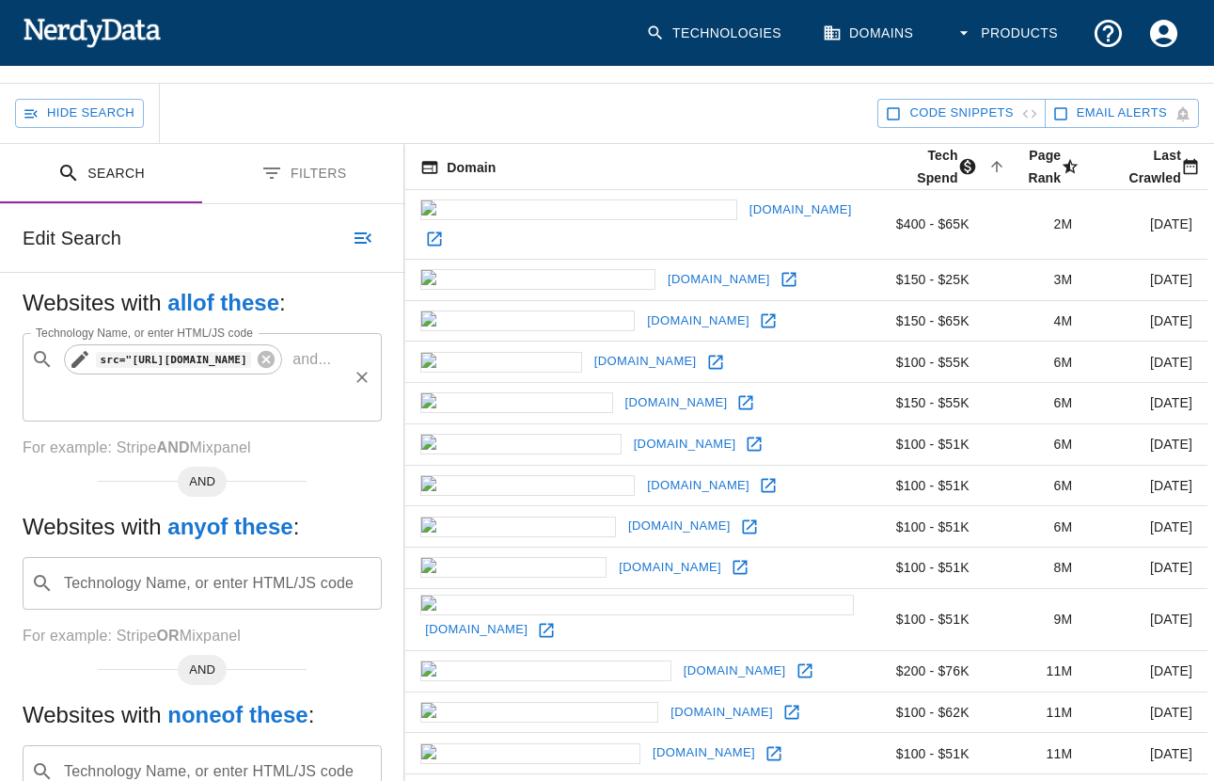
click at [251, 362] on code "src="https://www.typepad.com" at bounding box center [173, 360] width 155 height 16
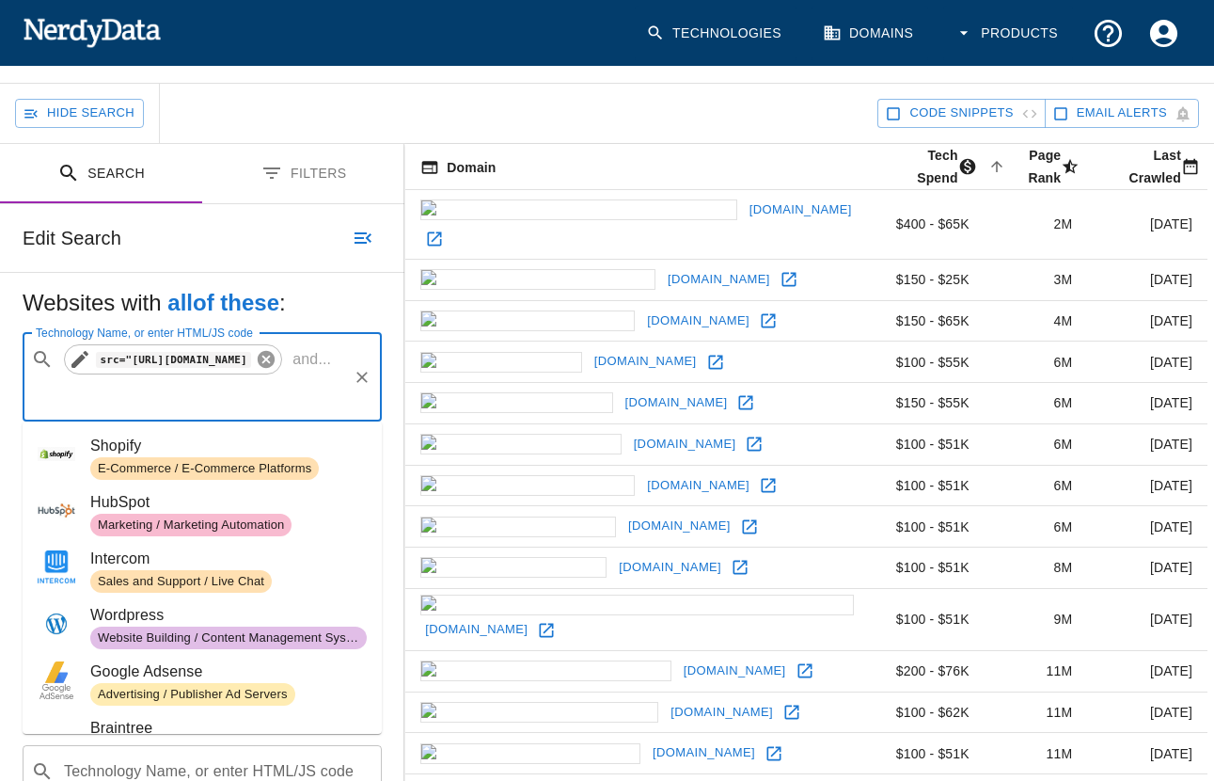
click at [277, 361] on icon at bounding box center [266, 359] width 21 height 21
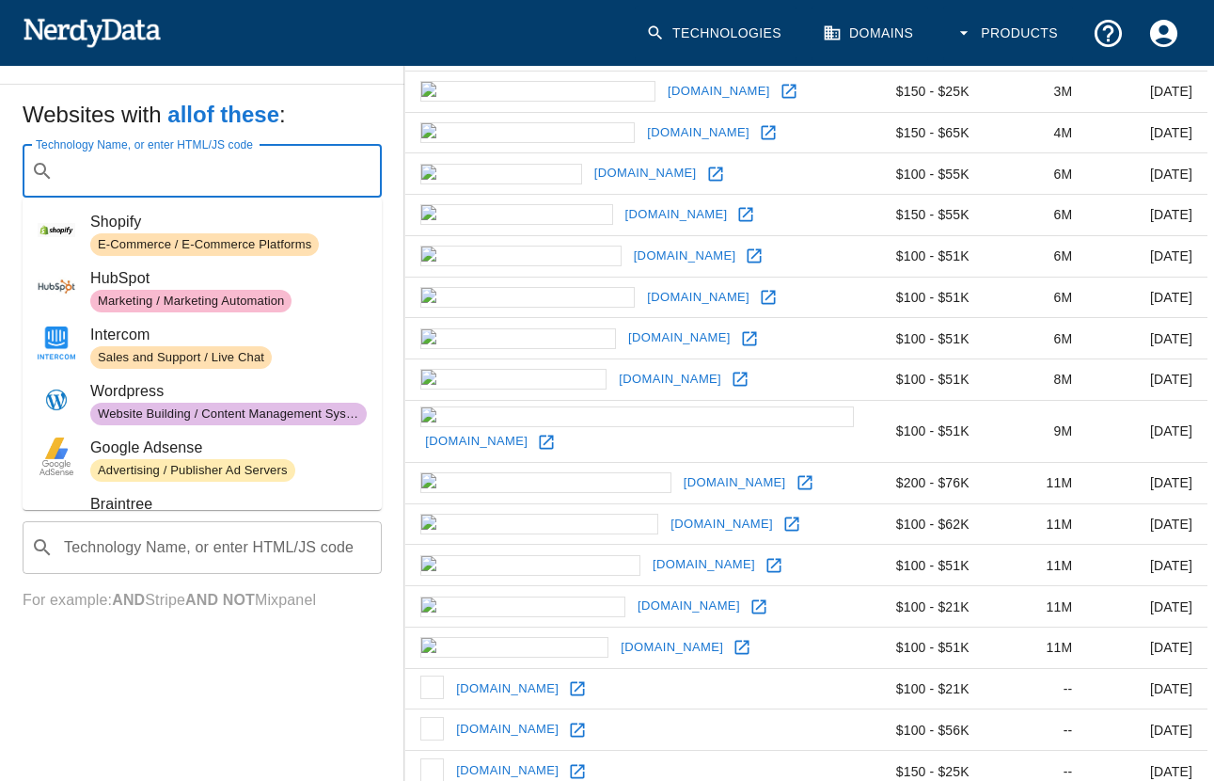
scroll to position [480, 0]
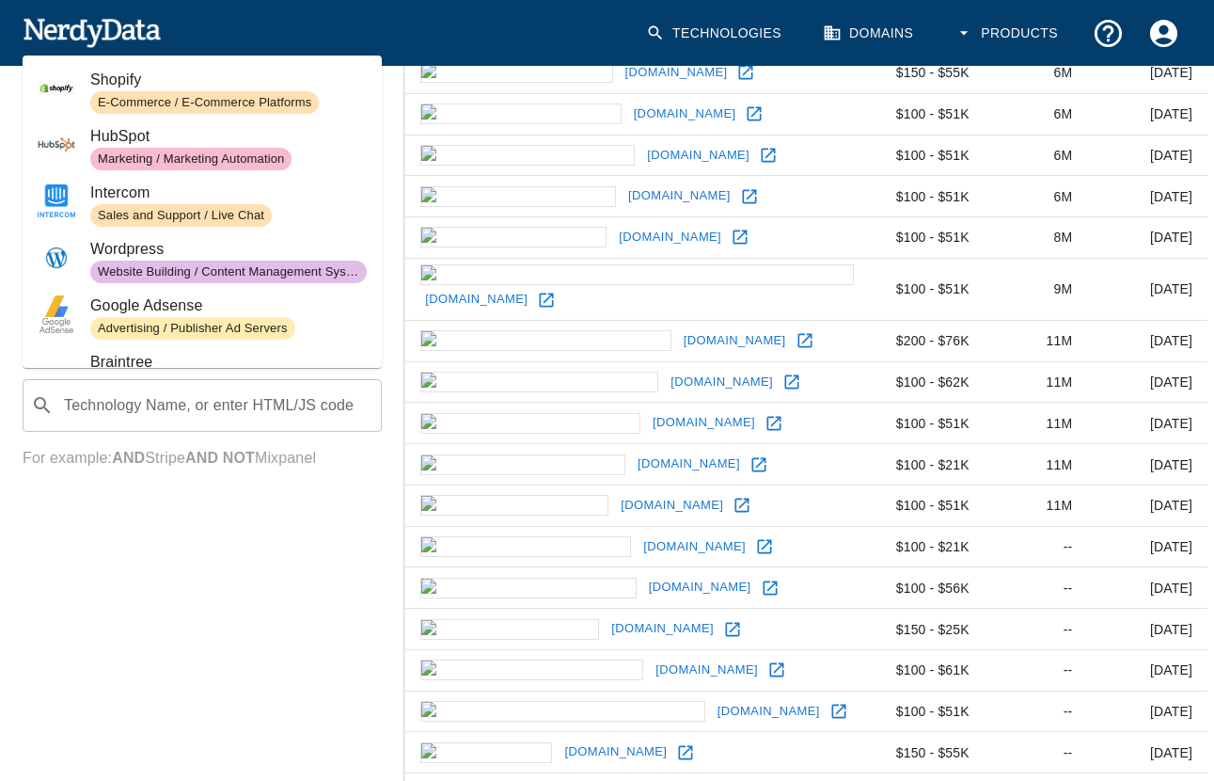
click at [218, 513] on div "Websites with all of these : Technology Name, or enter HTML/JS code ​ Technolog…" at bounding box center [202, 229] width 404 height 572
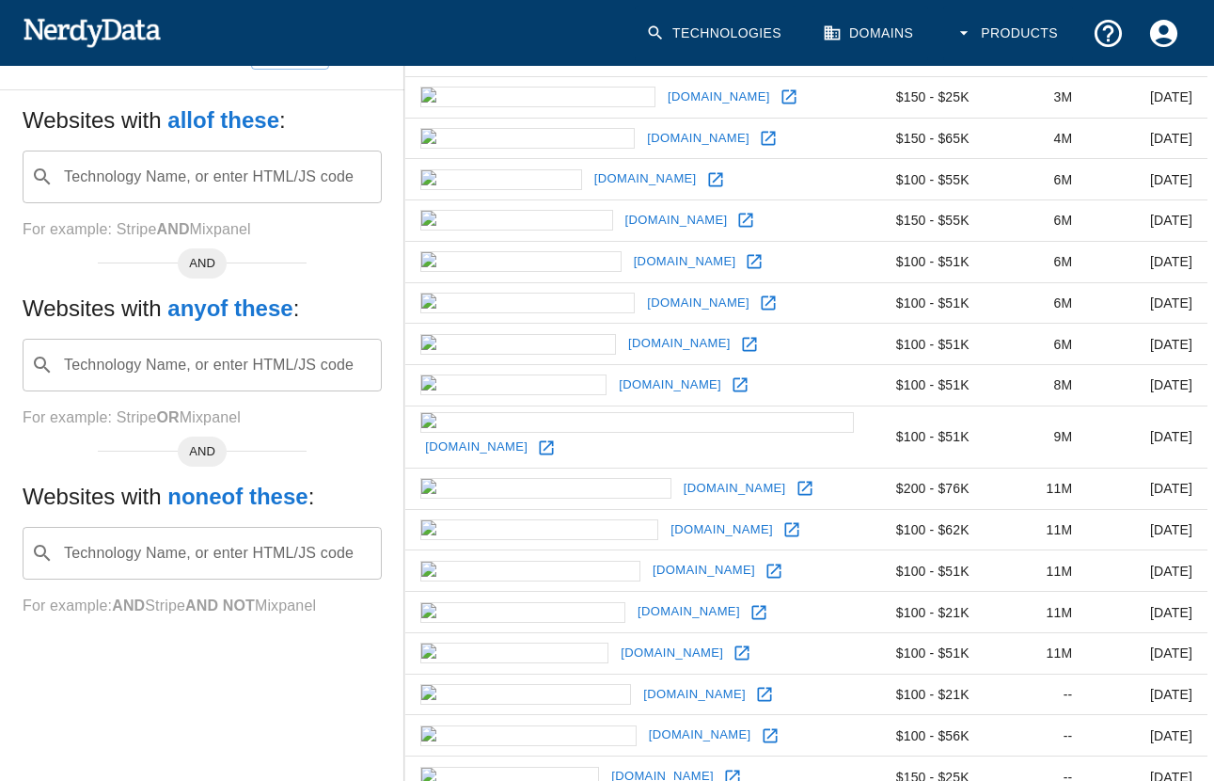
scroll to position [320, 0]
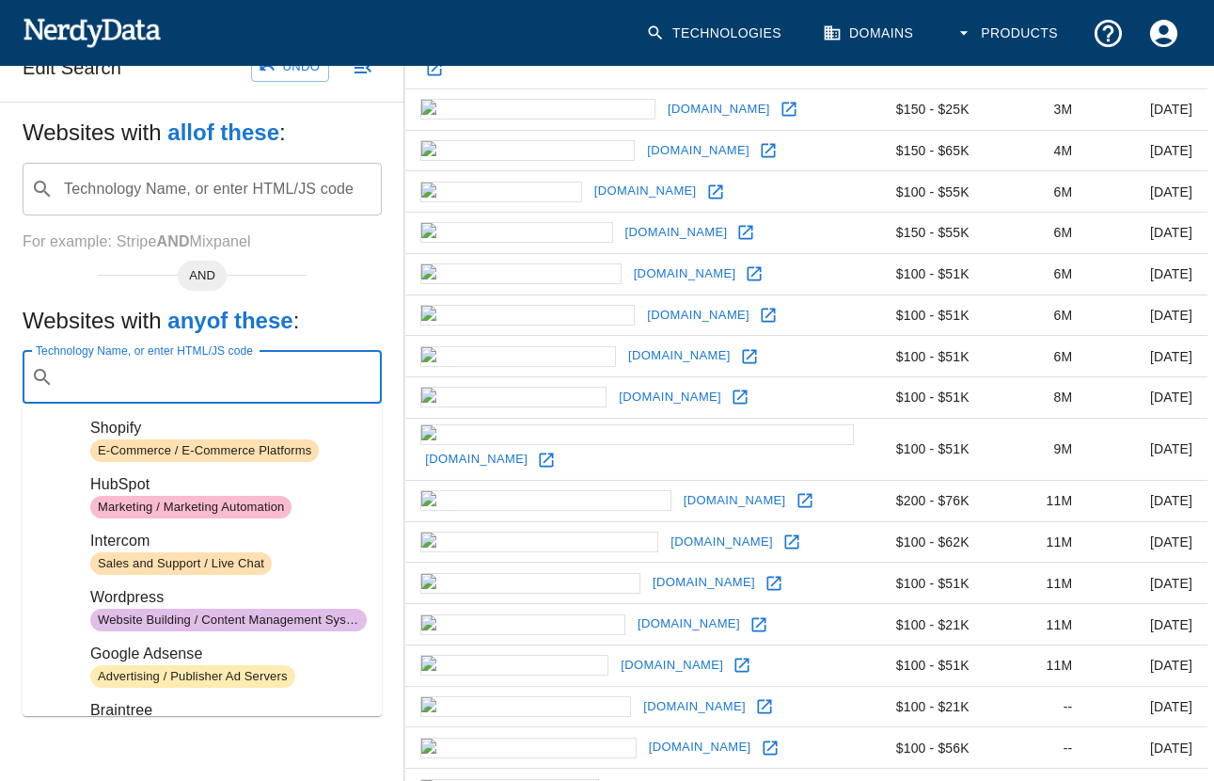
click at [198, 372] on div "Technology Name, or enter HTML/JS code ​ Technology Name, or enter HTML/JS code" at bounding box center [202, 377] width 359 height 53
paste input "https://www.typepad.com/services/openid/server"
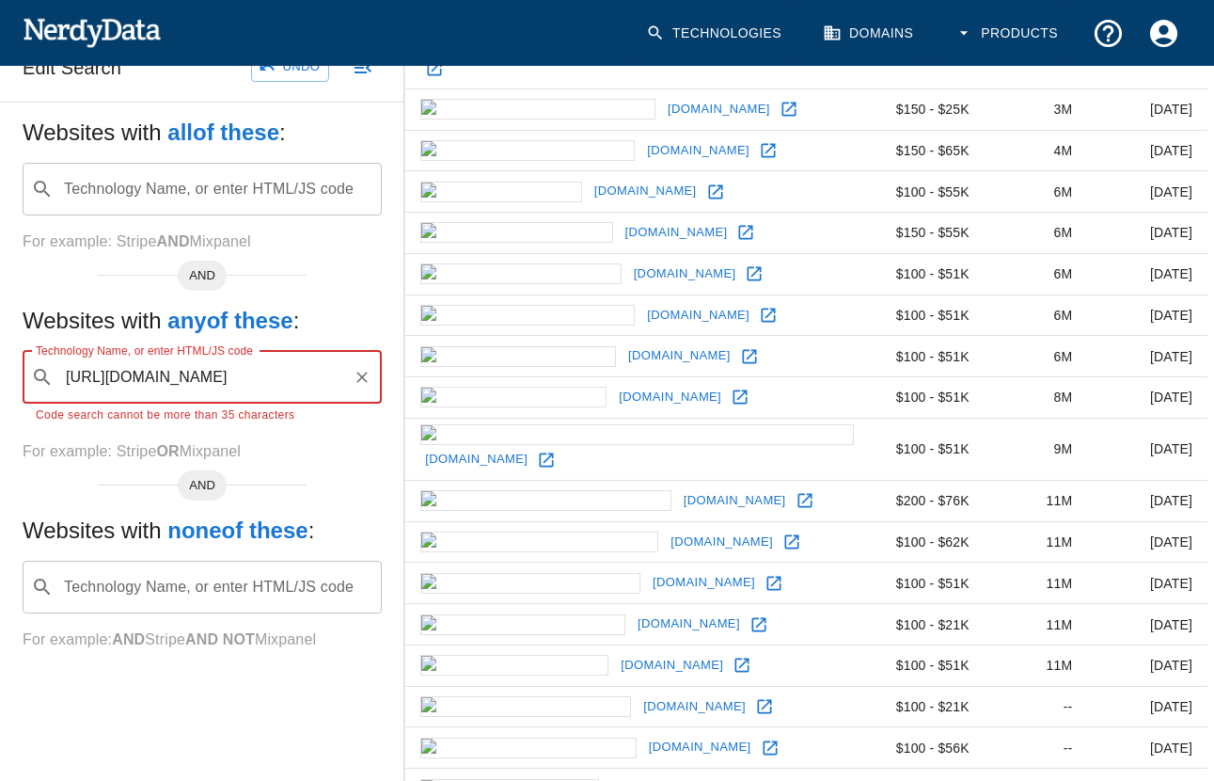
scroll to position [0, 53]
drag, startPoint x: 295, startPoint y: 377, endPoint x: 245, endPoint y: 375, distance: 50.8
click at [245, 375] on input "https://www.typepad.com/services/openid/server" at bounding box center [203, 377] width 284 height 36
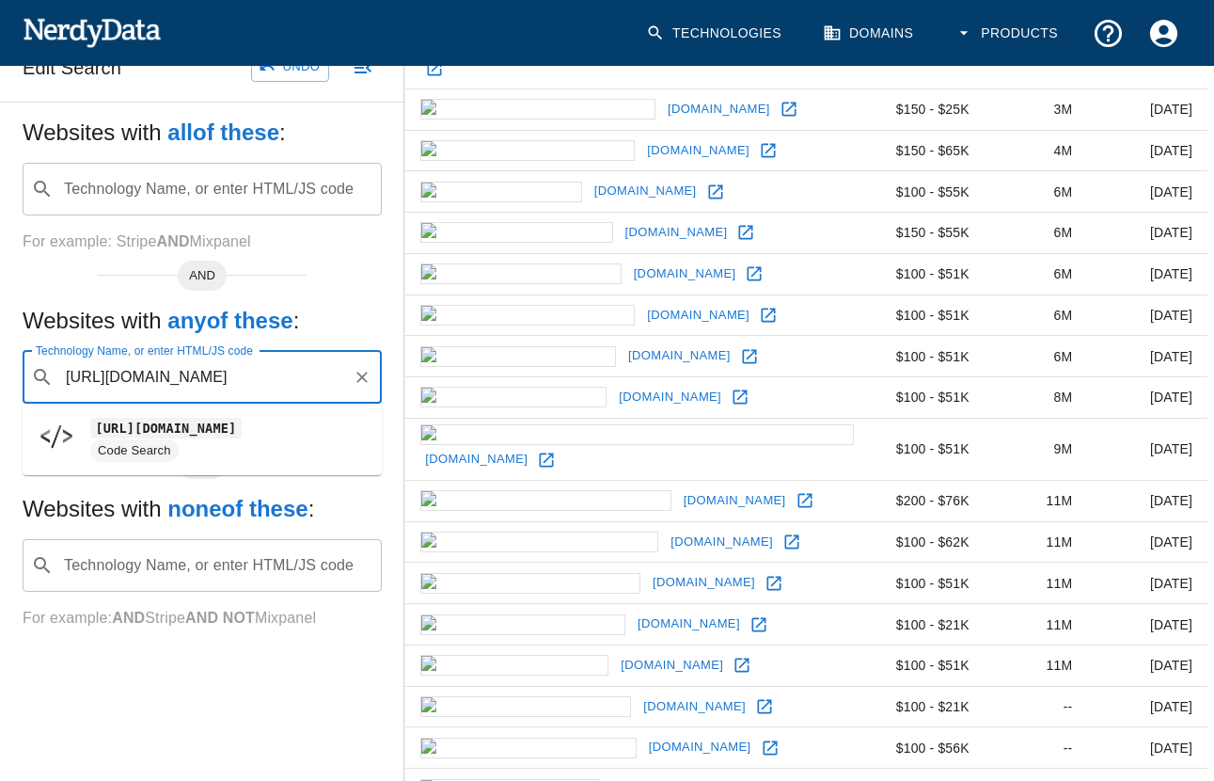
click at [202, 451] on span "Code Search" at bounding box center [228, 450] width 277 height 23
type input "https://www.typepad.com/services"
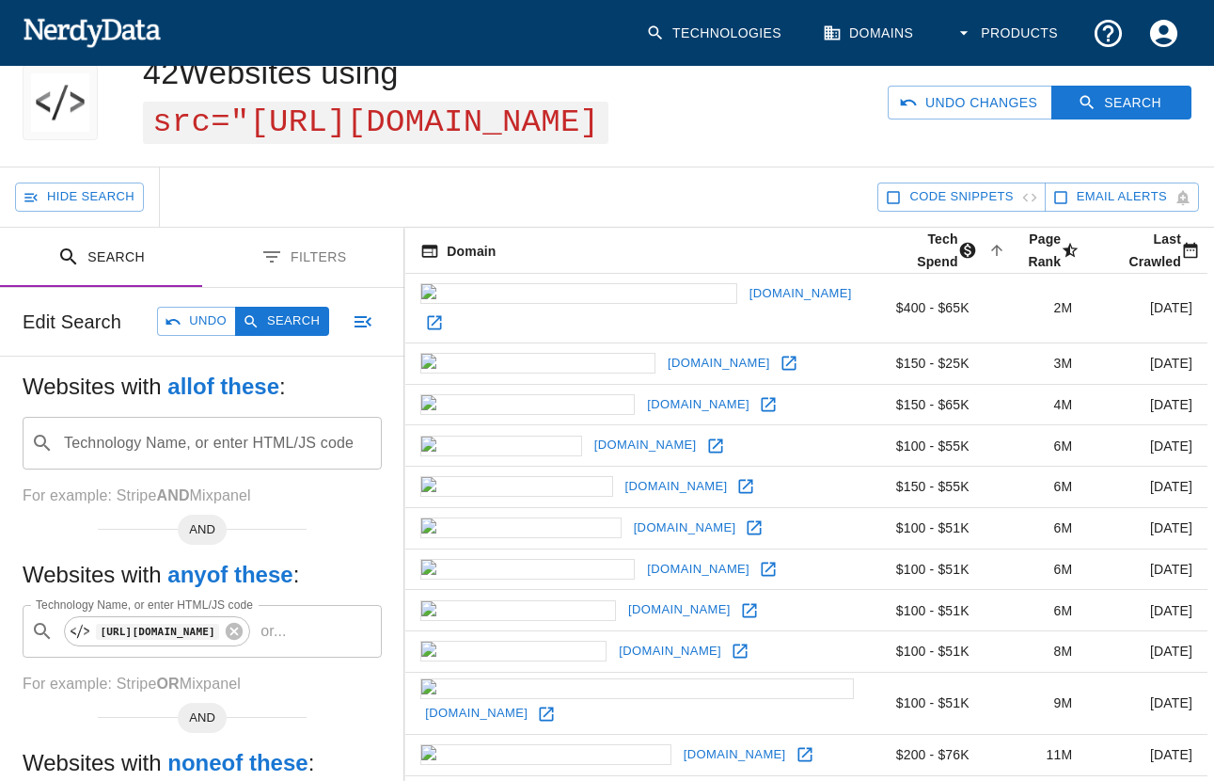
scroll to position [44, 0]
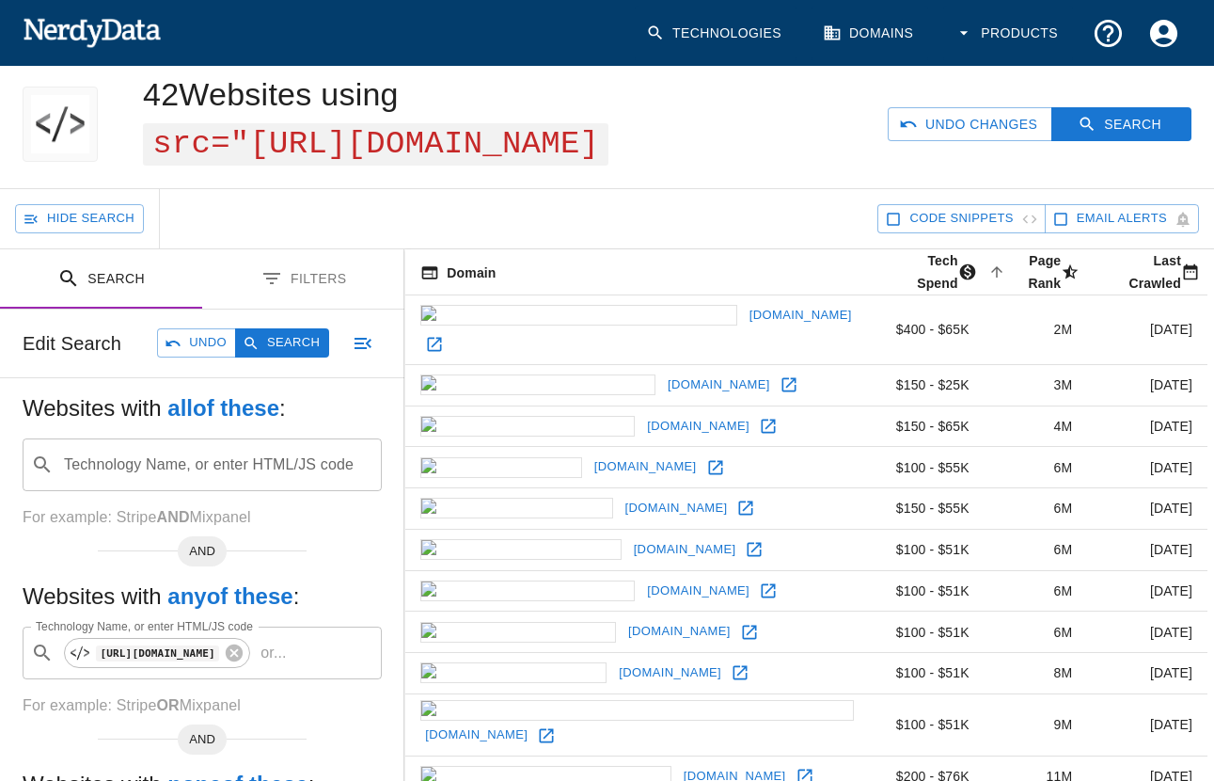
drag, startPoint x: 697, startPoint y: 141, endPoint x: 159, endPoint y: 148, distance: 538.0
click at [159, 148] on span "src="https://www.typepad.com" at bounding box center [376, 144] width 466 height 42
copy span "src="https://www.typepad.com"
click at [294, 671] on input "Technology Name, or enter HTML/JS code" at bounding box center [320, 653] width 52 height 36
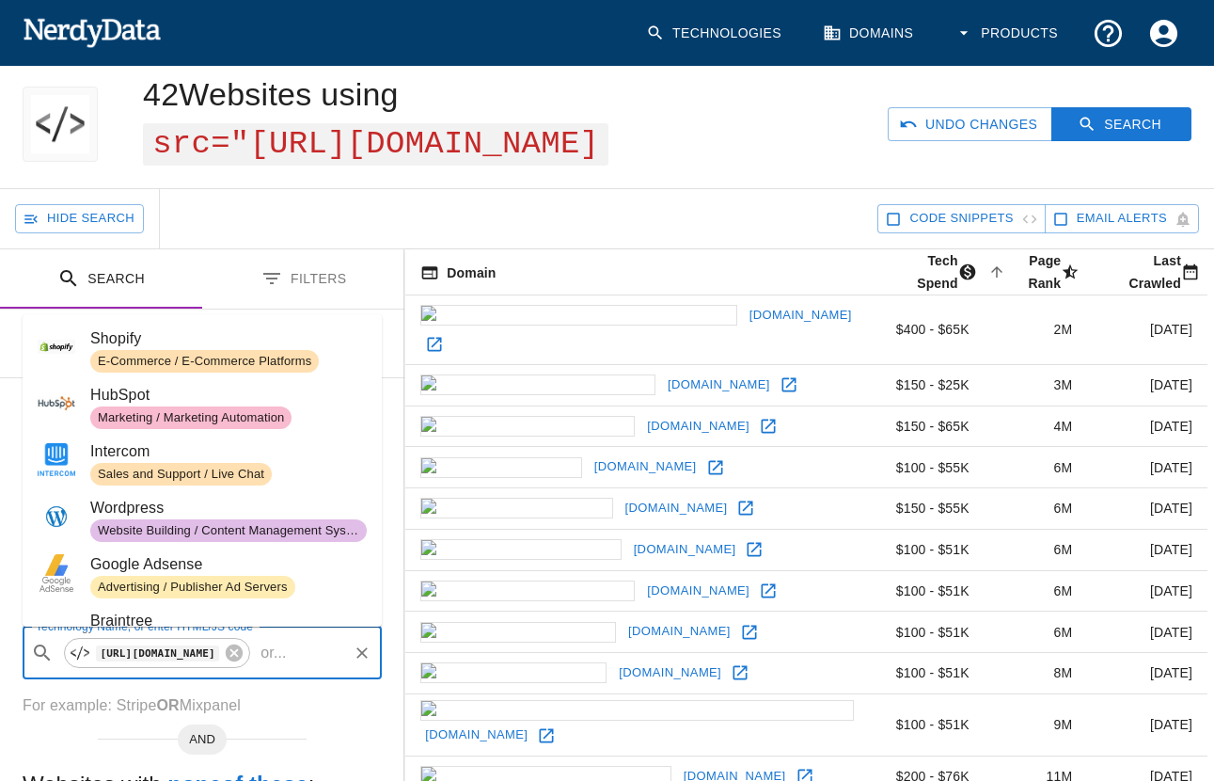
paste input "src="https://www.typepad.com"
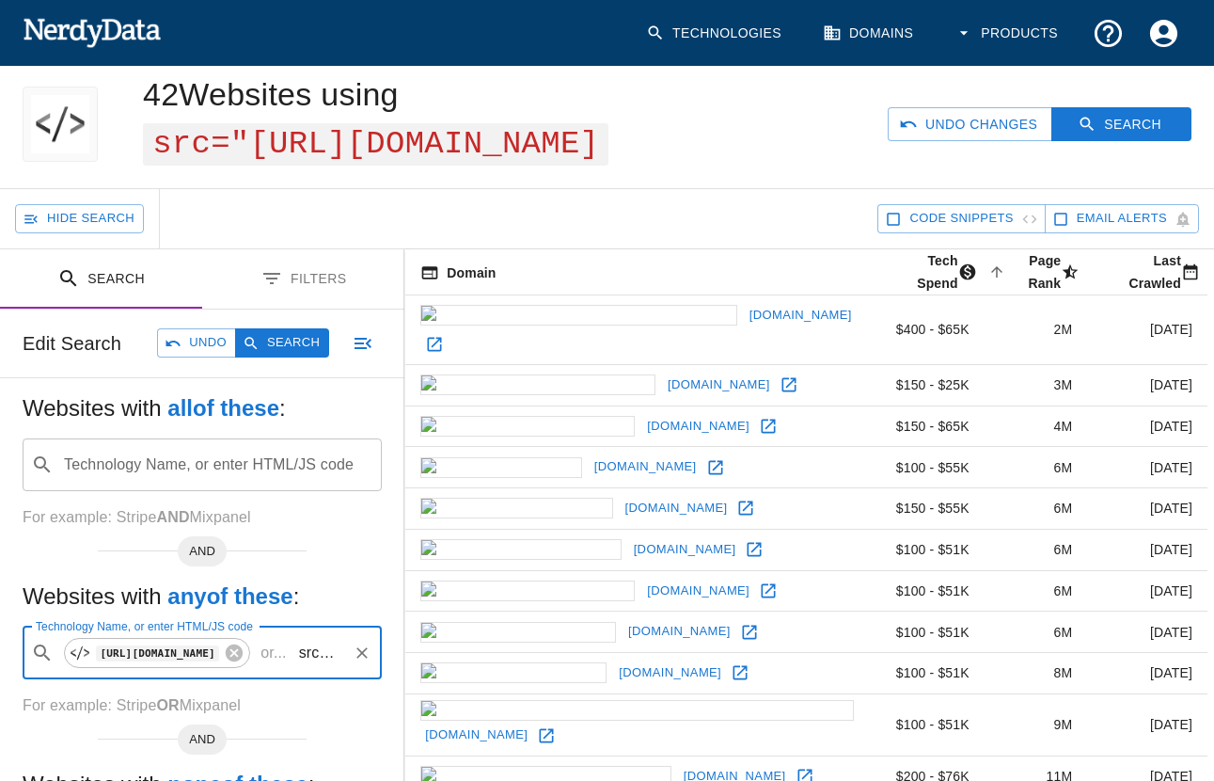
type input "src="https://www.typepad.com"
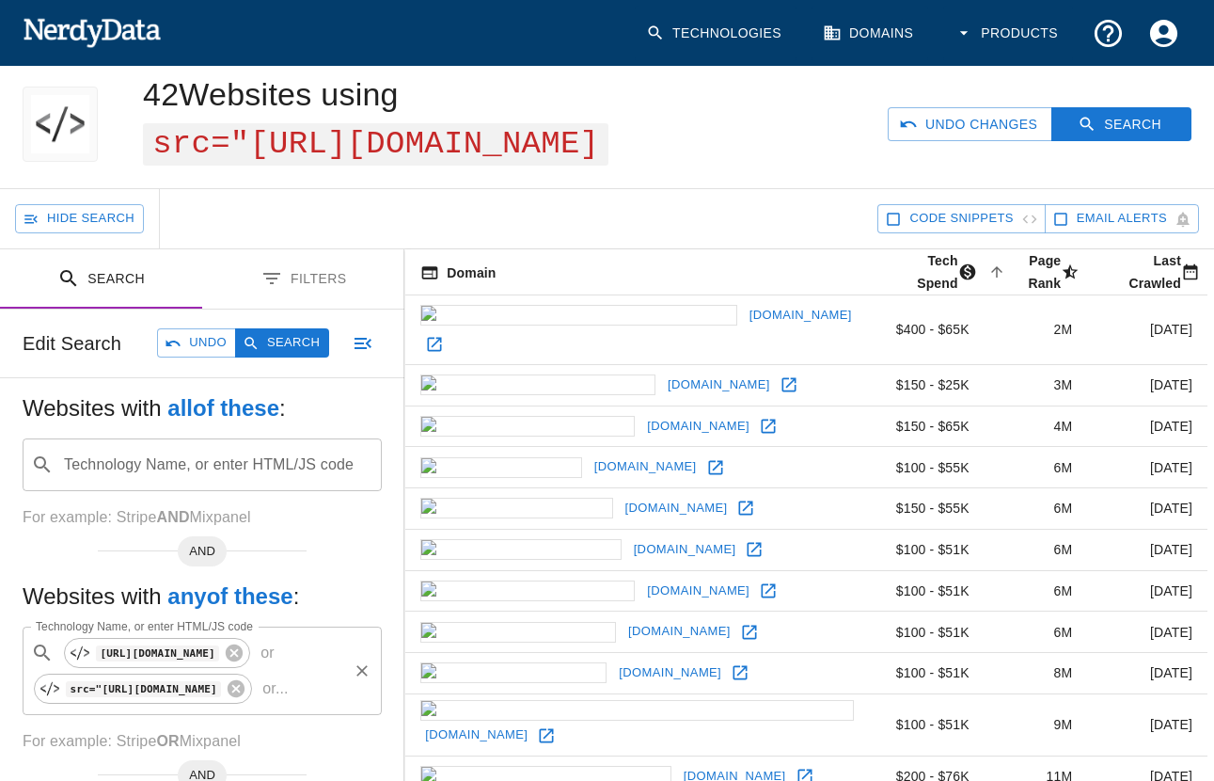
click at [296, 706] on input "Technology Name, or enter HTML/JS code" at bounding box center [321, 689] width 50 height 36
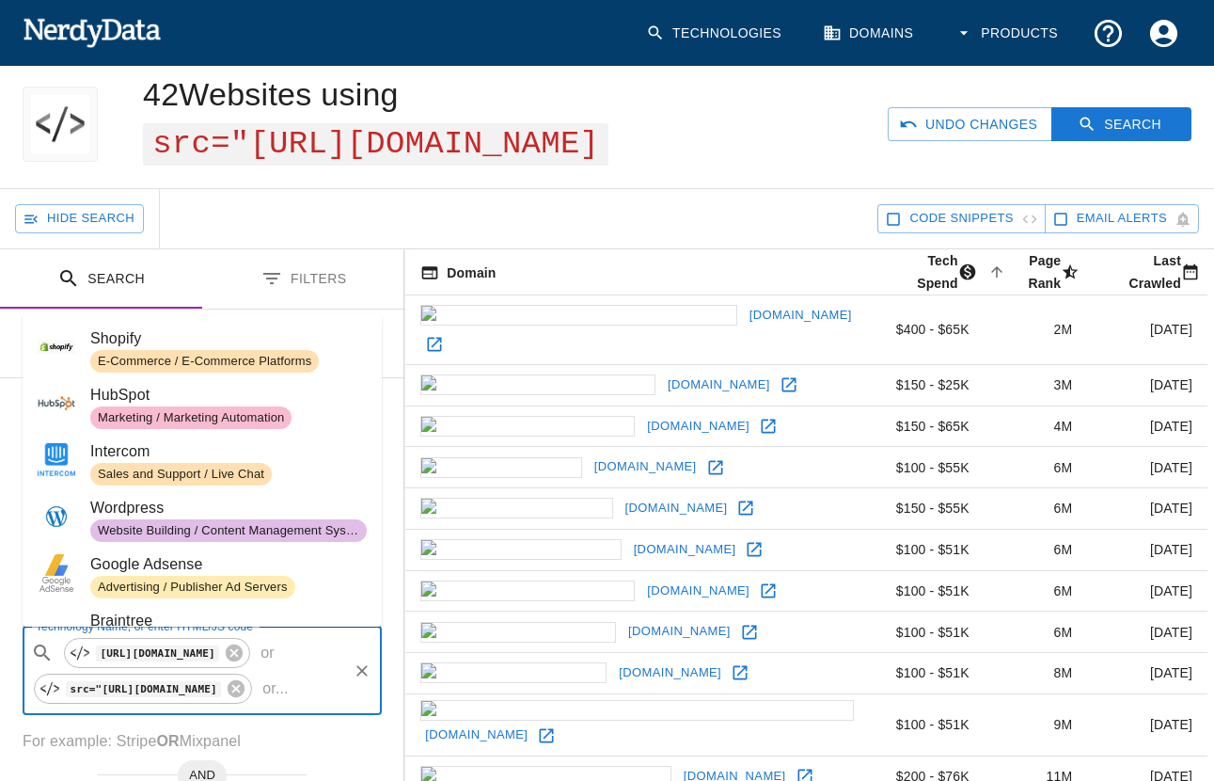
paste input "content="https://up0.typepad.com/"
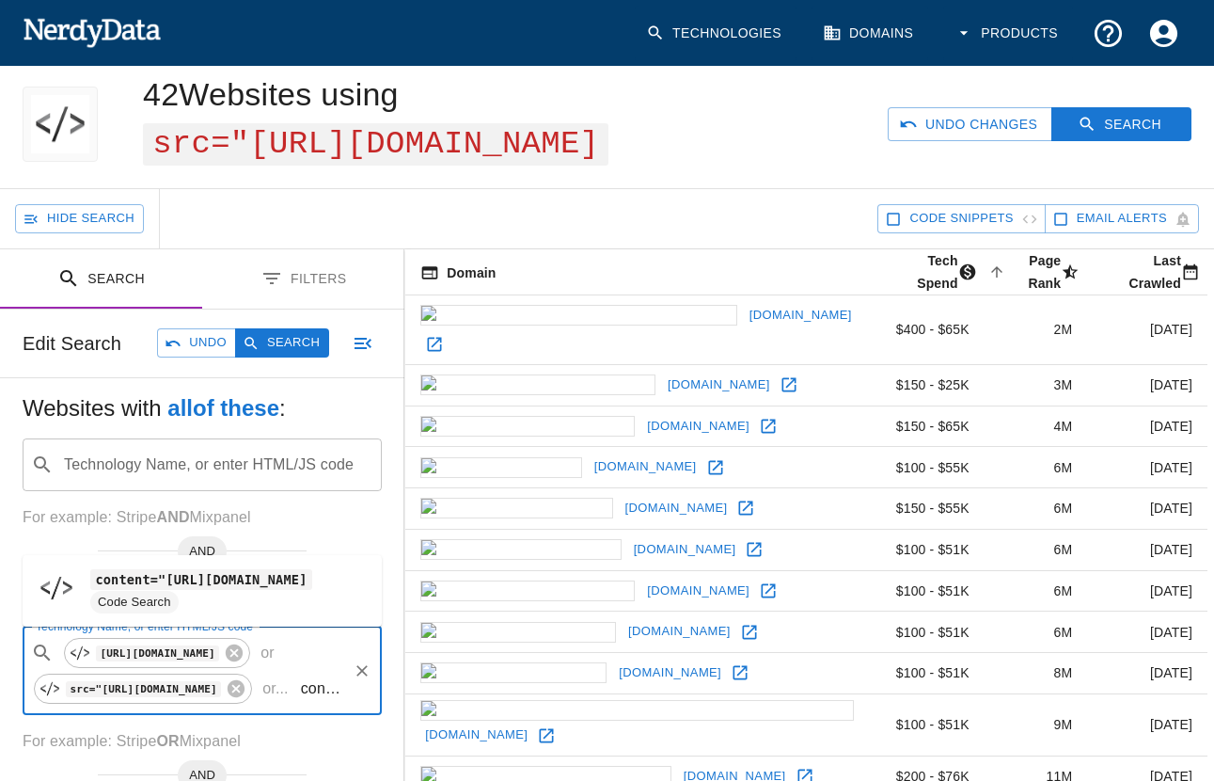
click at [307, 572] on code "content="https://up0.typepad.com/" at bounding box center [201, 579] width 222 height 20
type input "content="https://up0.typepad.com/"
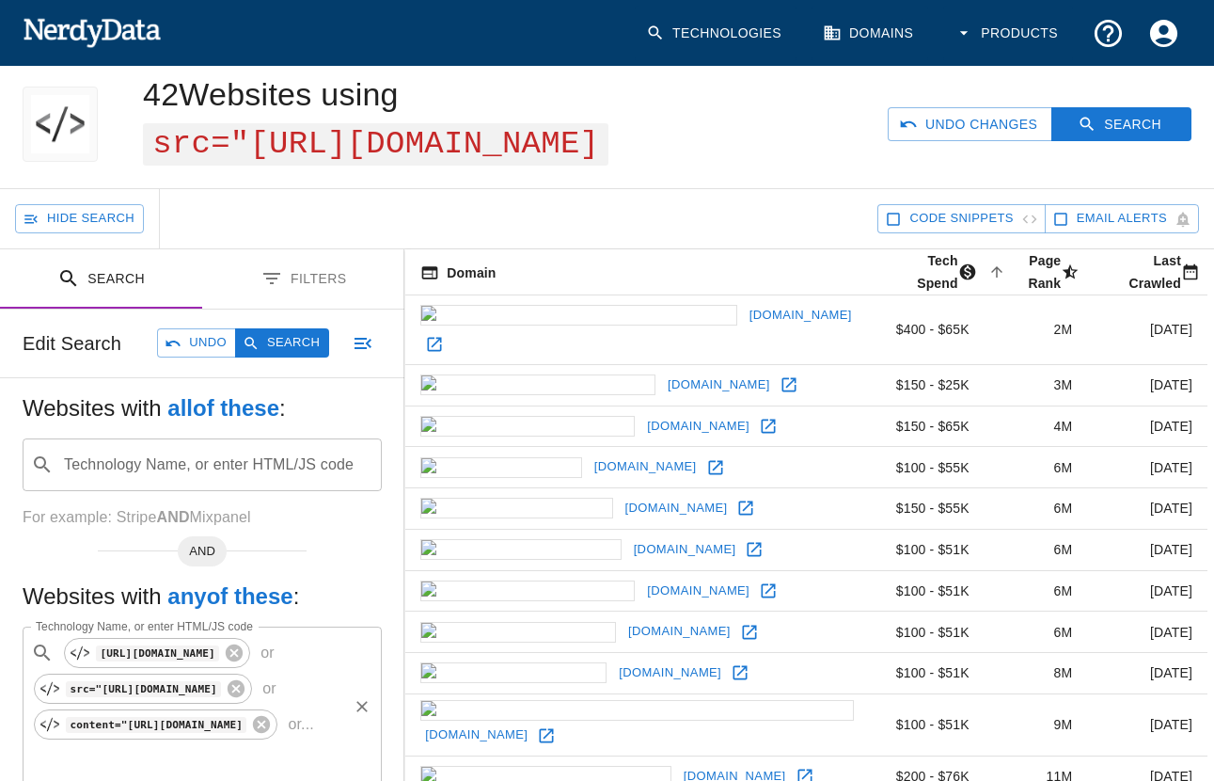
click at [136, 751] on input "Technology Name, or enter HTML/JS code" at bounding box center [188, 760] width 314 height 36
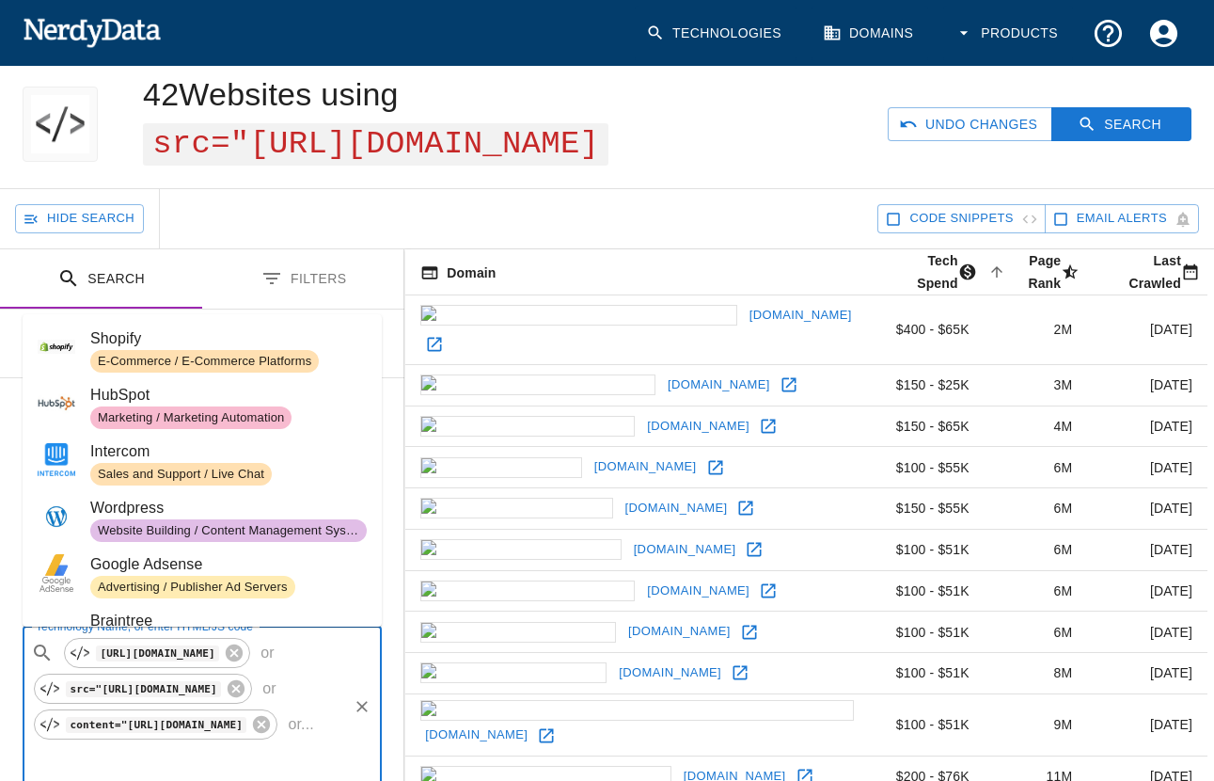
paste input "{'name': 'Typepad'}"
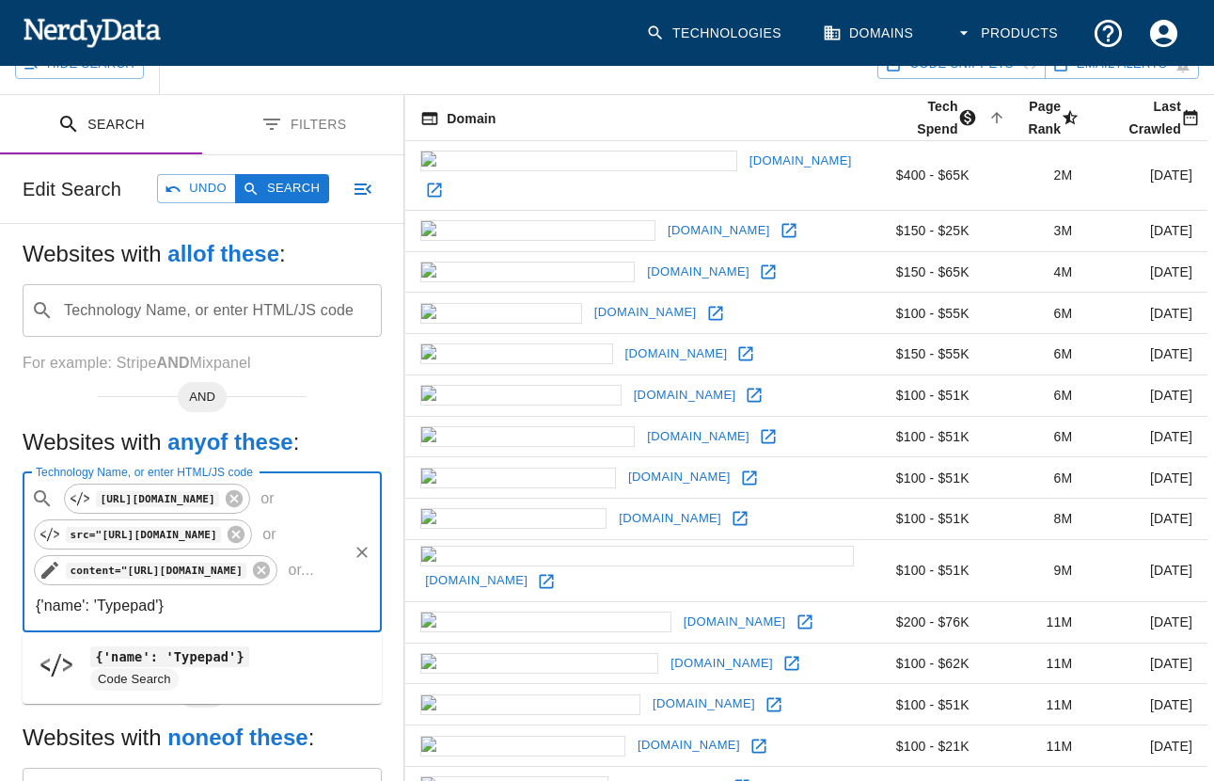
scroll to position [235, 0]
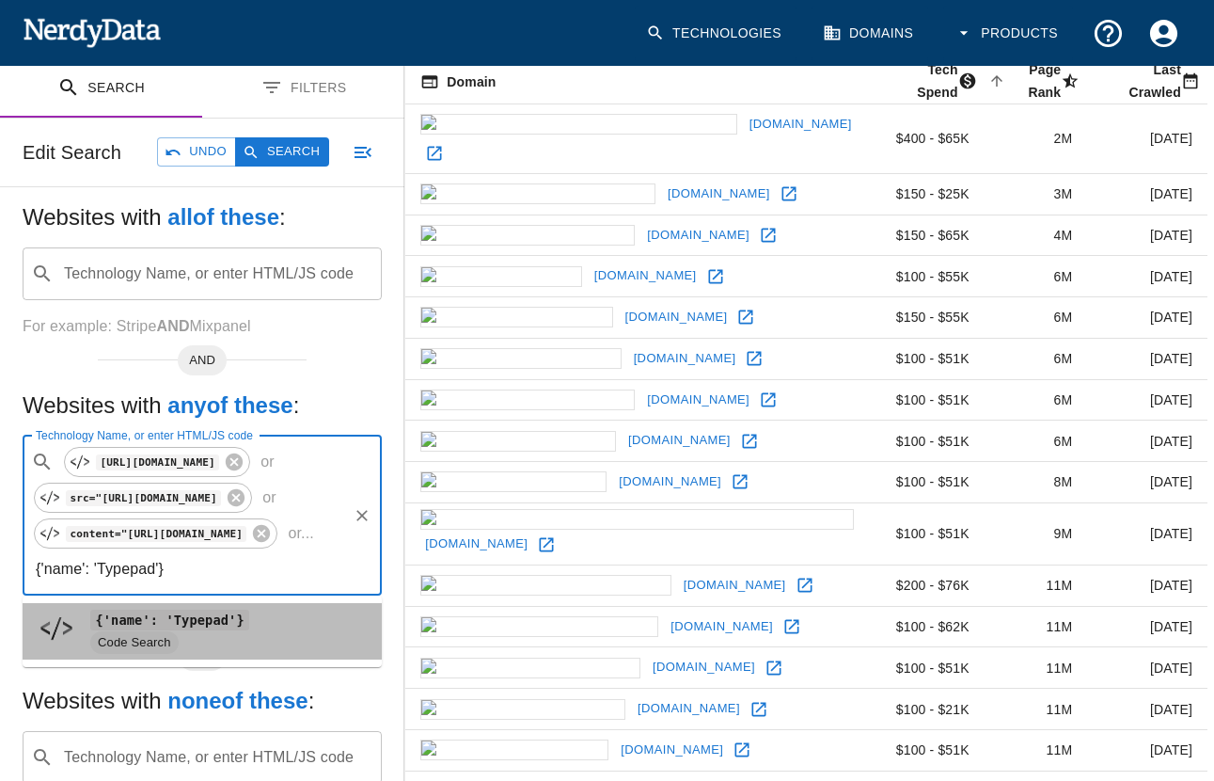
click at [200, 618] on code "{'name': 'Typepad'}" at bounding box center [169, 619] width 159 height 20
type input "{'name': 'Typepad'}"
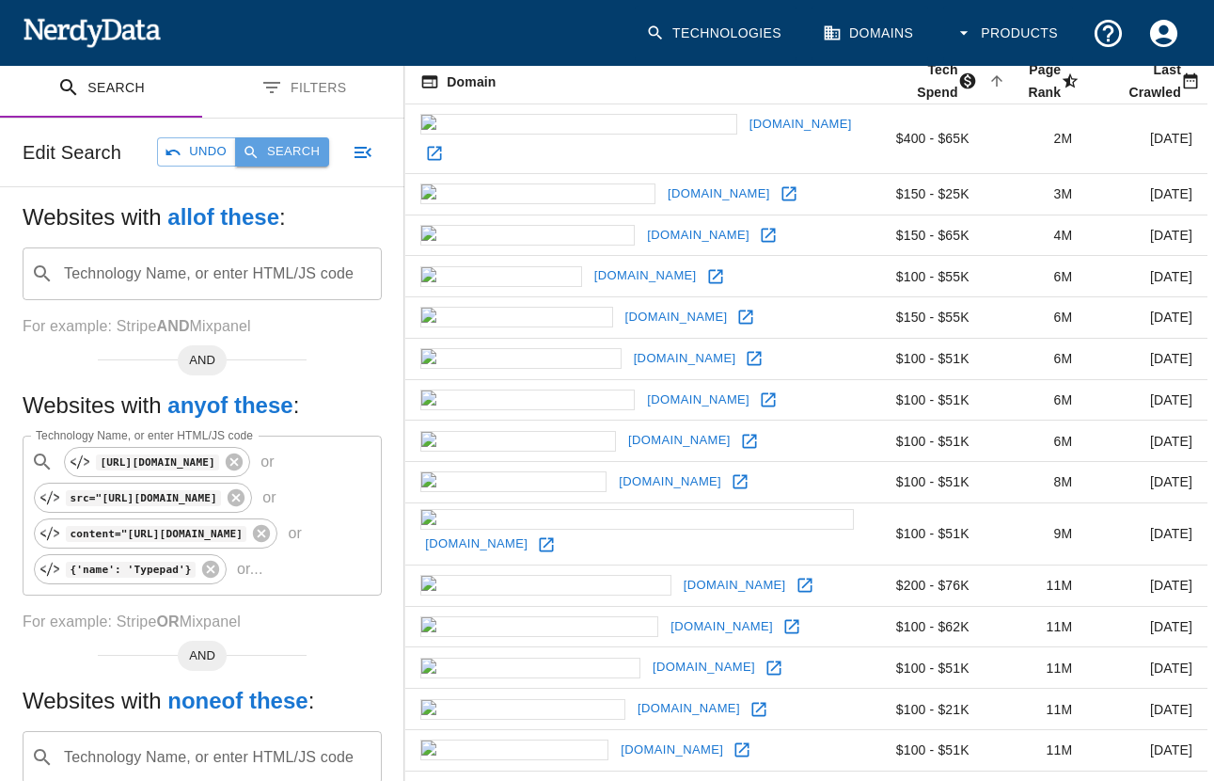
click at [289, 162] on button "Search" at bounding box center [282, 151] width 94 height 29
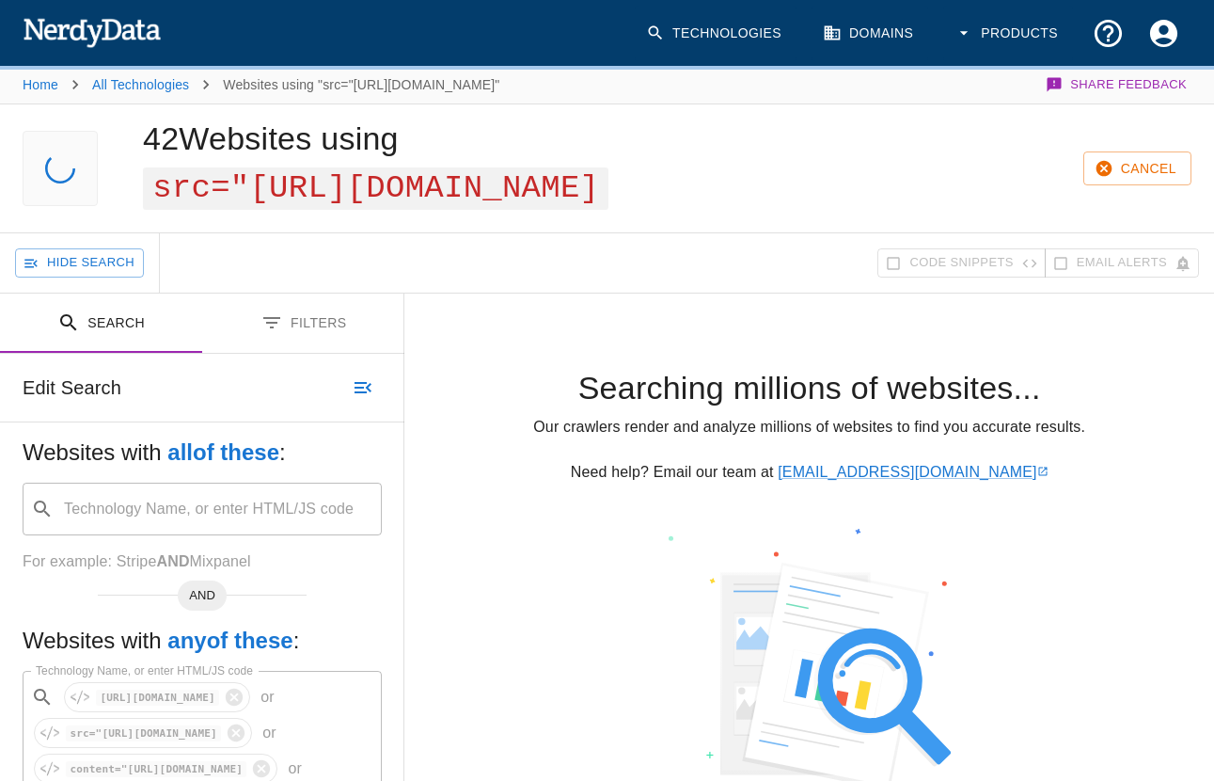
scroll to position [0, 0]
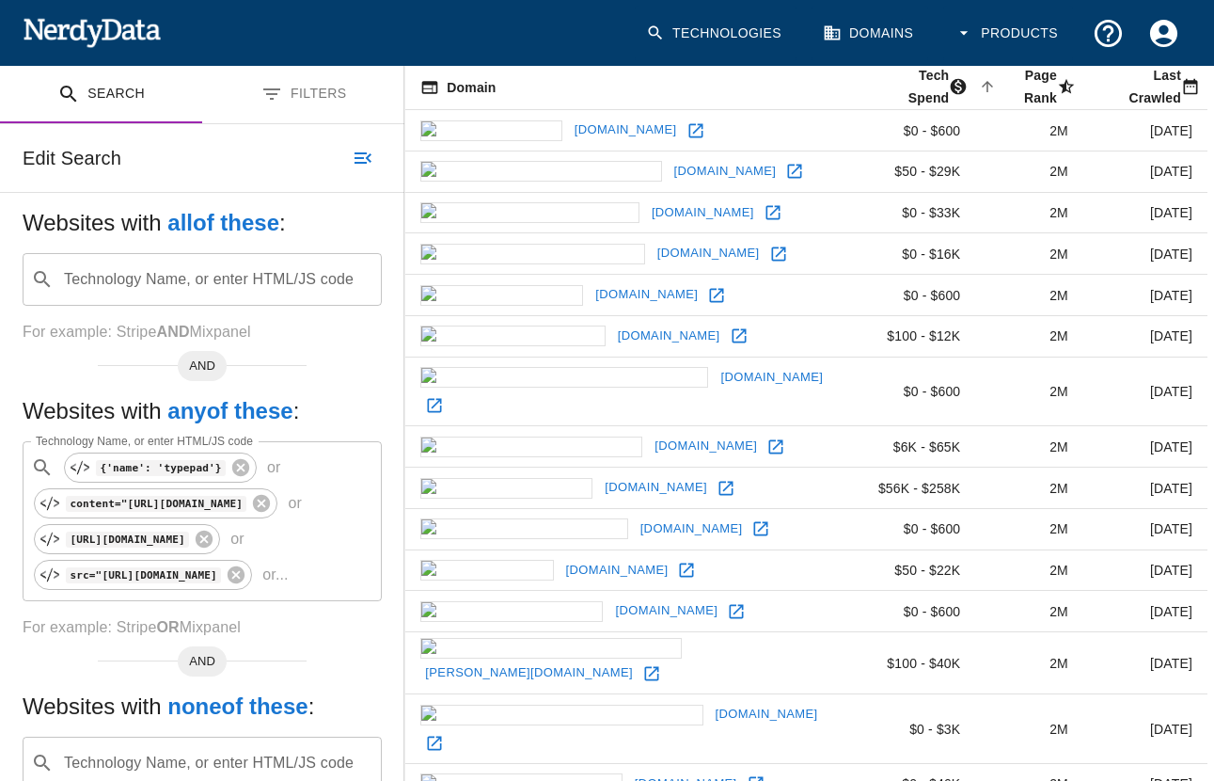
scroll to position [450, 0]
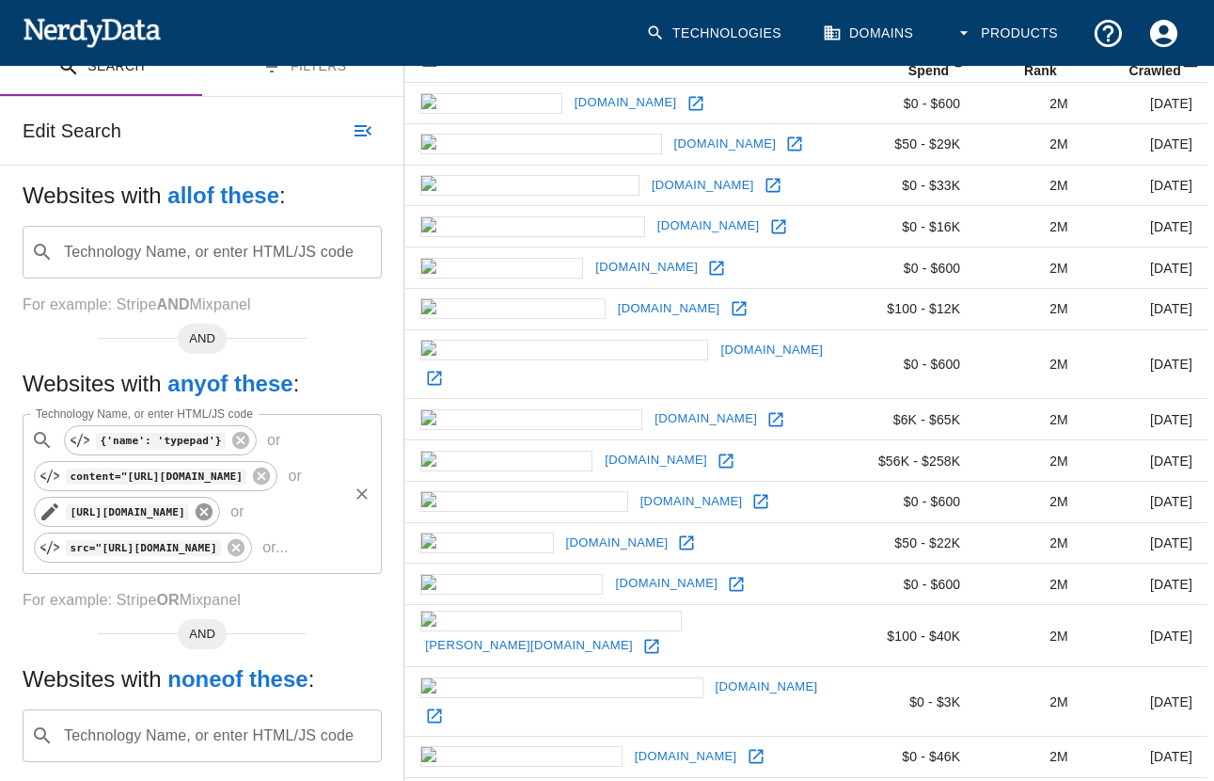
click at [213, 520] on icon at bounding box center [204, 511] width 17 height 17
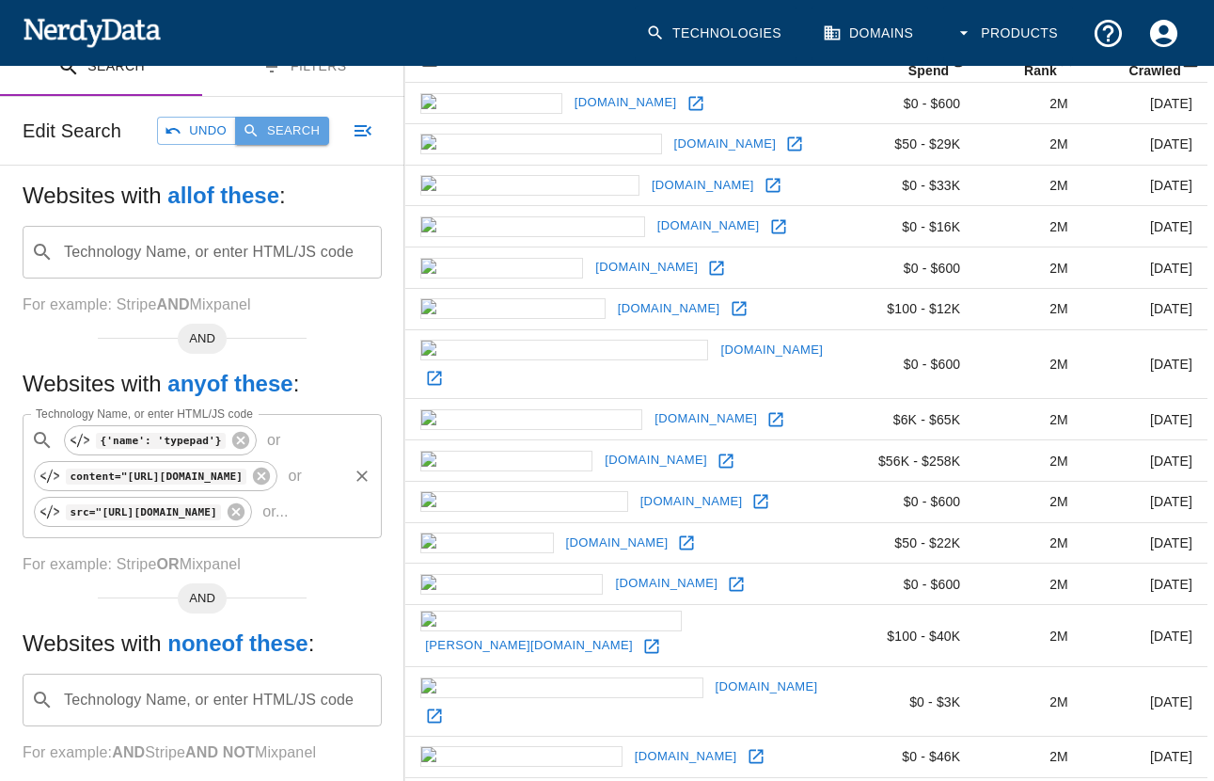
click at [288, 146] on button "Search" at bounding box center [282, 131] width 94 height 29
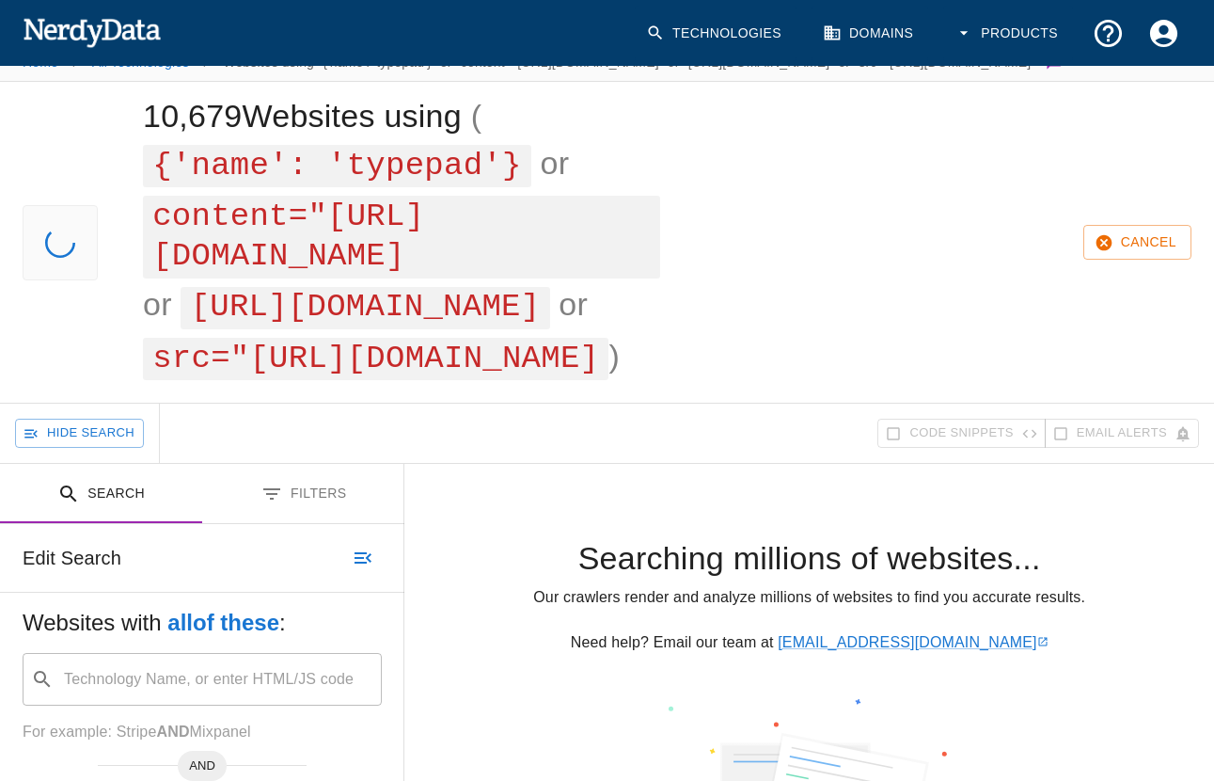
scroll to position [0, 0]
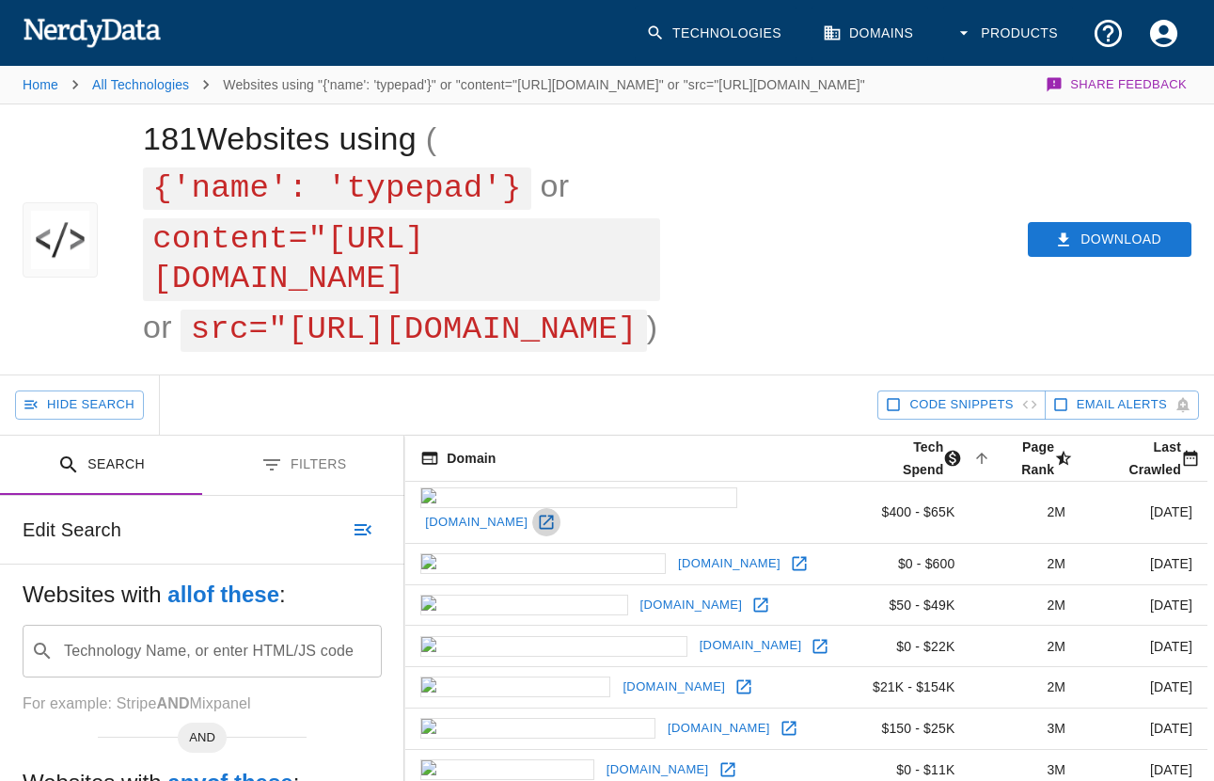
click at [561, 508] on link at bounding box center [546, 522] width 28 height 28
click at [785, 549] on link at bounding box center [799, 563] width 28 height 28
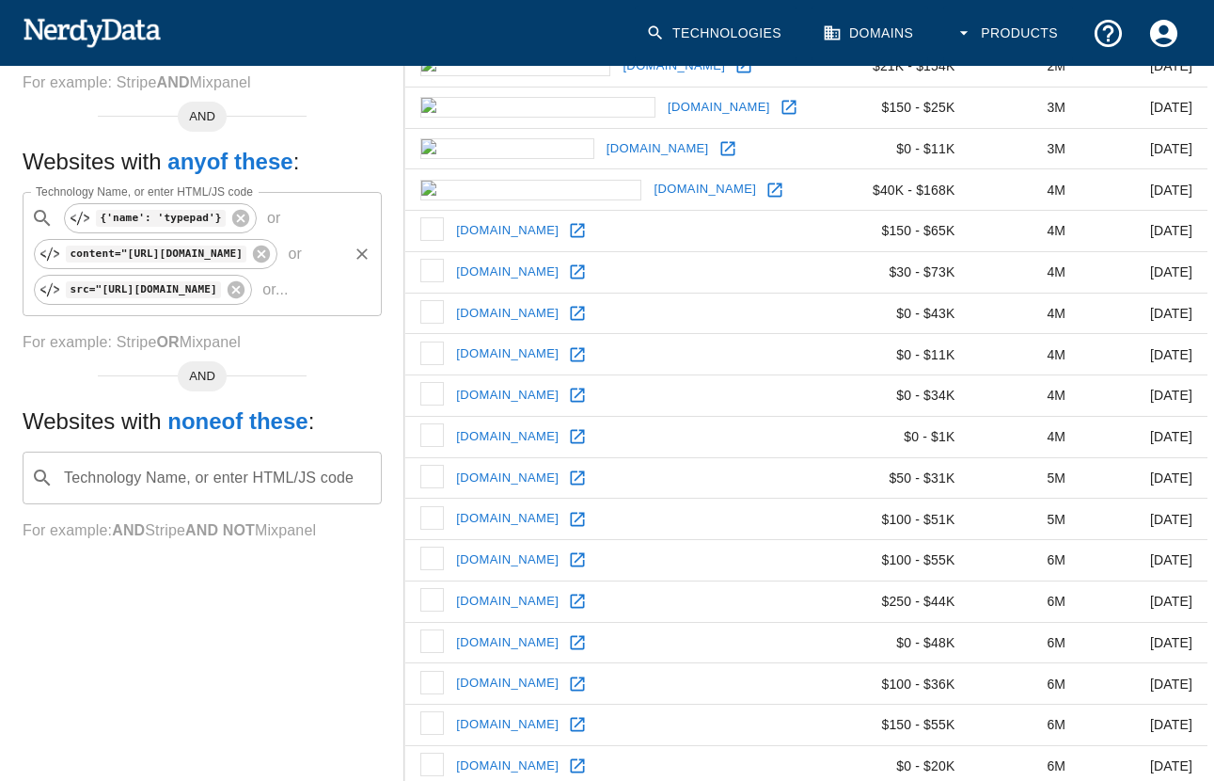
scroll to position [744, 0]
